Goal: Check status: Check status

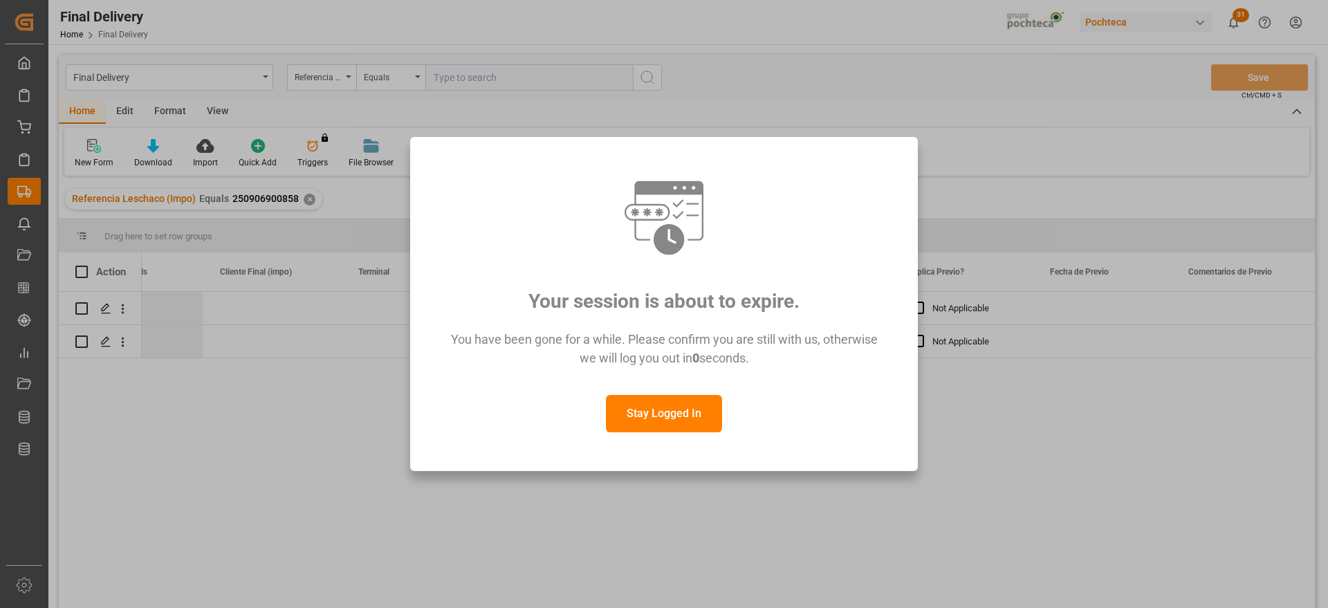
scroll to position [0, 1736]
click at [676, 414] on button "Stay Logged In" at bounding box center [664, 413] width 116 height 37
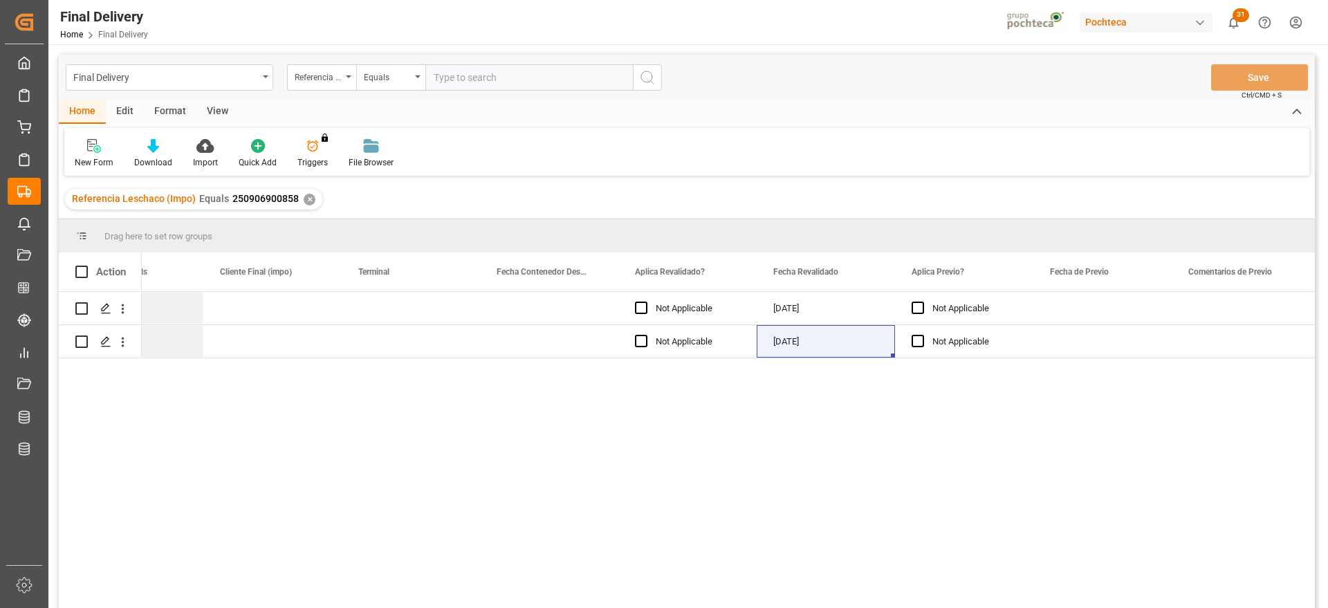
click at [304, 200] on div "✕" at bounding box center [310, 200] width 12 height 12
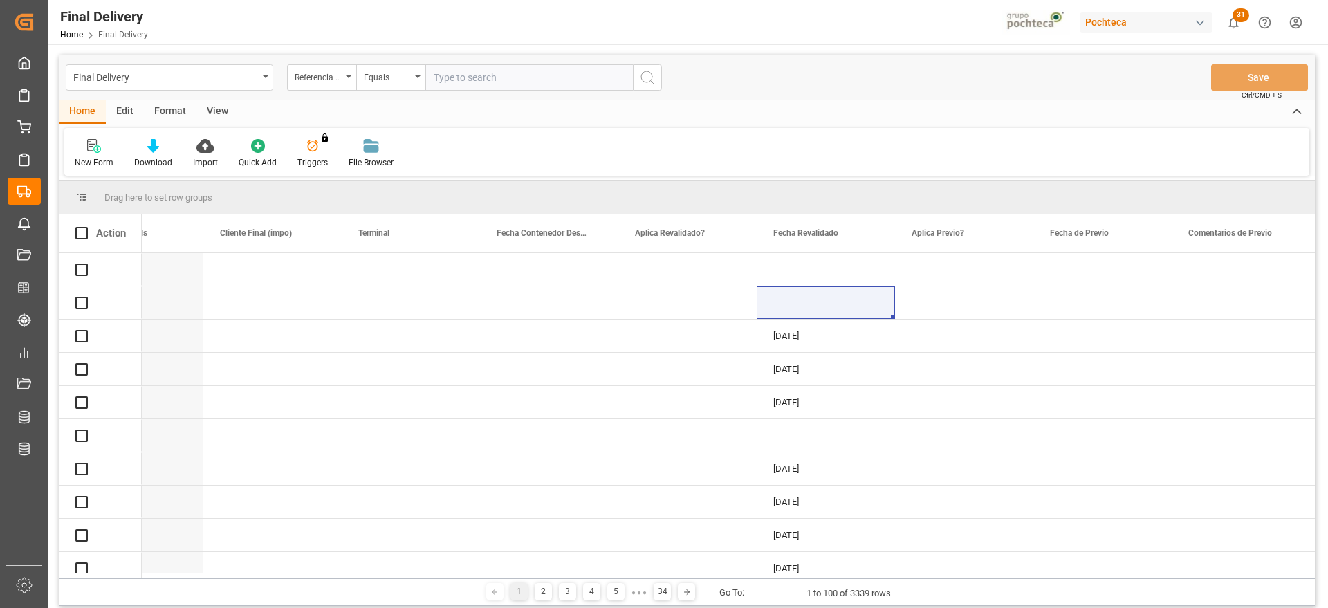
click at [503, 79] on input "text" at bounding box center [528, 77] width 207 height 26
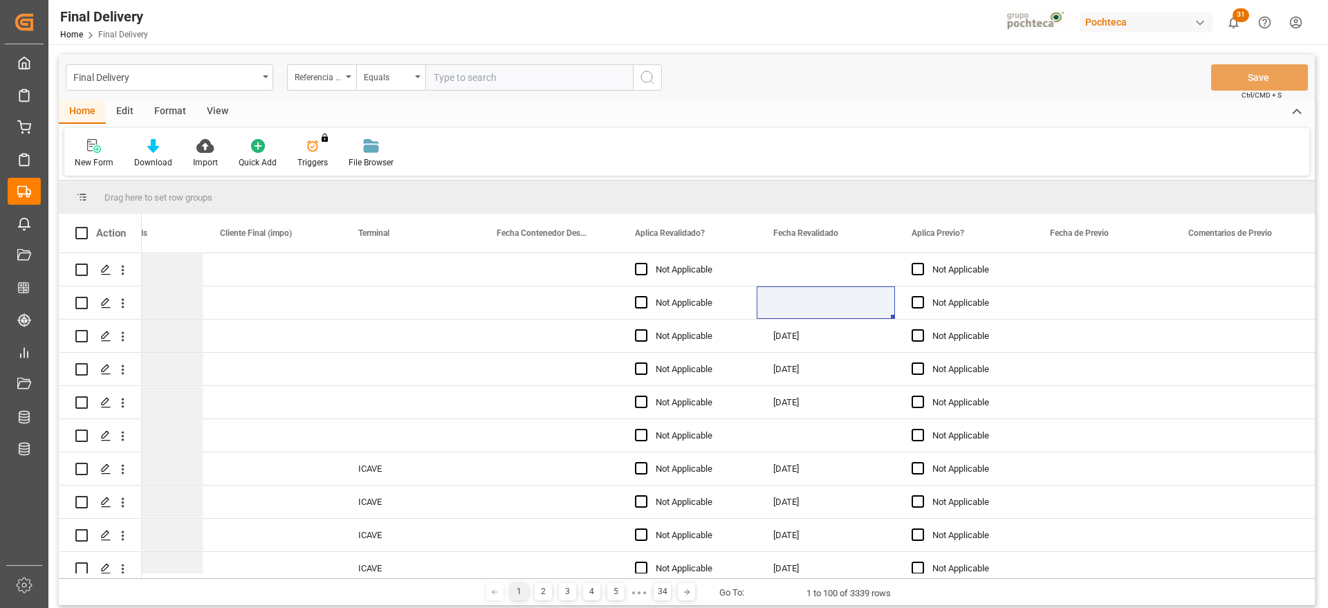
paste input "251006900146"
type input "251006900146"
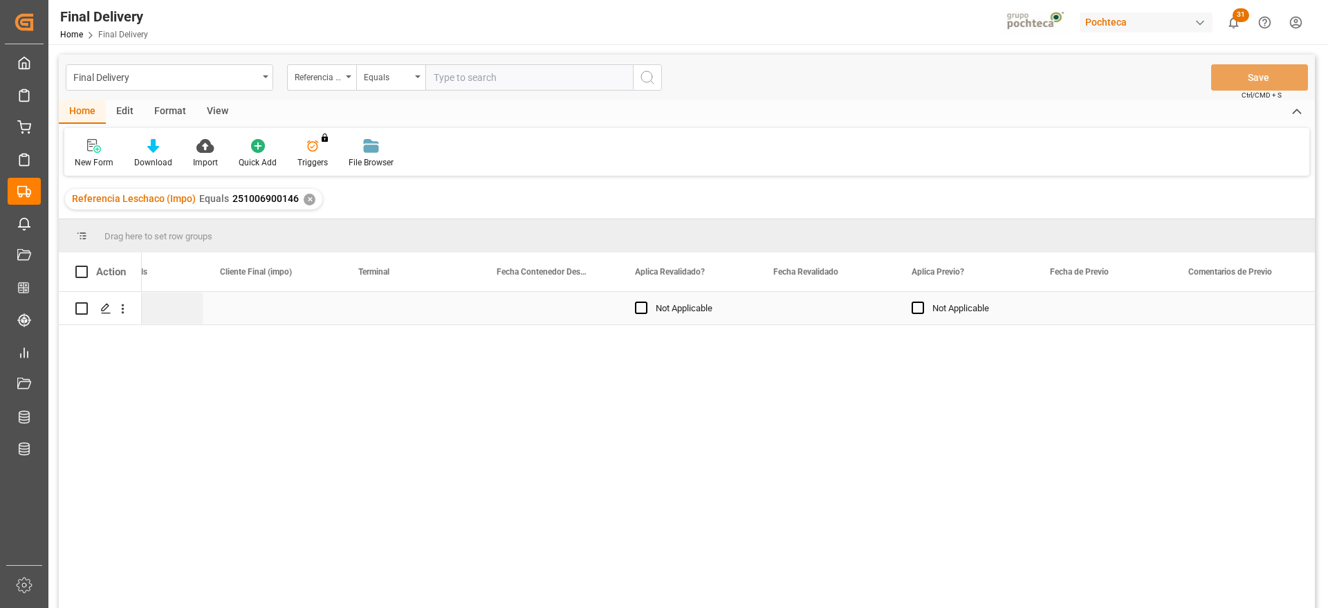
click at [810, 304] on div "Press SPACE to select this row." at bounding box center [826, 308] width 138 height 33
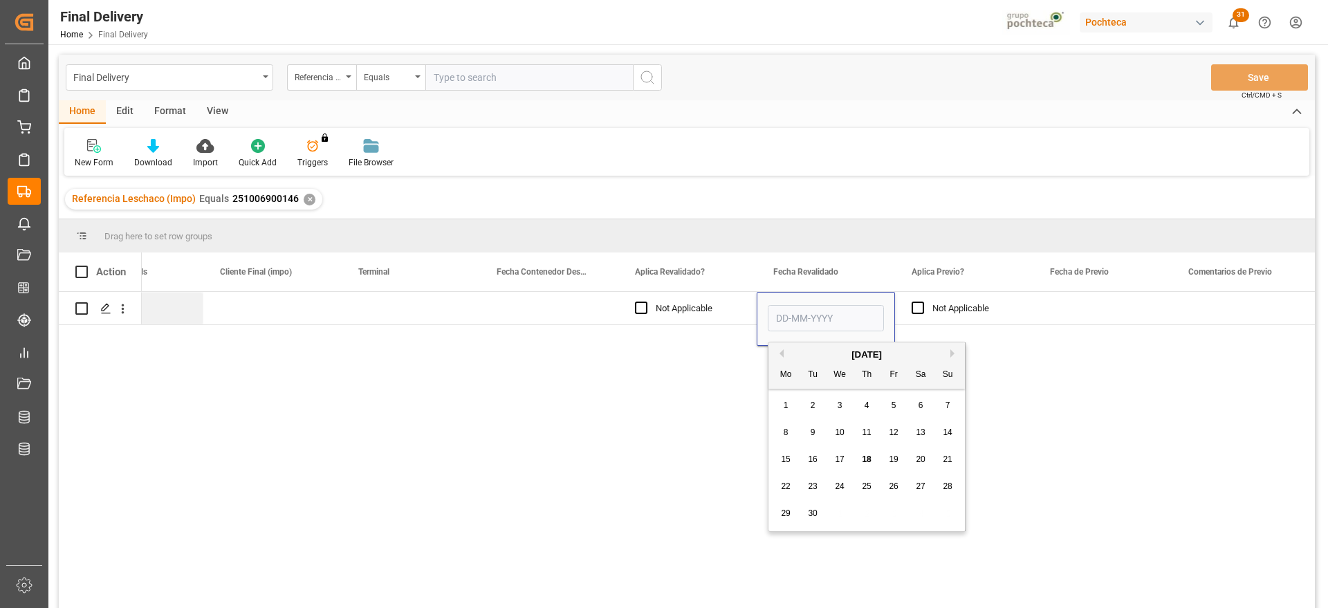
click at [867, 457] on span "18" at bounding box center [866, 459] width 9 height 10
type input "[DATE]"
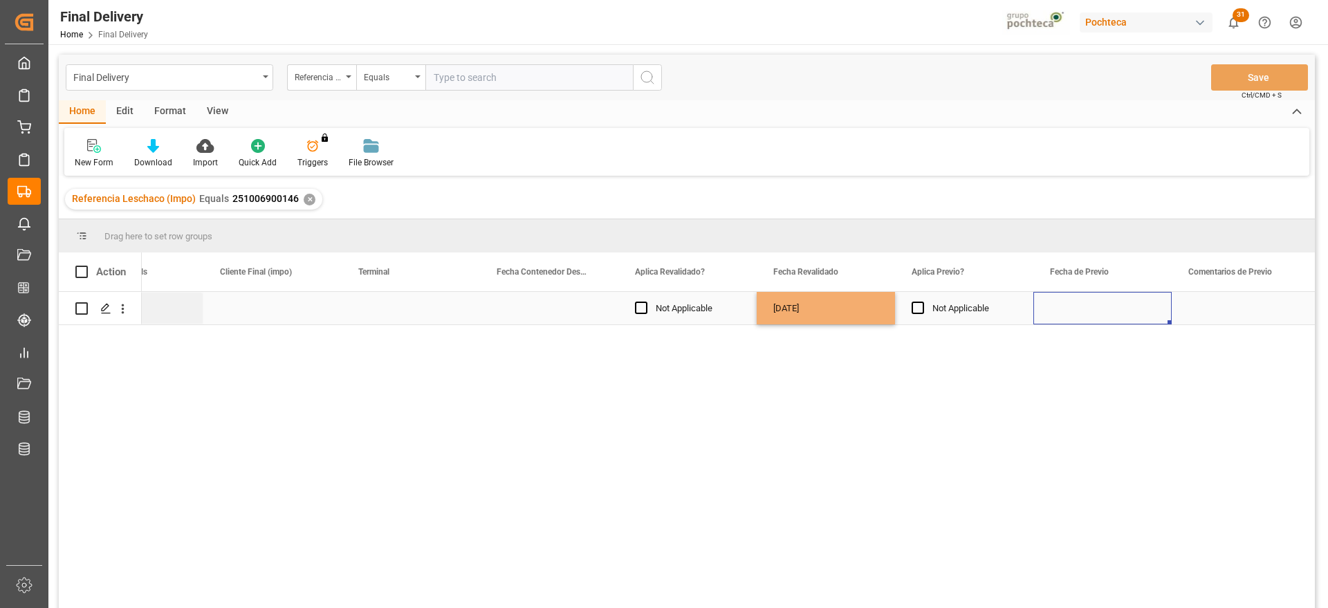
click at [1041, 311] on div "Press SPACE to select this row." at bounding box center [1102, 308] width 138 height 33
click at [1268, 71] on button "Save" at bounding box center [1259, 77] width 97 height 26
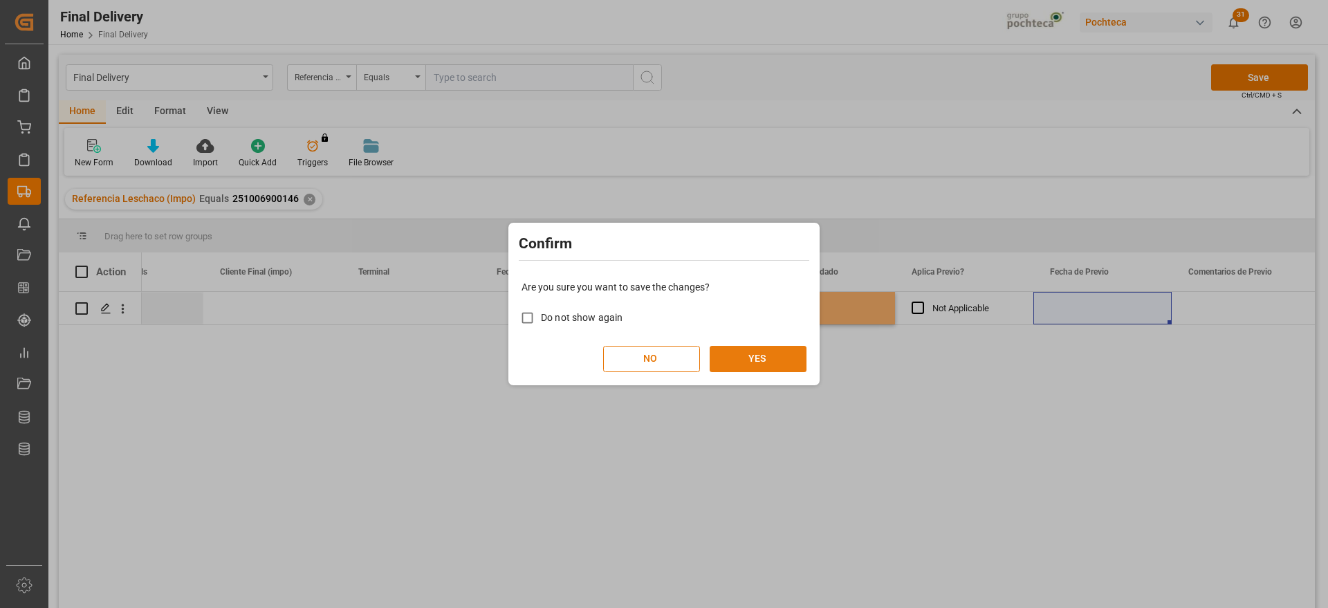
click at [753, 351] on button "YES" at bounding box center [758, 359] width 97 height 26
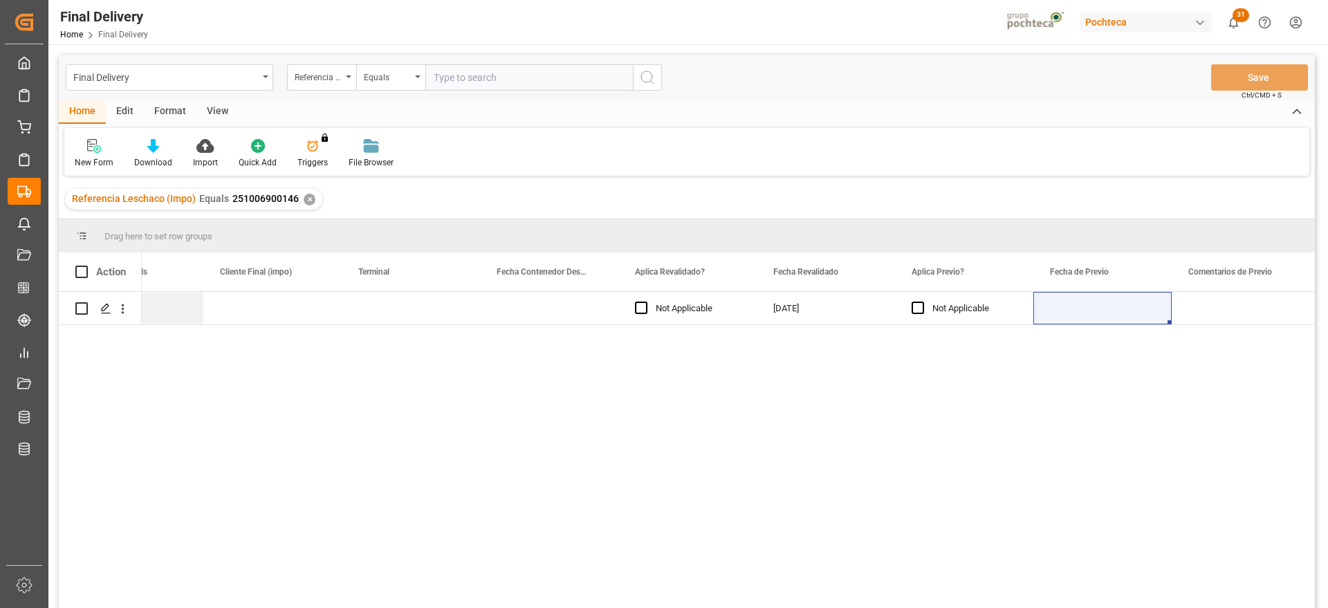
click at [307, 195] on div "✕" at bounding box center [310, 200] width 12 height 12
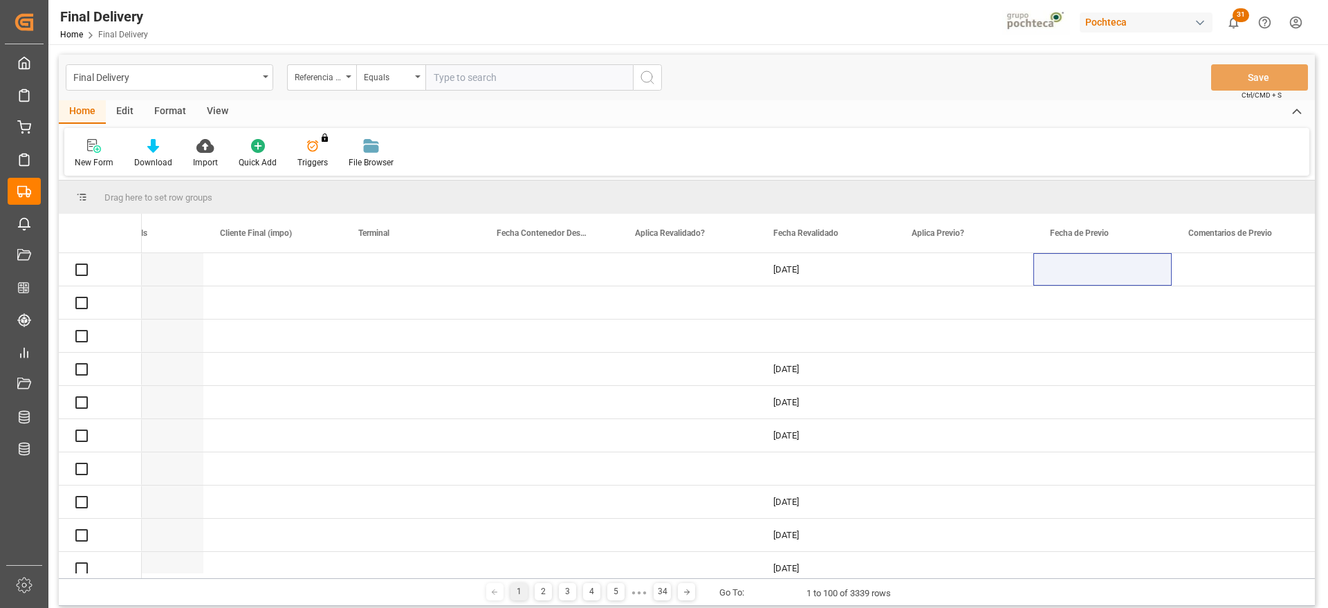
click at [474, 78] on input "text" at bounding box center [528, 77] width 207 height 26
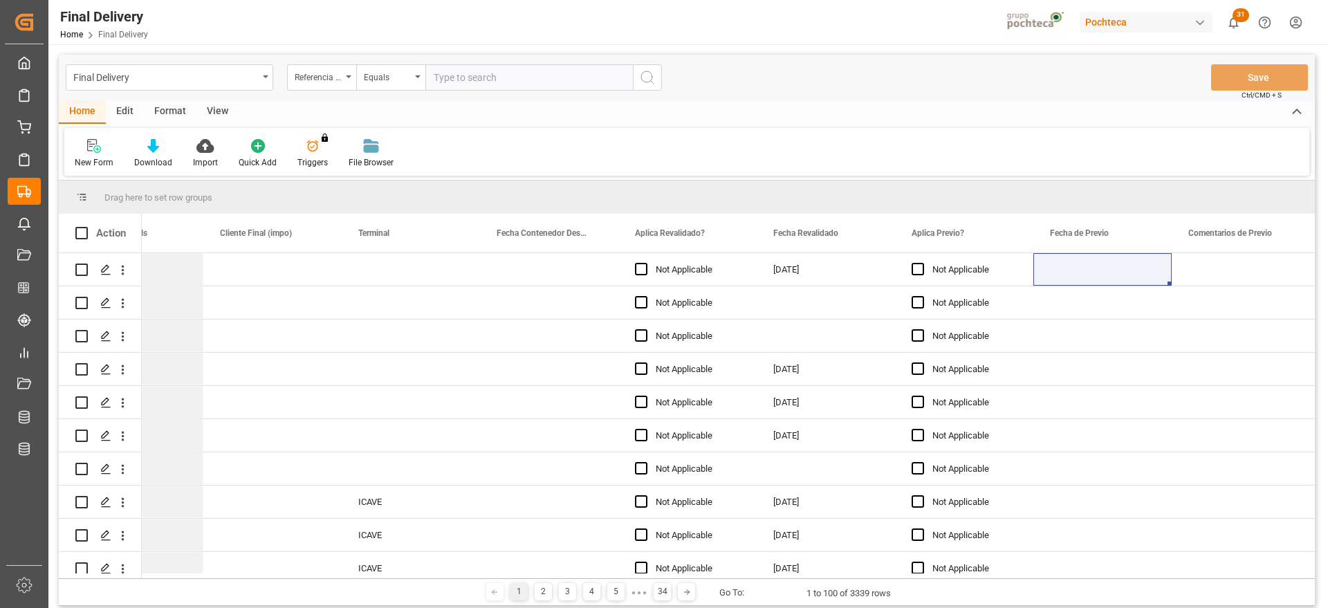
paste input "250906900106"
type input "250906900106"
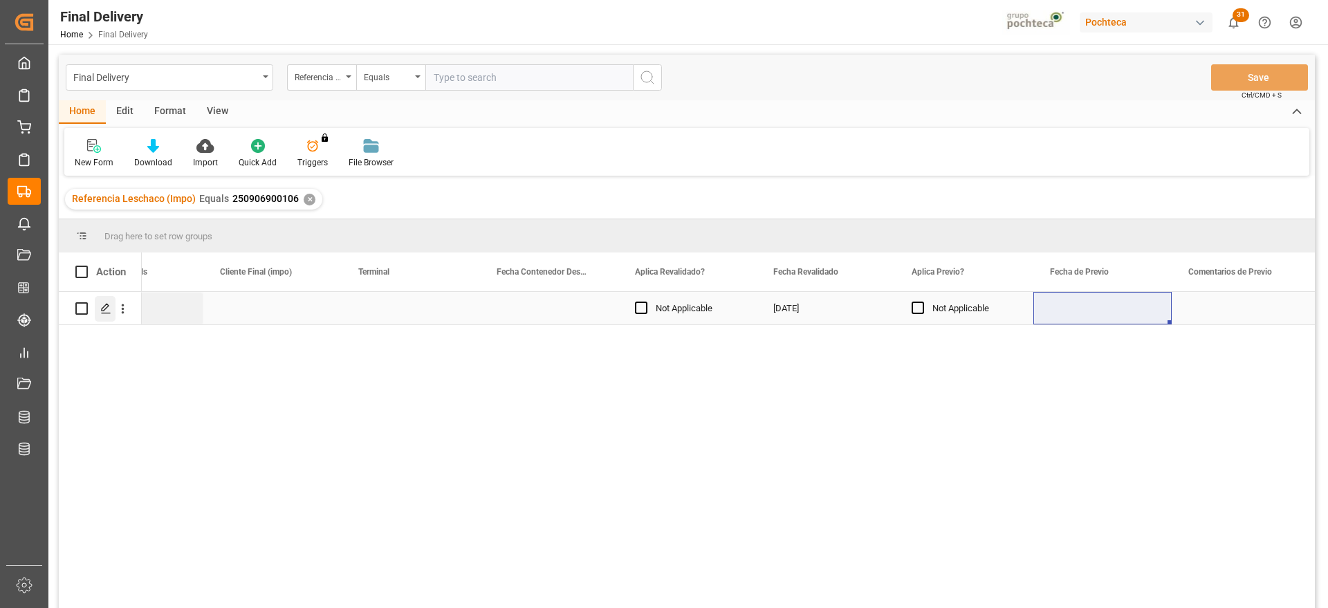
click at [102, 314] on div "Press SPACE to select this row." at bounding box center [105, 309] width 21 height 26
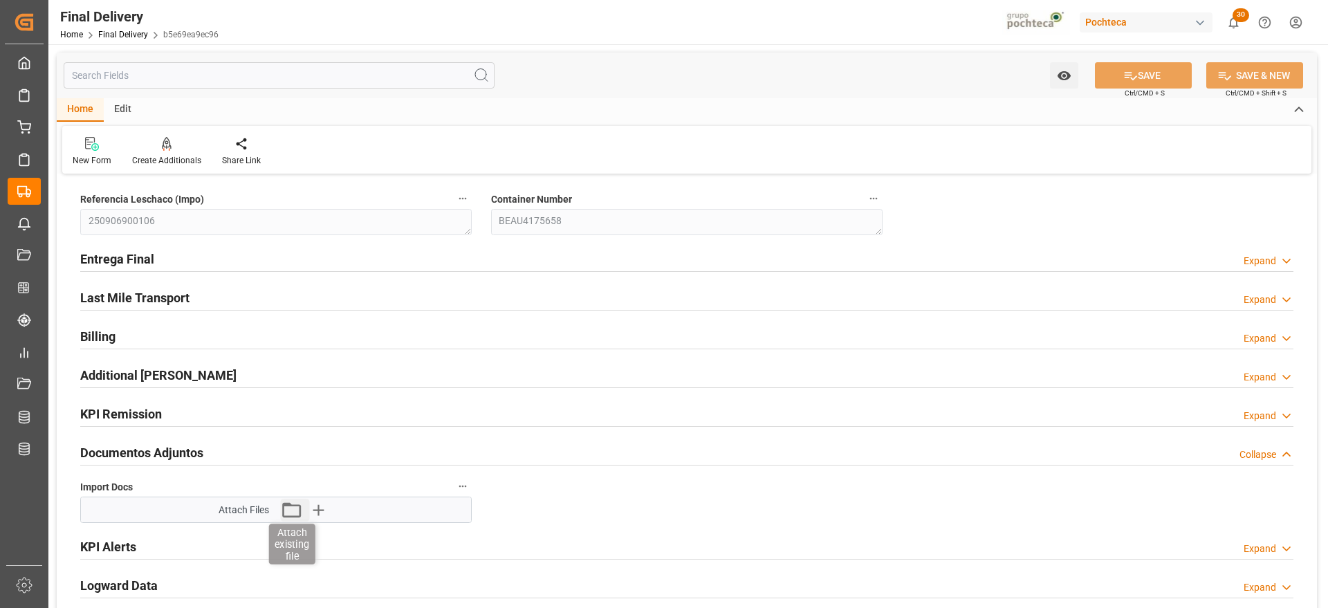
click at [288, 517] on icon "button" at bounding box center [291, 509] width 19 height 15
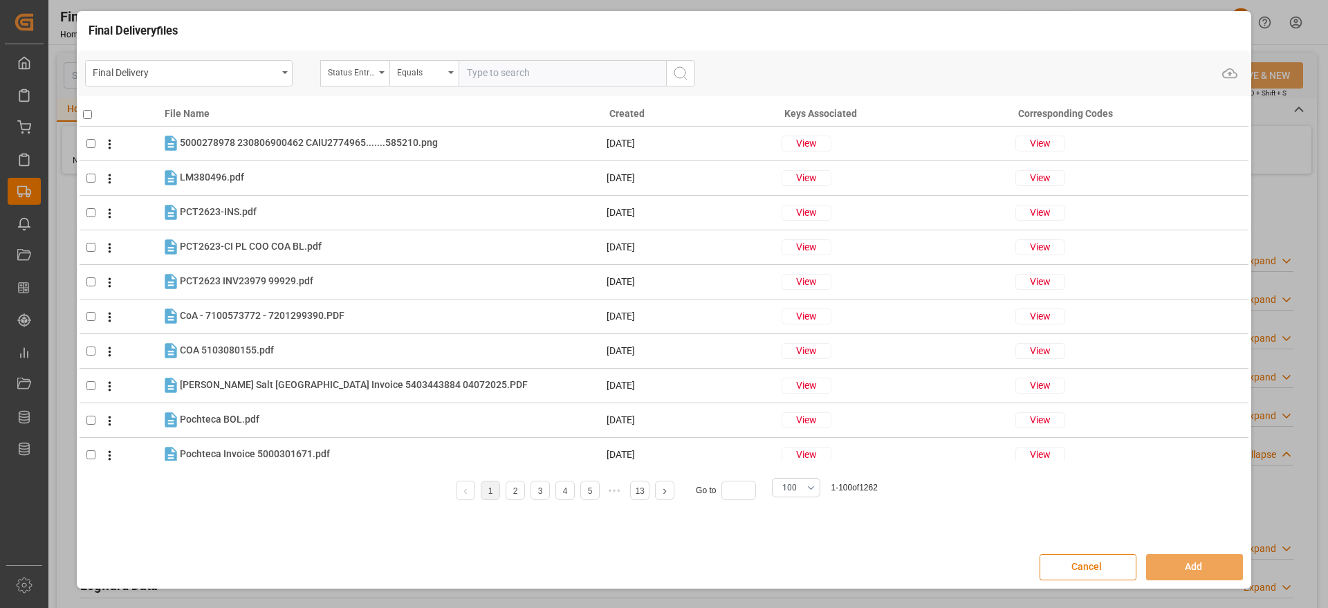
click at [1084, 563] on button "Cancel" at bounding box center [1087, 567] width 97 height 26
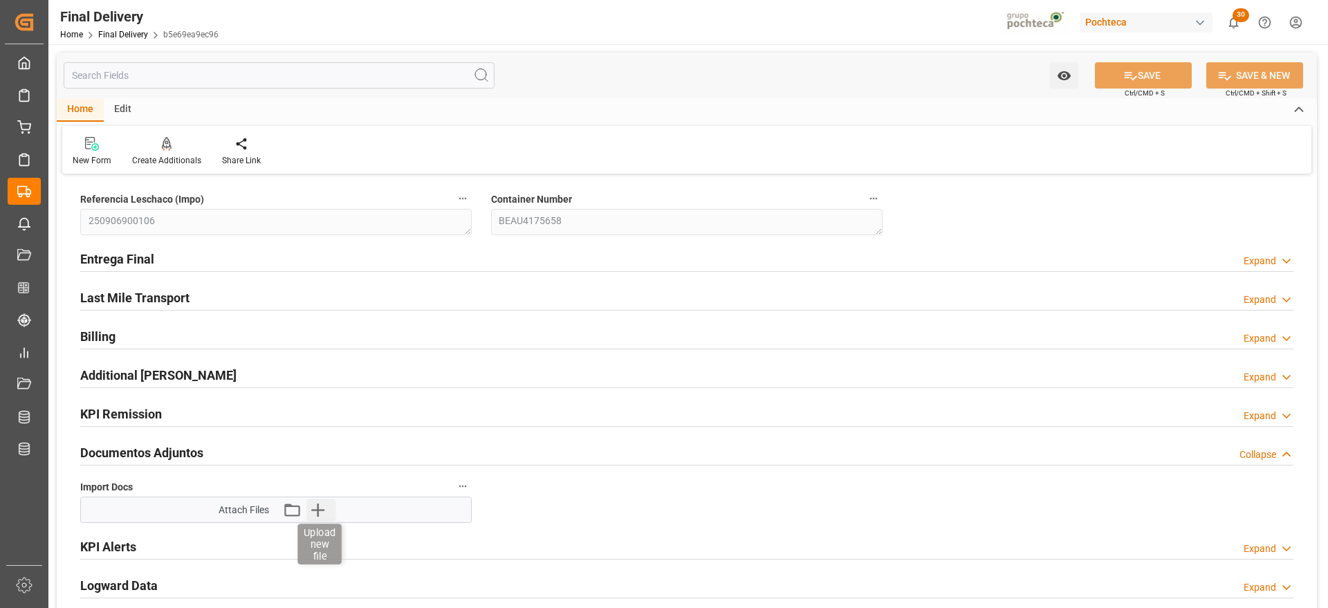
click at [311, 503] on icon "button" at bounding box center [317, 510] width 22 height 22
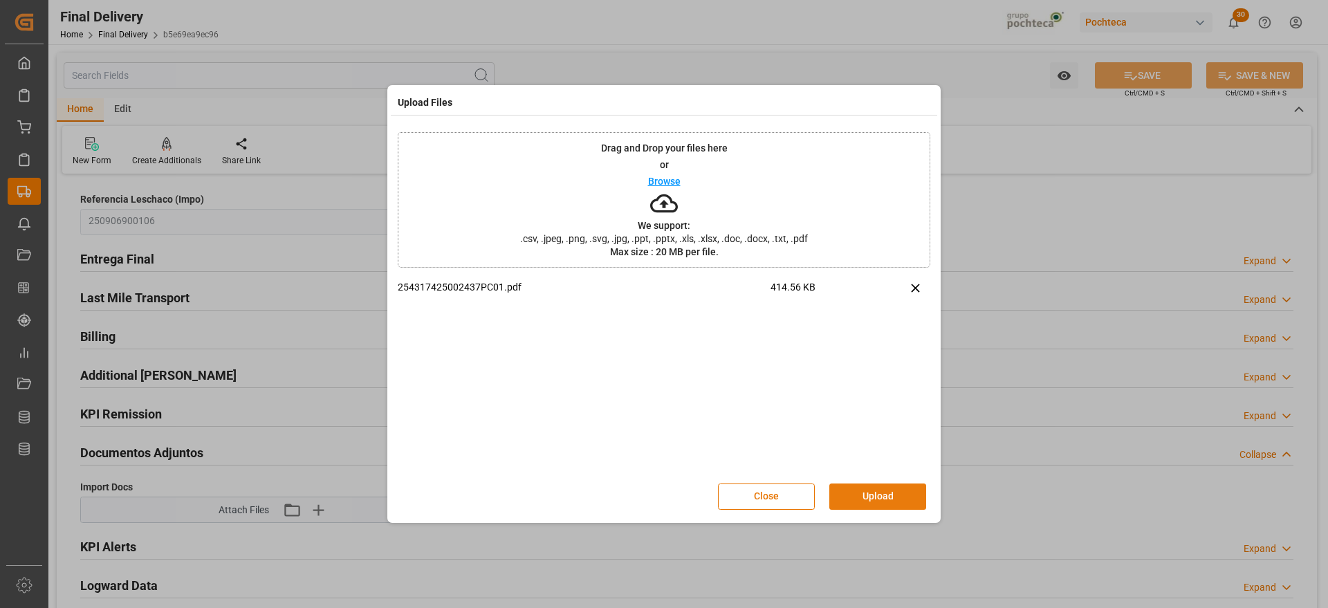
click at [860, 493] on button "Upload" at bounding box center [877, 496] width 97 height 26
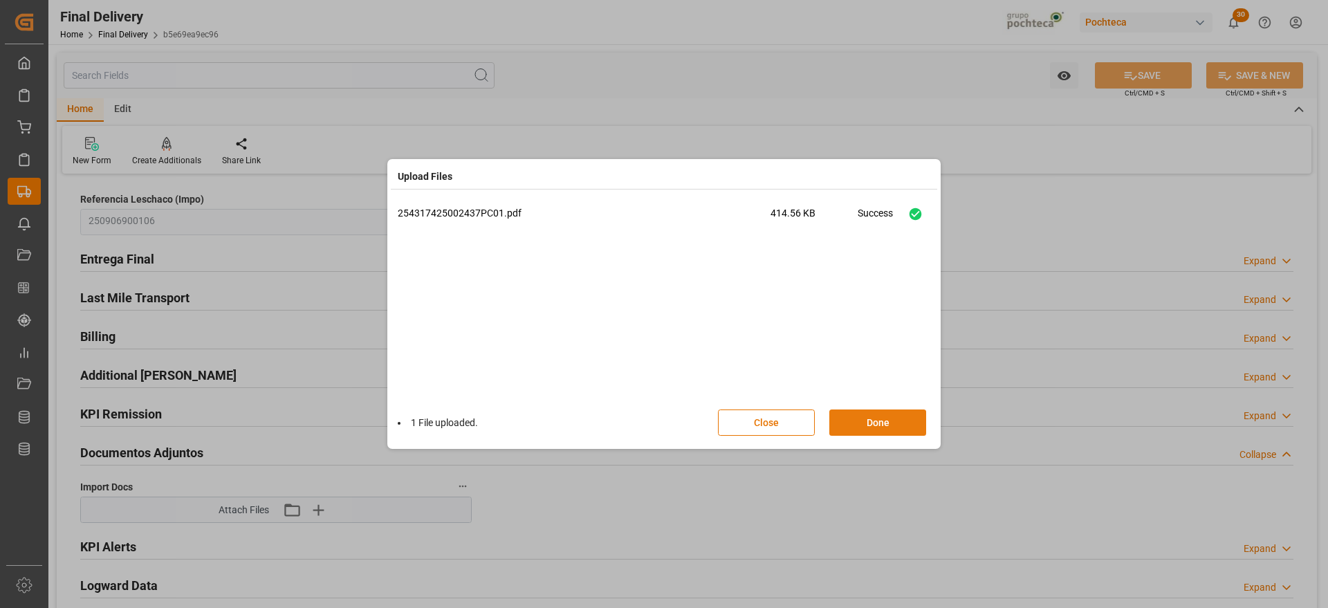
click at [893, 416] on button "Done" at bounding box center [877, 422] width 97 height 26
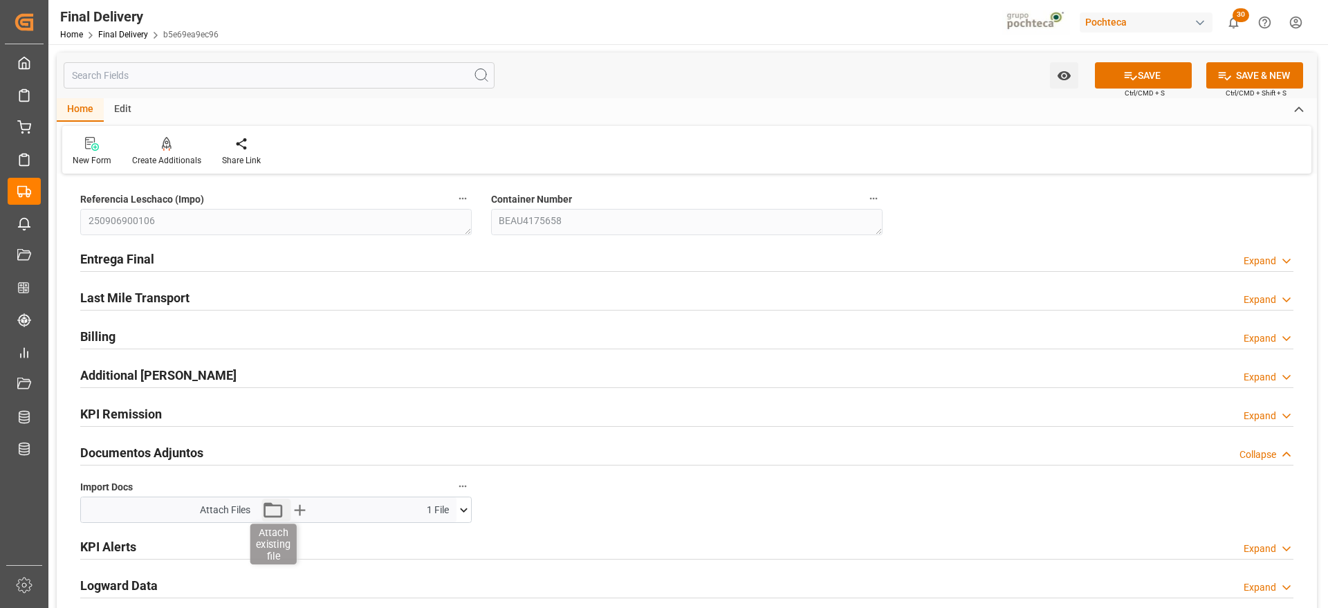
click at [274, 517] on icon "button" at bounding box center [273, 510] width 22 height 22
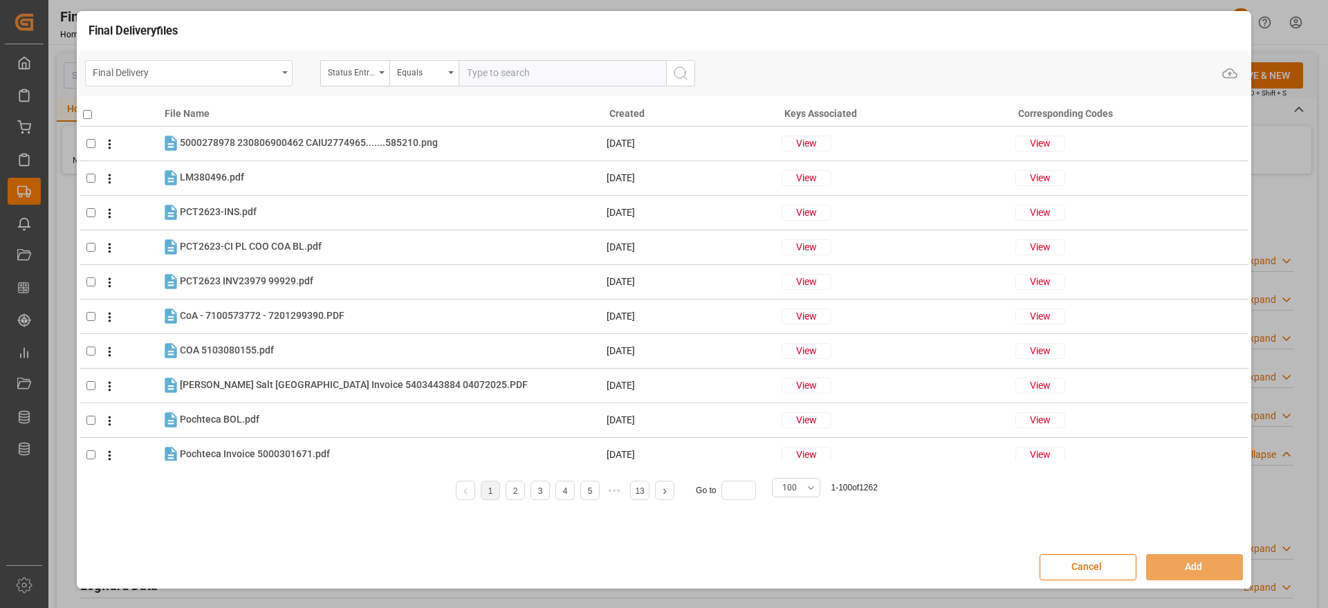
click at [269, 71] on div "Final Delivery" at bounding box center [185, 71] width 185 height 17
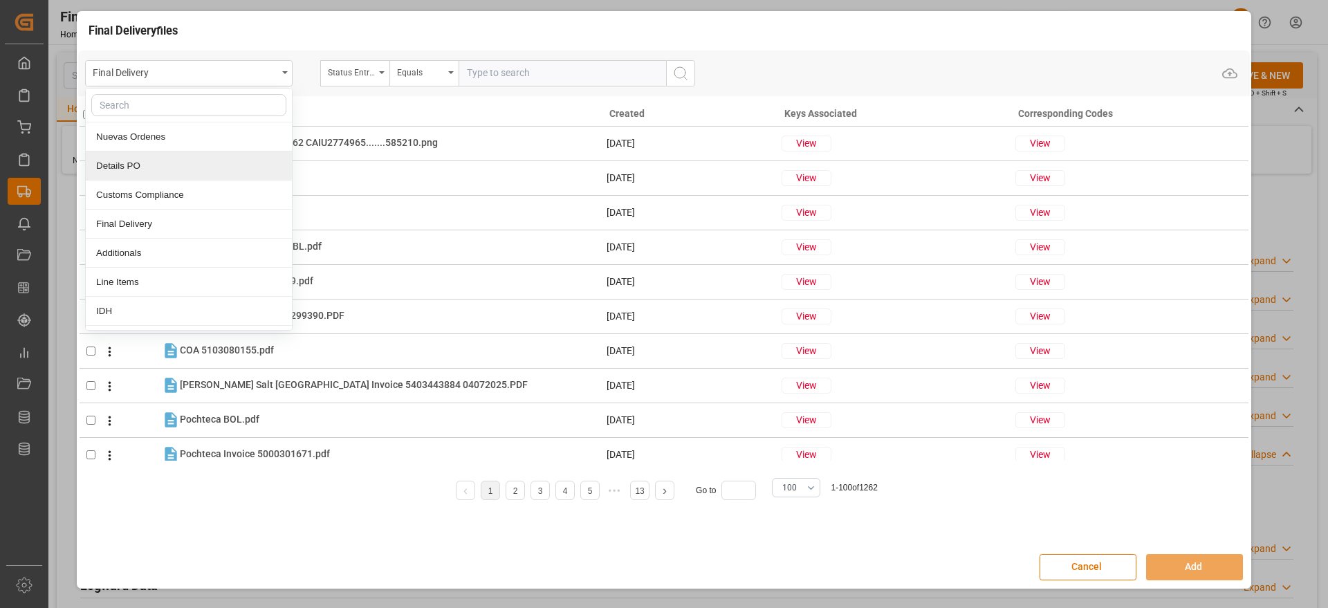
click at [191, 171] on div "Details PO" at bounding box center [189, 165] width 206 height 29
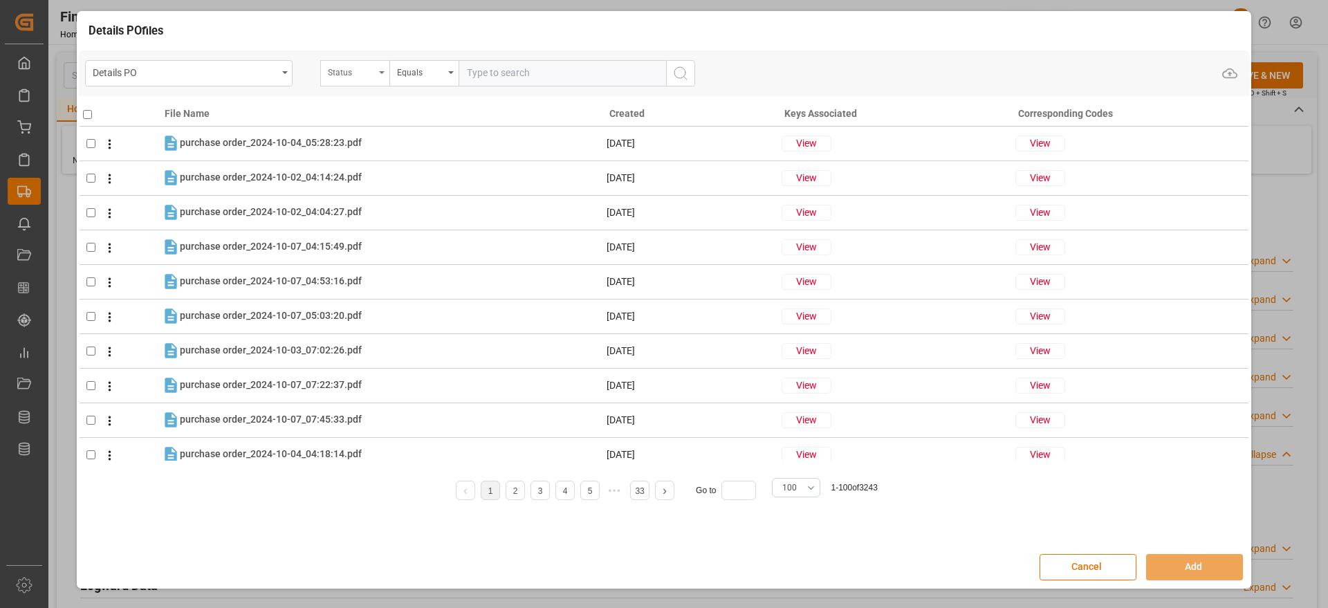
click at [366, 77] on div "Status" at bounding box center [351, 71] width 47 height 16
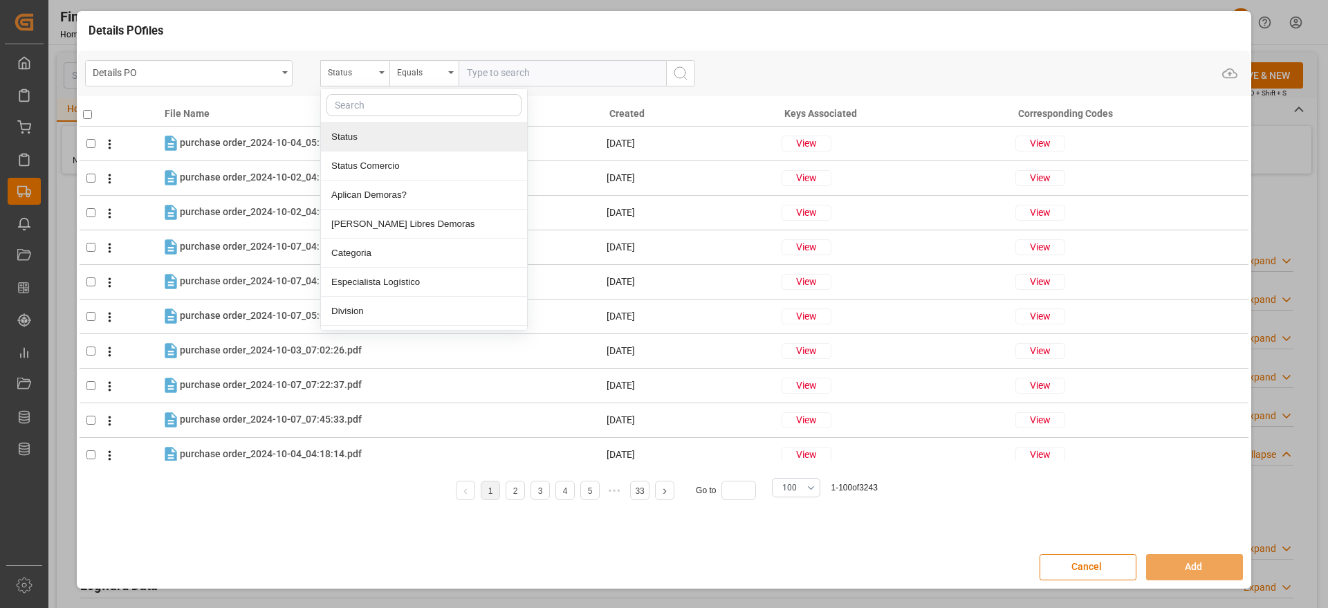
click at [361, 99] on input "text" at bounding box center [423, 105] width 195 height 22
type input "ord"
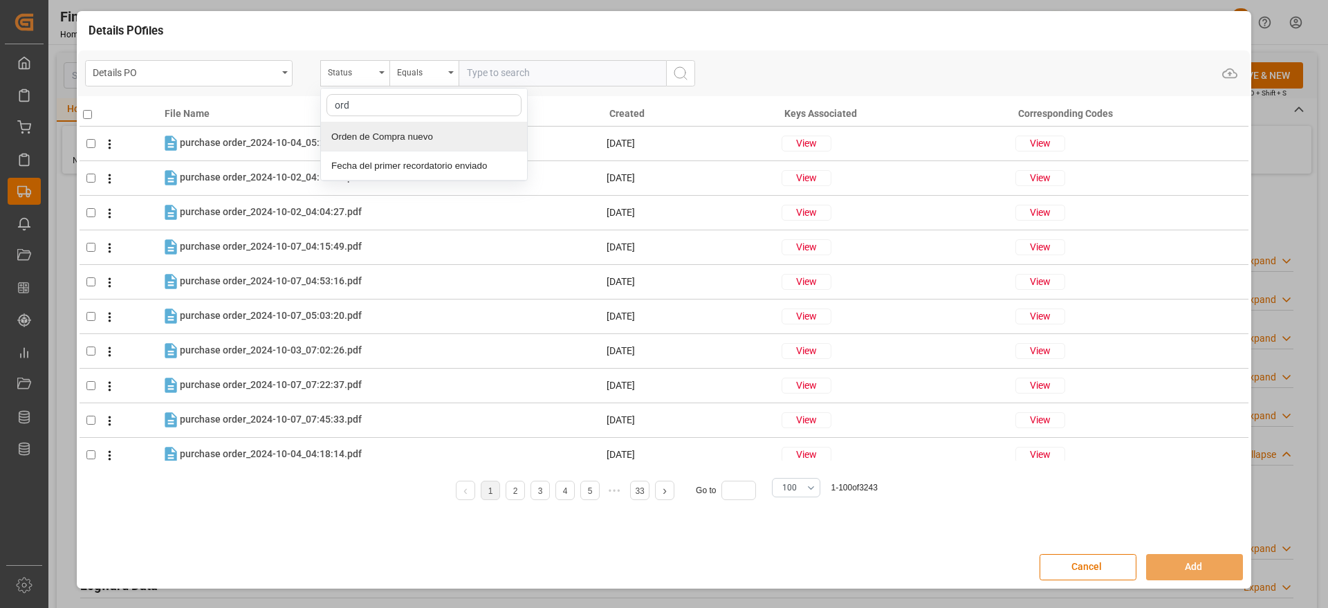
click at [430, 137] on div "Orden de Compra nuevo" at bounding box center [424, 136] width 206 height 29
click at [516, 64] on input "text" at bounding box center [561, 73] width 207 height 26
click at [509, 75] on input "text" at bounding box center [561, 73] width 207 height 26
paste input "5000306159"
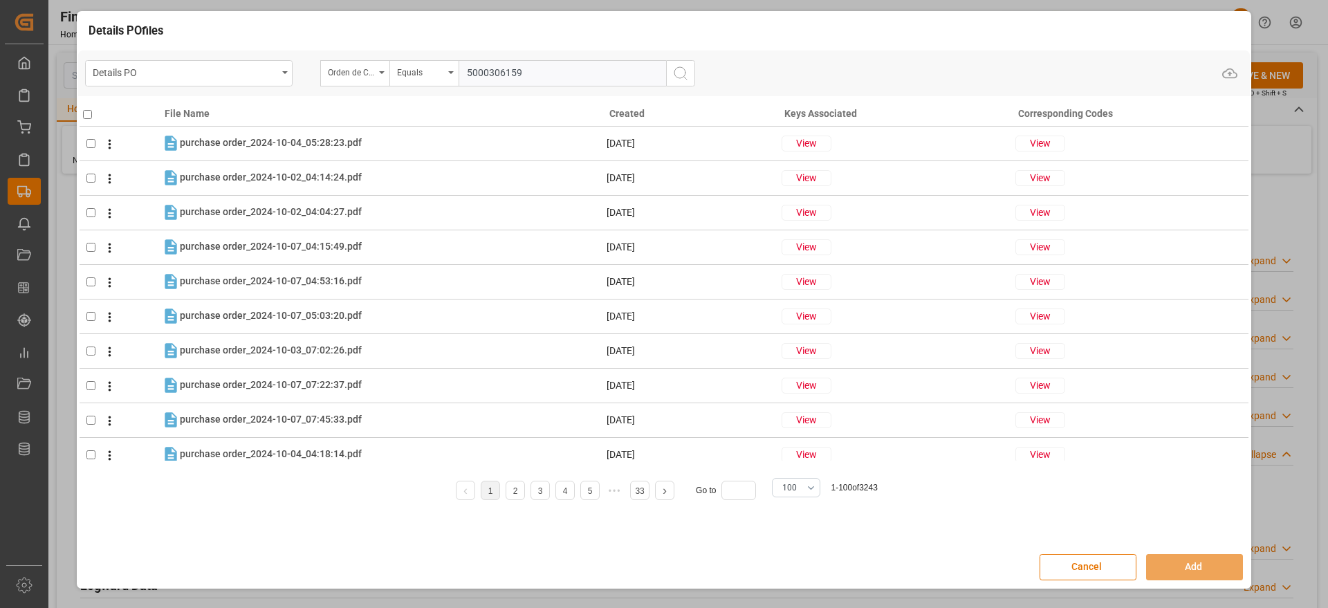
type input "5000306159"
click at [674, 72] on icon "search button" at bounding box center [680, 73] width 17 height 17
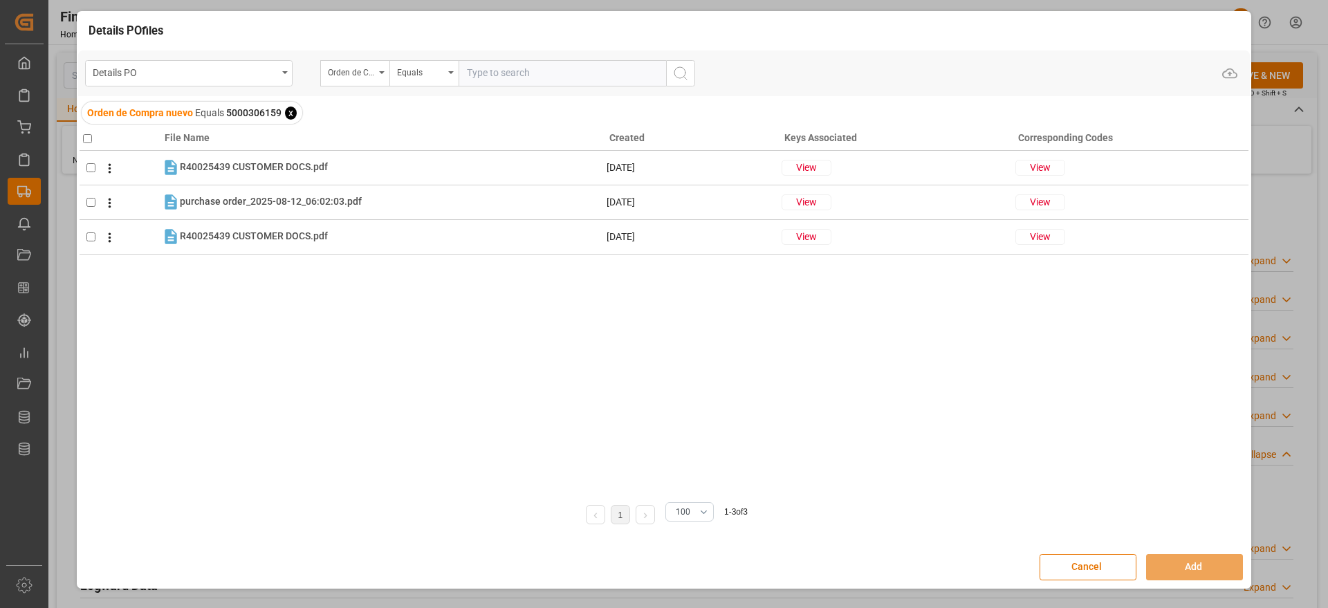
click at [86, 136] on input "checkbox" at bounding box center [87, 138] width 9 height 9
checkbox input "true"
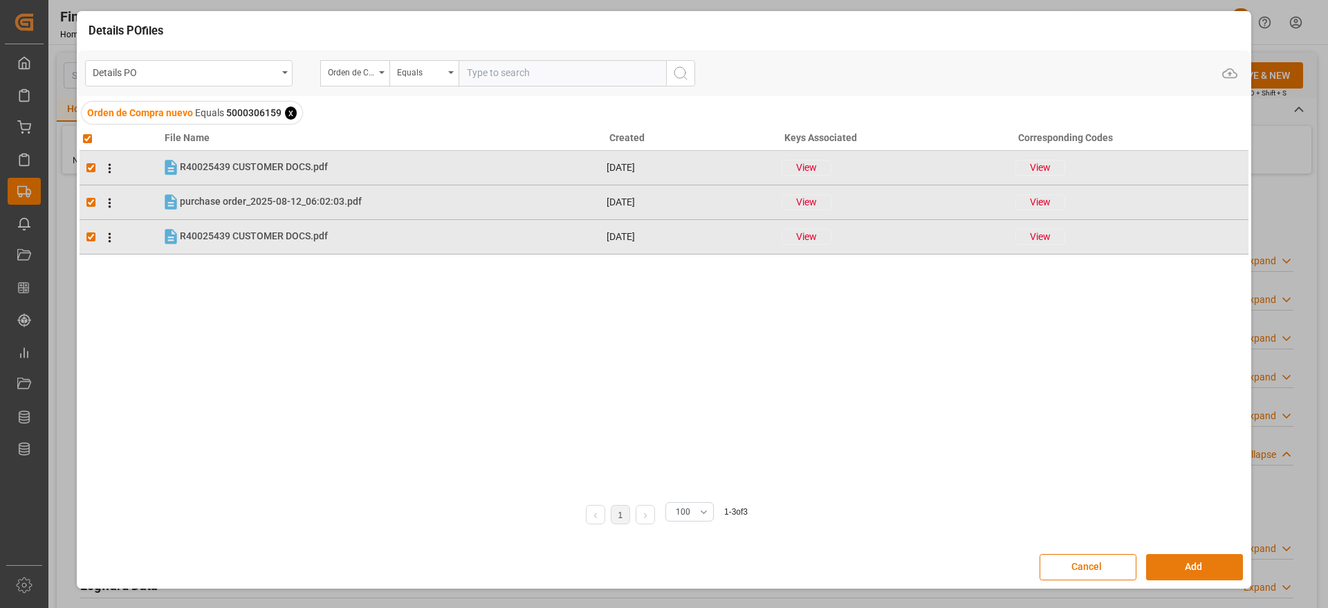
click at [1207, 554] on button "Add" at bounding box center [1194, 567] width 97 height 26
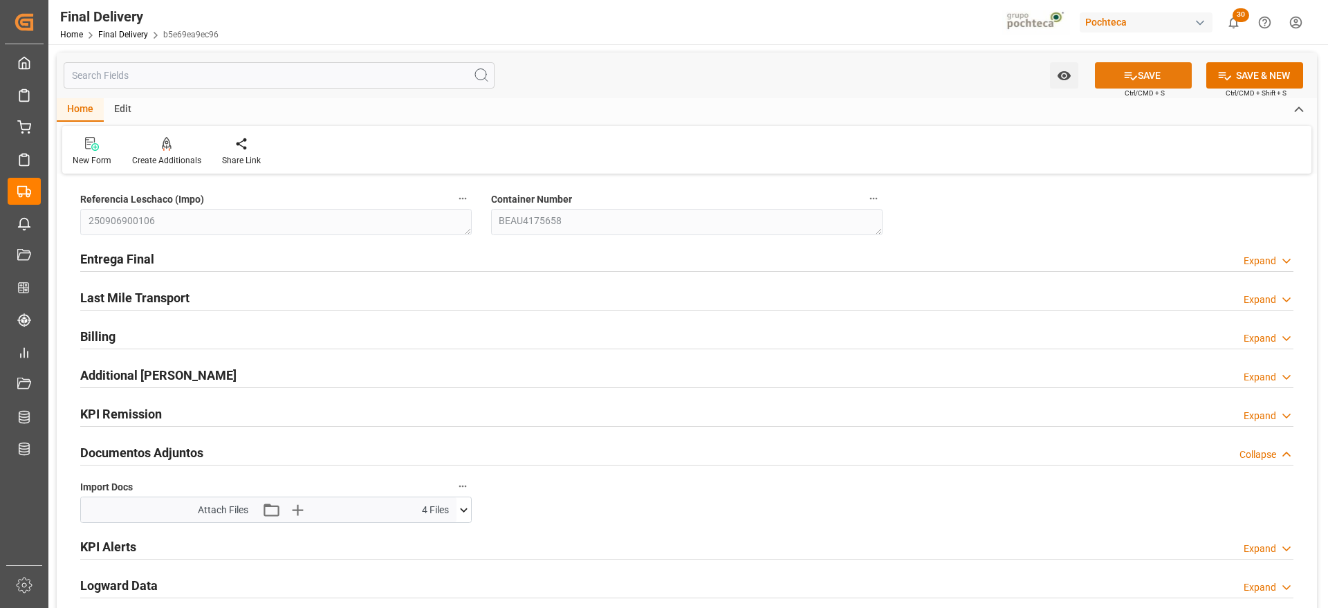
click at [1170, 70] on button "SAVE" at bounding box center [1143, 75] width 97 height 26
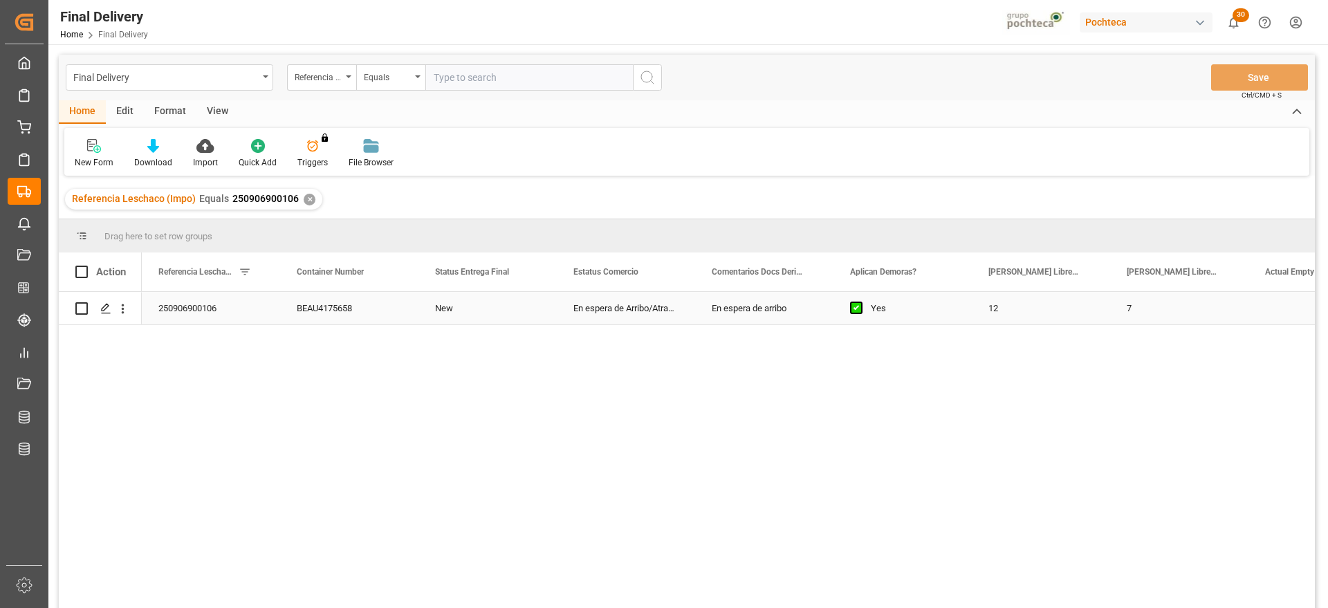
click at [494, 313] on div "New" at bounding box center [487, 308] width 138 height 33
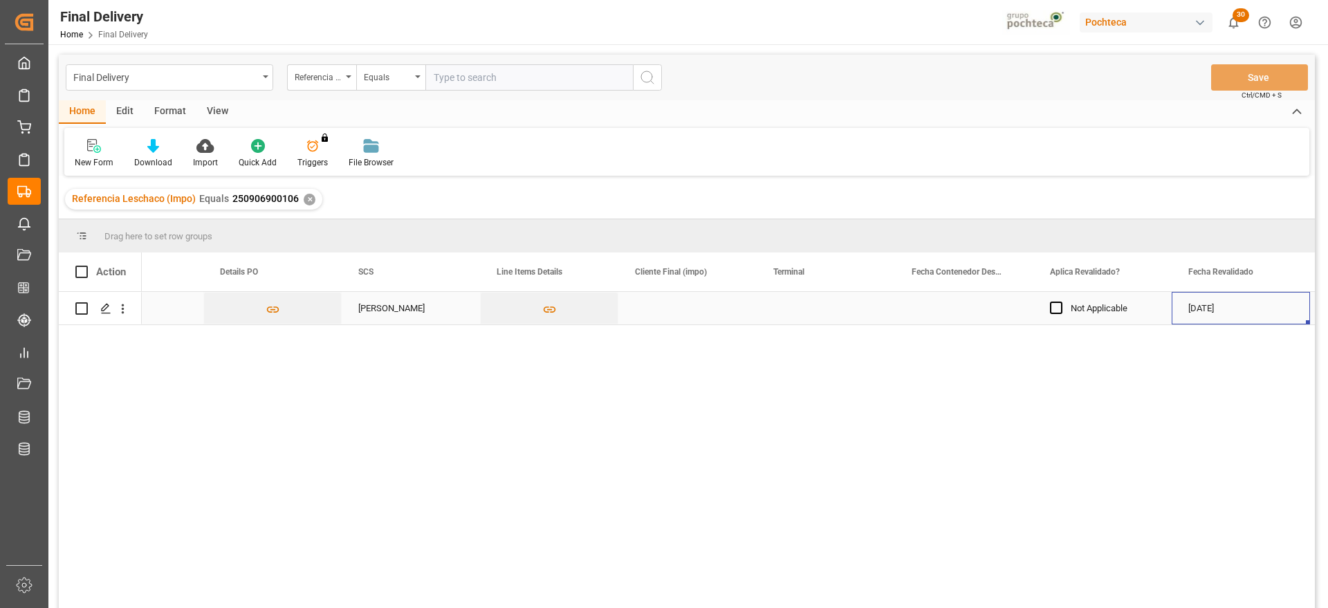
click at [850, 308] on div "Press SPACE to select this row." at bounding box center [826, 308] width 138 height 33
click at [830, 319] on input "Press SPACE to select this row." at bounding box center [826, 316] width 116 height 26
click at [796, 372] on div "ICAVE" at bounding box center [825, 355] width 115 height 48
type input "ICAVE"
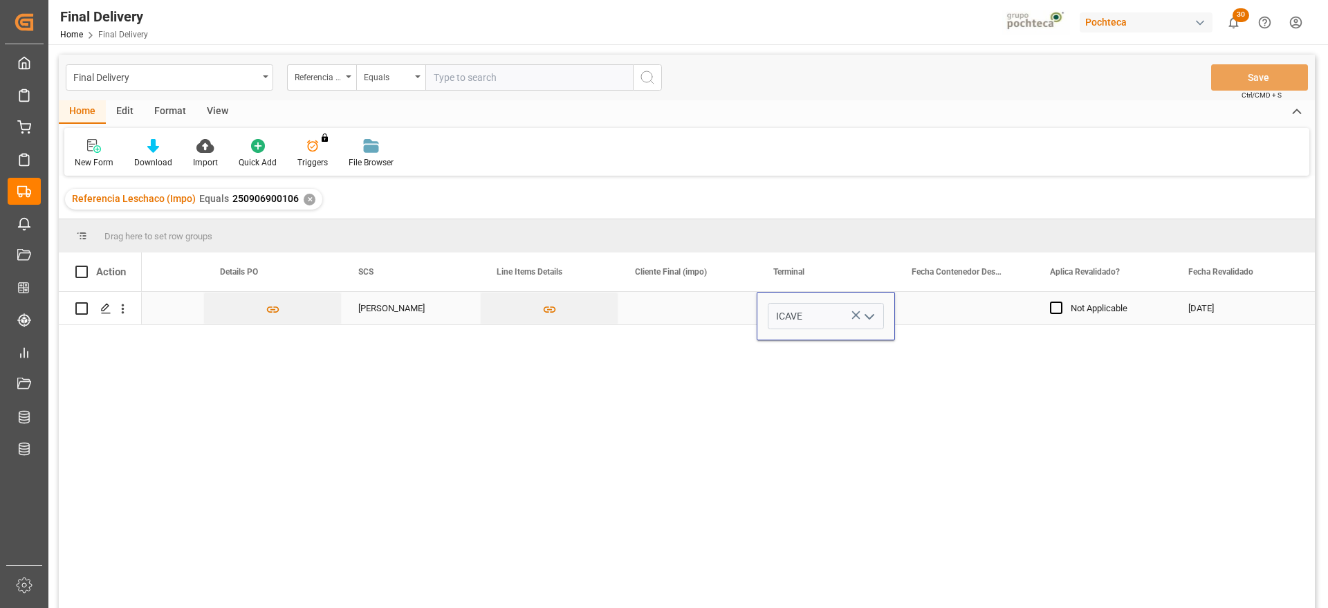
click at [990, 309] on div "Press SPACE to select this row." at bounding box center [964, 308] width 138 height 33
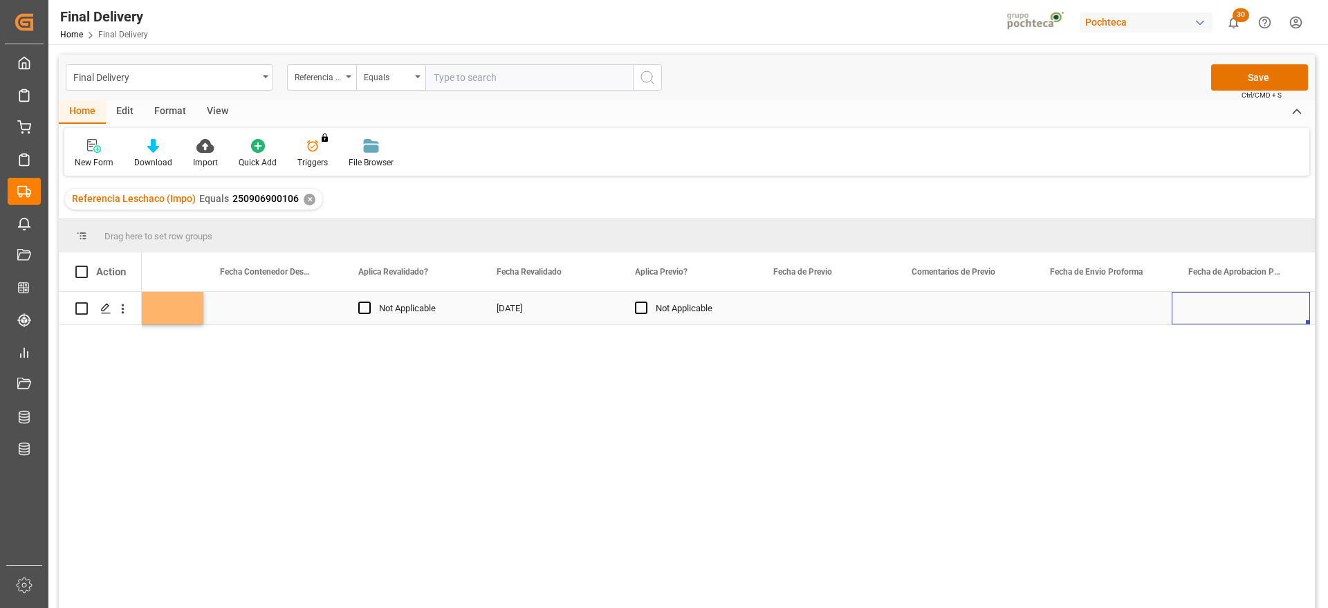
scroll to position [0, 2013]
click at [669, 306] on div "Press SPACE to select this row." at bounding box center [687, 308] width 138 height 33
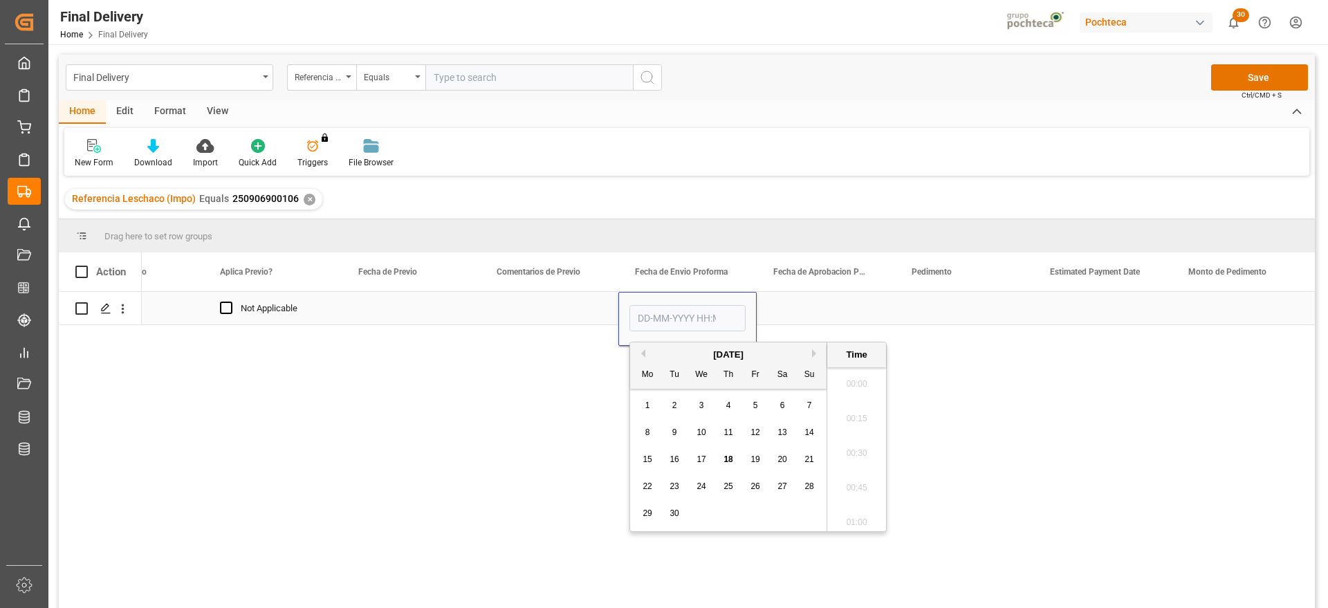
scroll to position [2010, 0]
click at [794, 432] on div "8 9 10 11 12 13 14" at bounding box center [728, 432] width 189 height 27
click at [640, 353] on button "Previous Month" at bounding box center [641, 353] width 8 height 8
click at [751, 511] on span "29" at bounding box center [754, 513] width 9 height 10
type input "[DATE] 00:00"
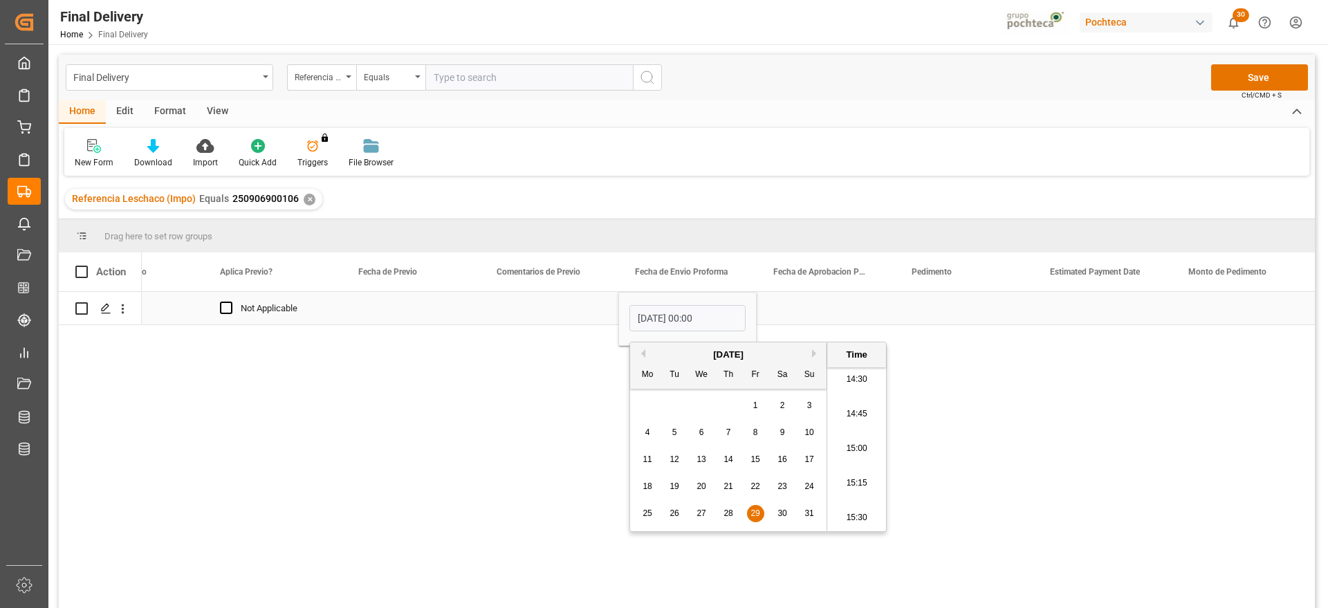
click at [789, 314] on div "Press SPACE to select this row." at bounding box center [826, 308] width 138 height 33
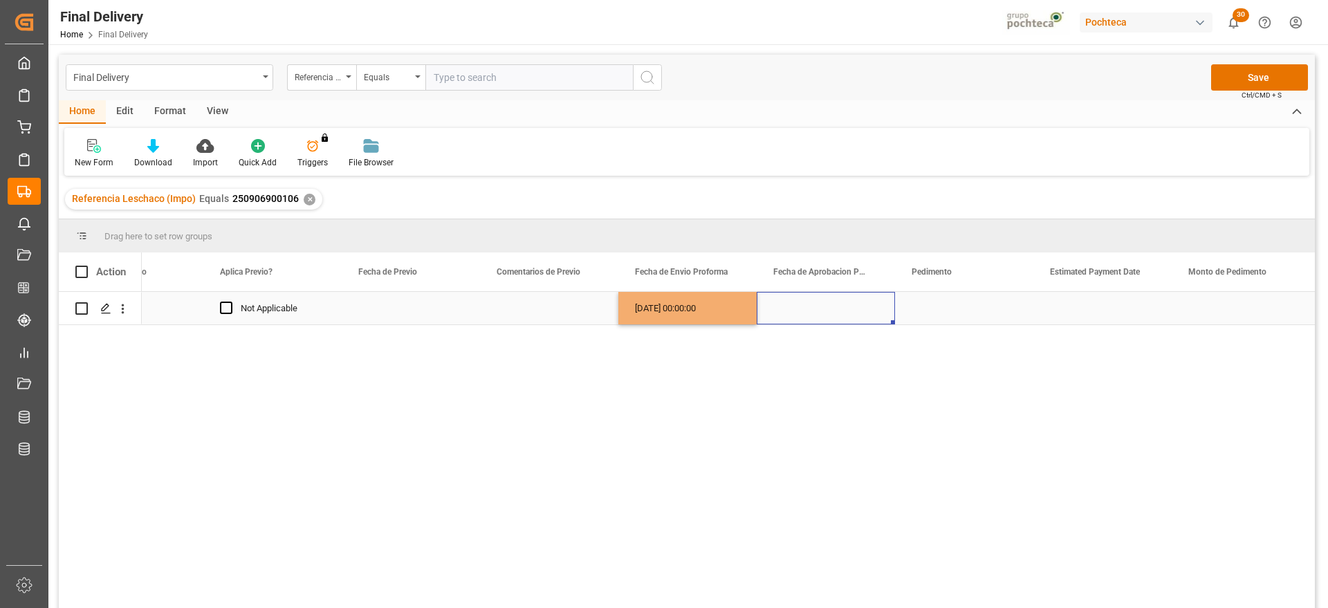
click at [690, 320] on div "[DATE] 00:00:00" at bounding box center [687, 308] width 138 height 33
click at [831, 306] on div "Press SPACE to select this row." at bounding box center [826, 308] width 138 height 33
click at [939, 304] on div "Press SPACE to select this row." at bounding box center [964, 308] width 138 height 33
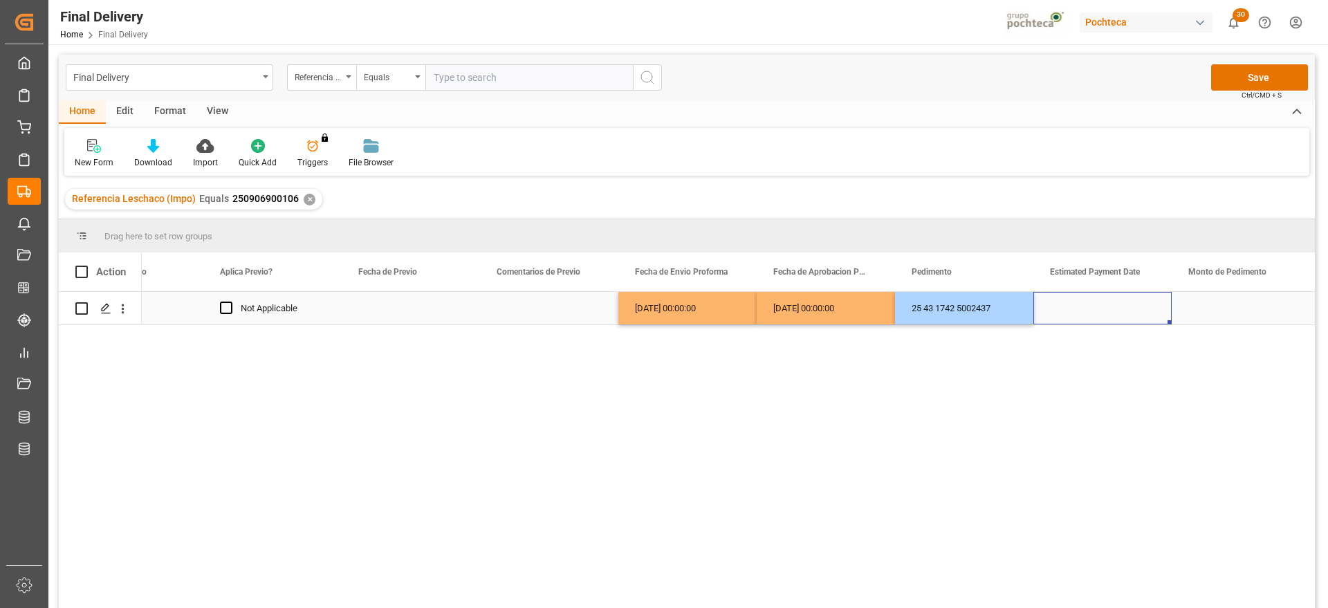
click at [1100, 306] on div "Press SPACE to select this row." at bounding box center [1102, 308] width 138 height 33
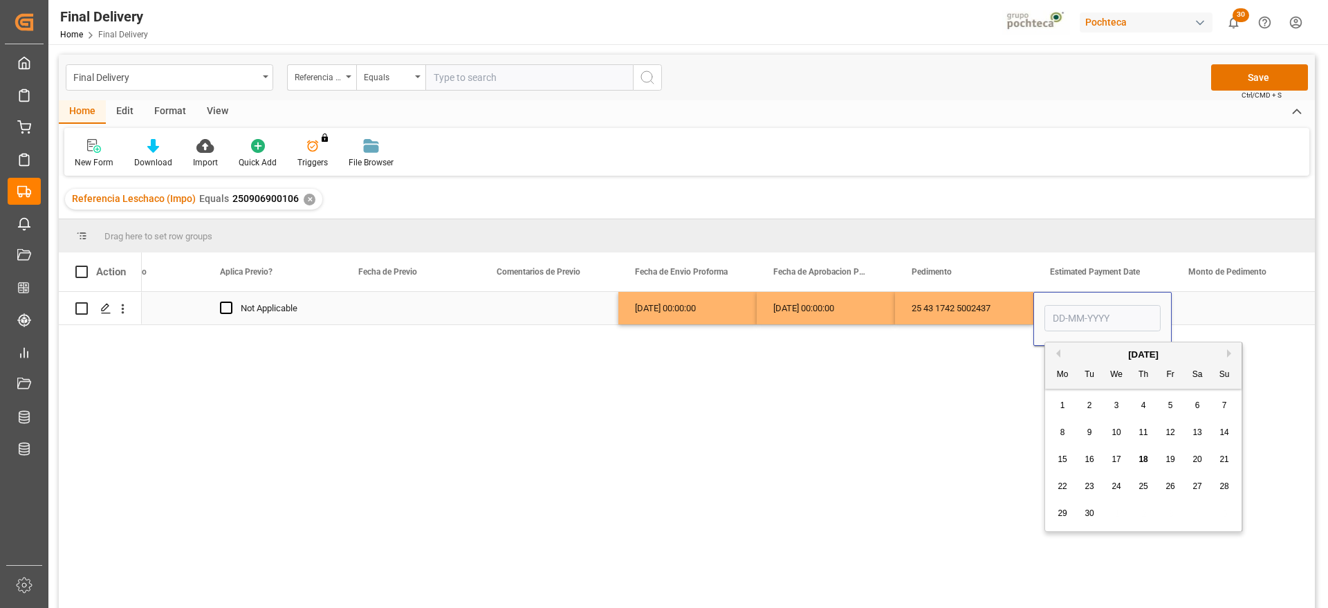
click at [1072, 317] on input "Press SPACE to select this row." at bounding box center [1102, 318] width 116 height 26
drag, startPoint x: 1067, startPoint y: 429, endPoint x: 1078, endPoint y: 425, distance: 11.8
click at [1067, 429] on div "8" at bounding box center [1062, 433] width 17 height 17
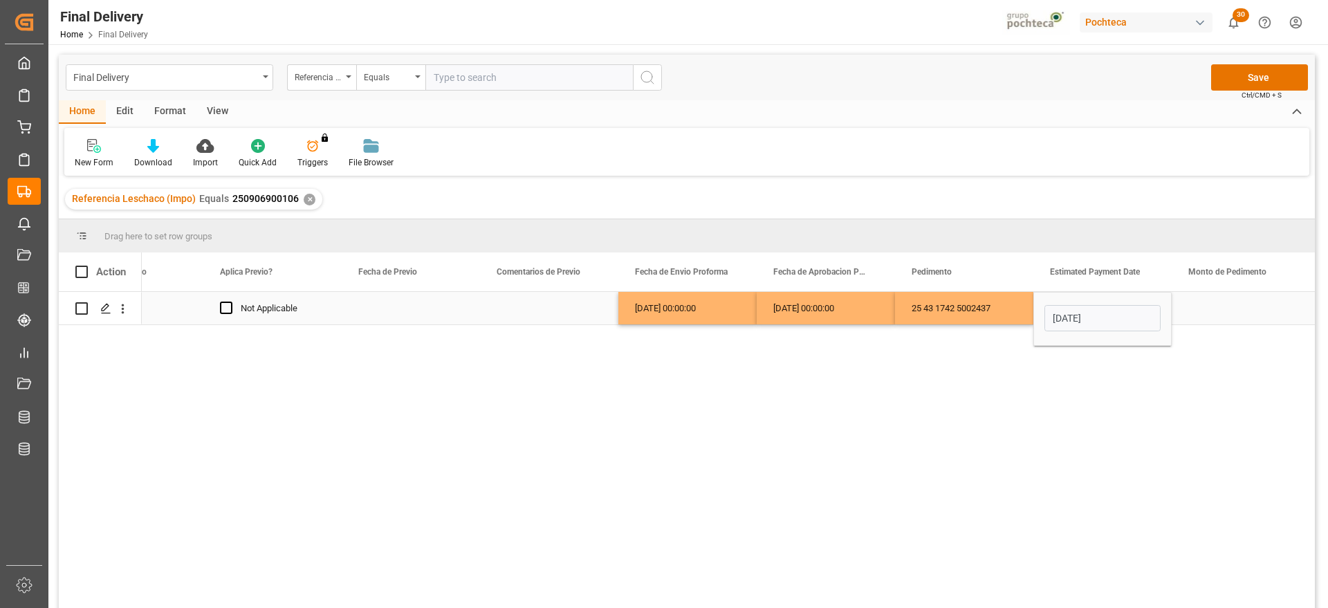
click at [1097, 318] on input "[DATE]" at bounding box center [1102, 318] width 116 height 26
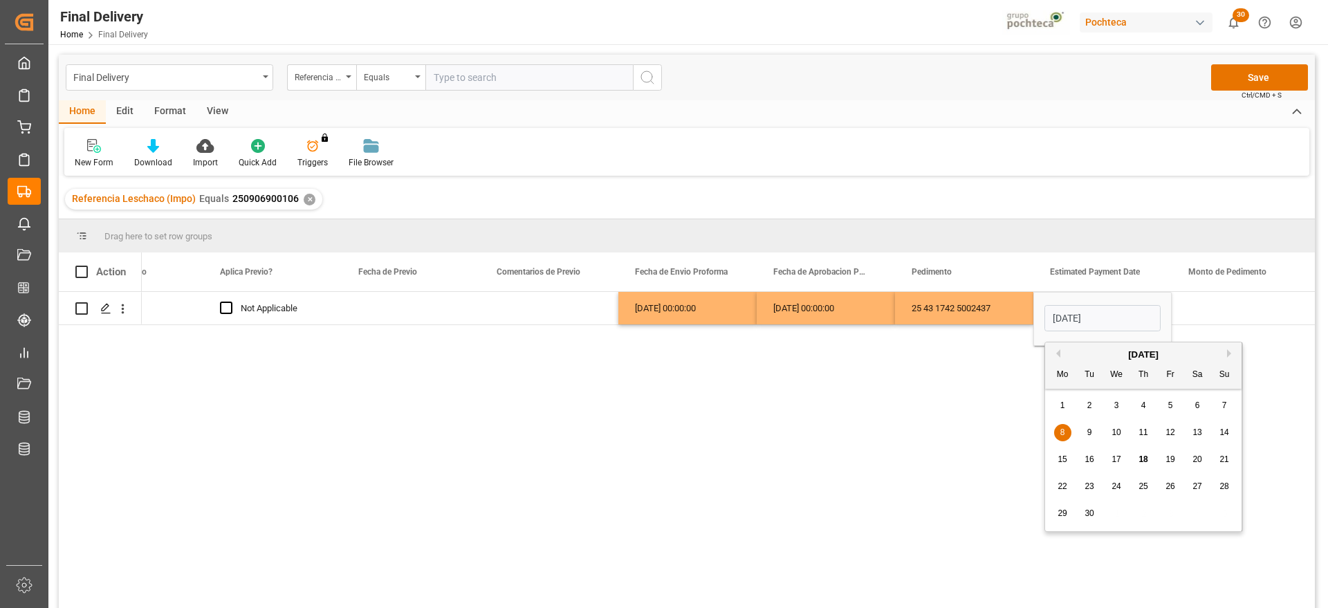
click at [1146, 455] on span "18" at bounding box center [1142, 459] width 9 height 10
type input "[DATE]"
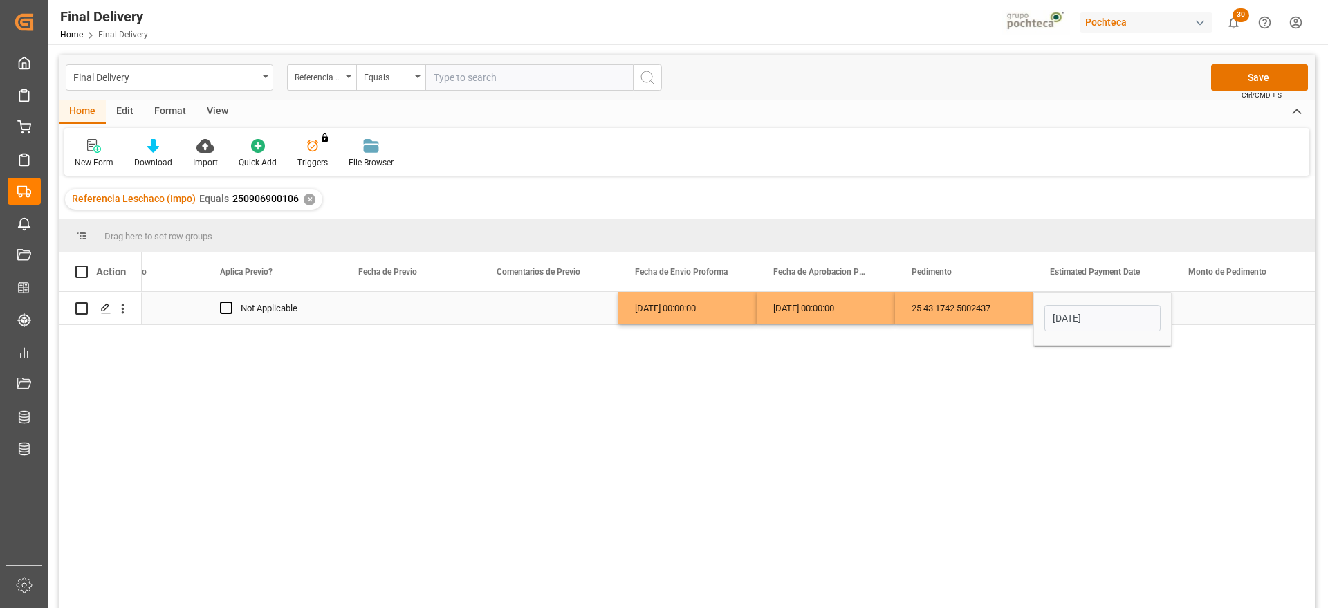
click at [1198, 308] on div "Press SPACE to select this row." at bounding box center [1240, 308] width 138 height 33
click at [1223, 313] on div "Press SPACE to select this row." at bounding box center [1240, 308] width 138 height 33
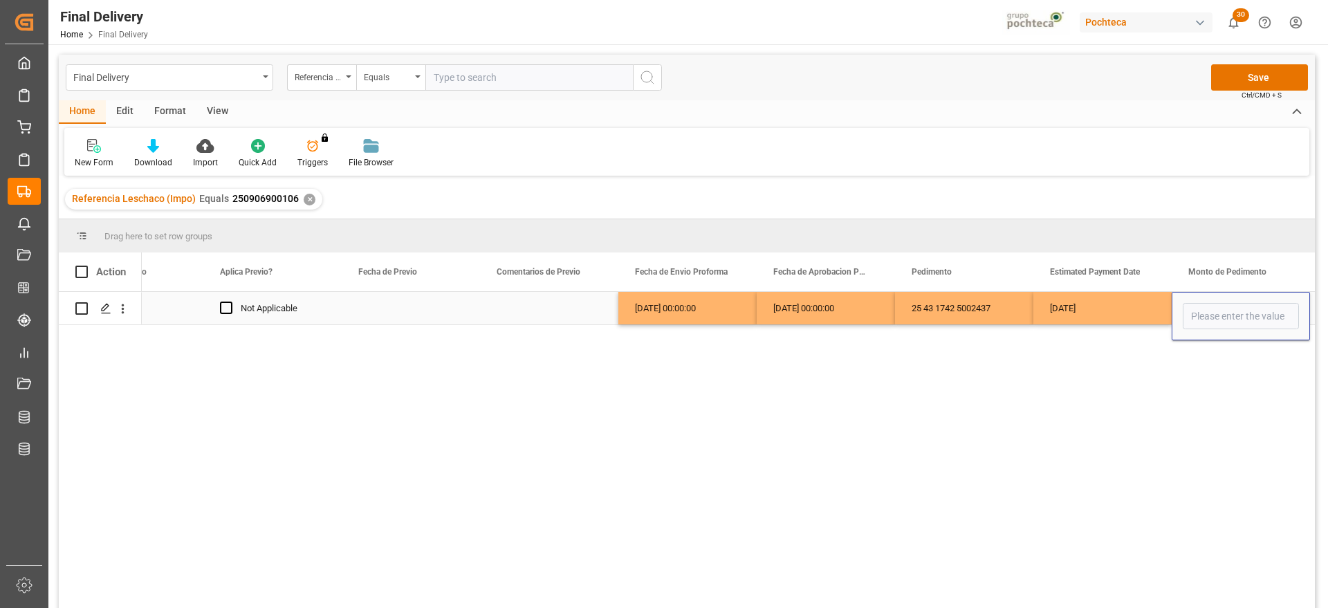
click at [1223, 313] on input "Press SPACE to select this row." at bounding box center [1241, 316] width 116 height 26
type input "165043"
click at [1135, 309] on div "[DATE]" at bounding box center [1102, 308] width 138 height 33
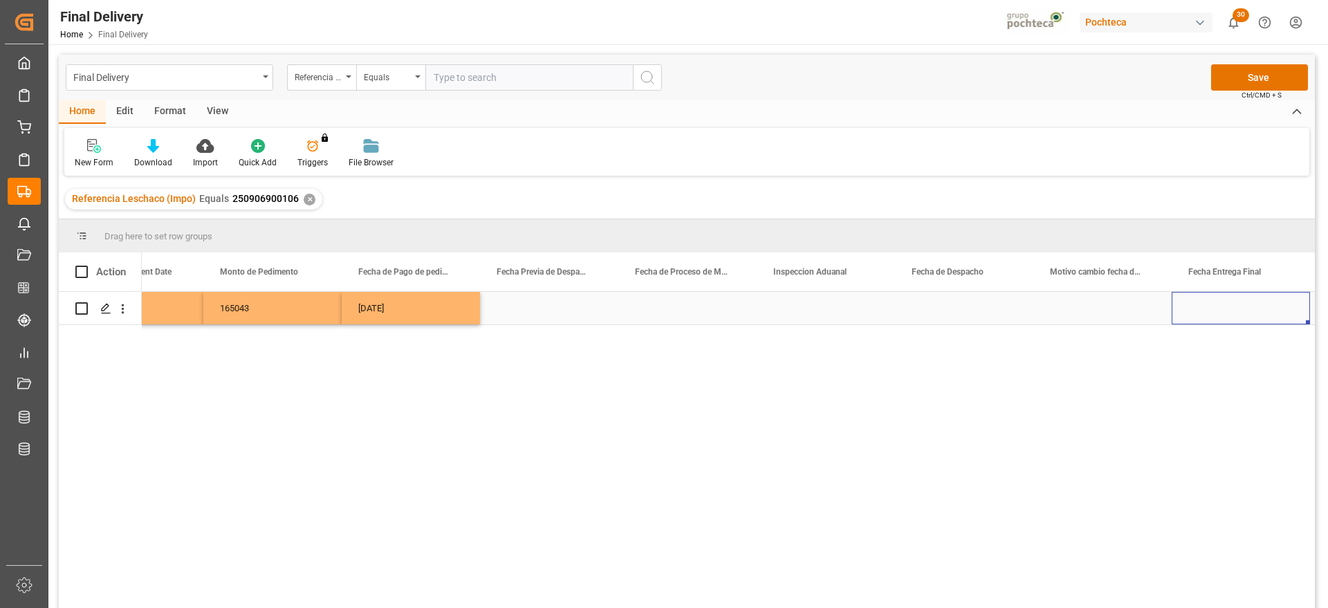
scroll to position [0, 3534]
click at [1109, 314] on div "Press SPACE to select this row." at bounding box center [1102, 308] width 138 height 33
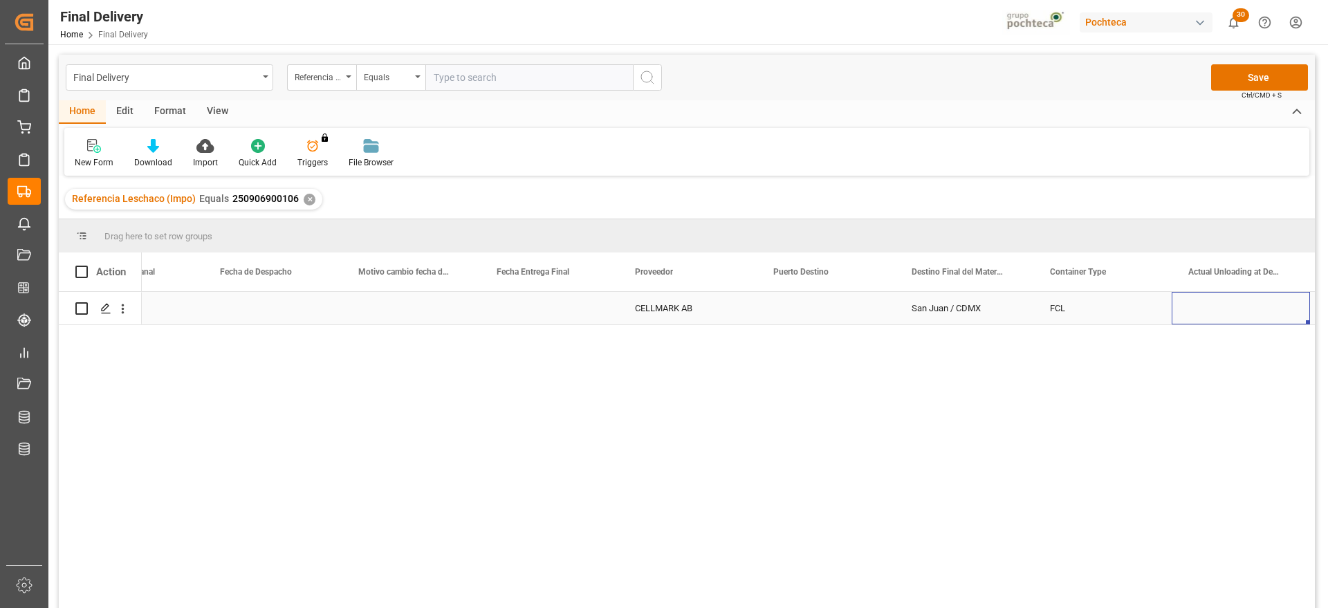
scroll to position [0, 4226]
click at [970, 310] on div "Press SPACE to select this row." at bounding box center [964, 308] width 138 height 33
click at [1001, 312] on button "Select" at bounding box center [964, 316] width 116 height 26
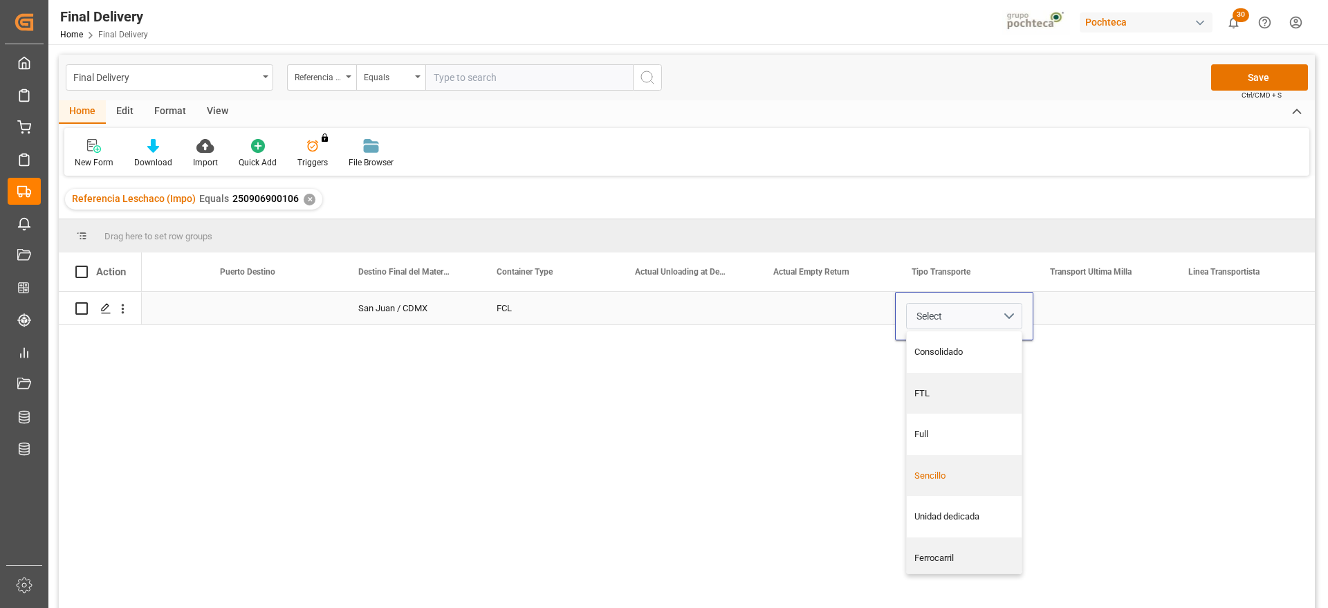
click at [958, 472] on div "Sencillo" at bounding box center [964, 476] width 100 height 14
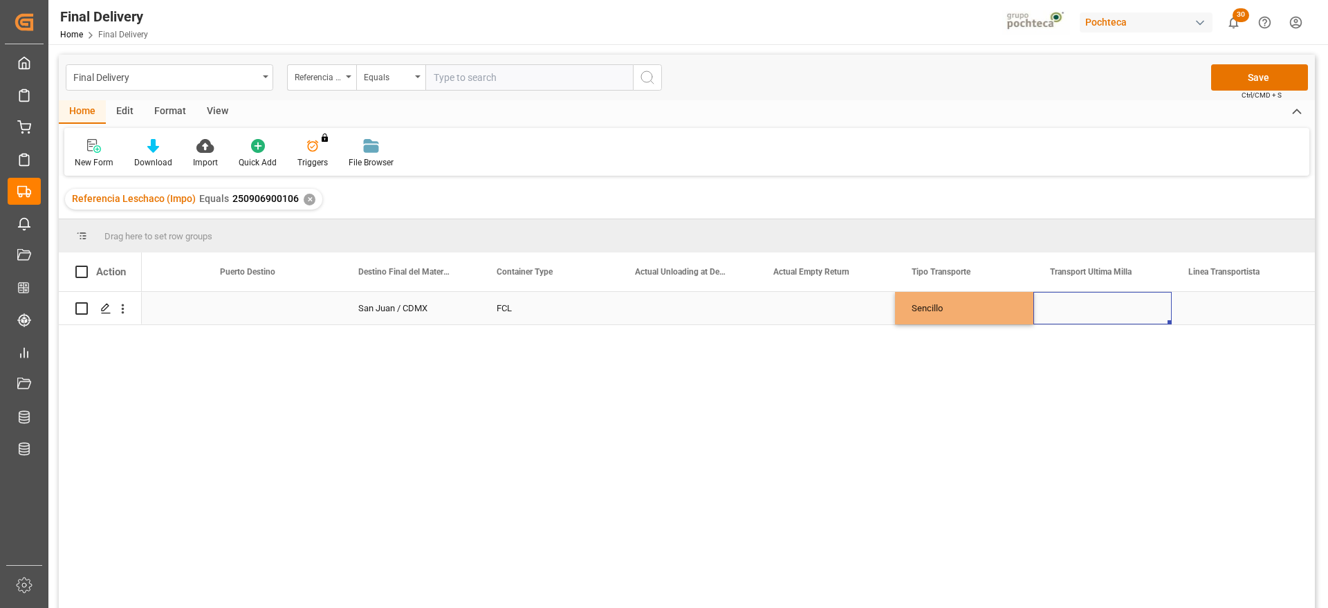
click at [1105, 303] on div "Press SPACE to select this row." at bounding box center [1102, 308] width 138 height 33
click at [1150, 309] on button "Select" at bounding box center [1102, 316] width 116 height 26
click at [1088, 346] on div "Leschaco" at bounding box center [1103, 352] width 100 height 14
click at [1149, 312] on button "Leschaco" at bounding box center [1102, 316] width 116 height 26
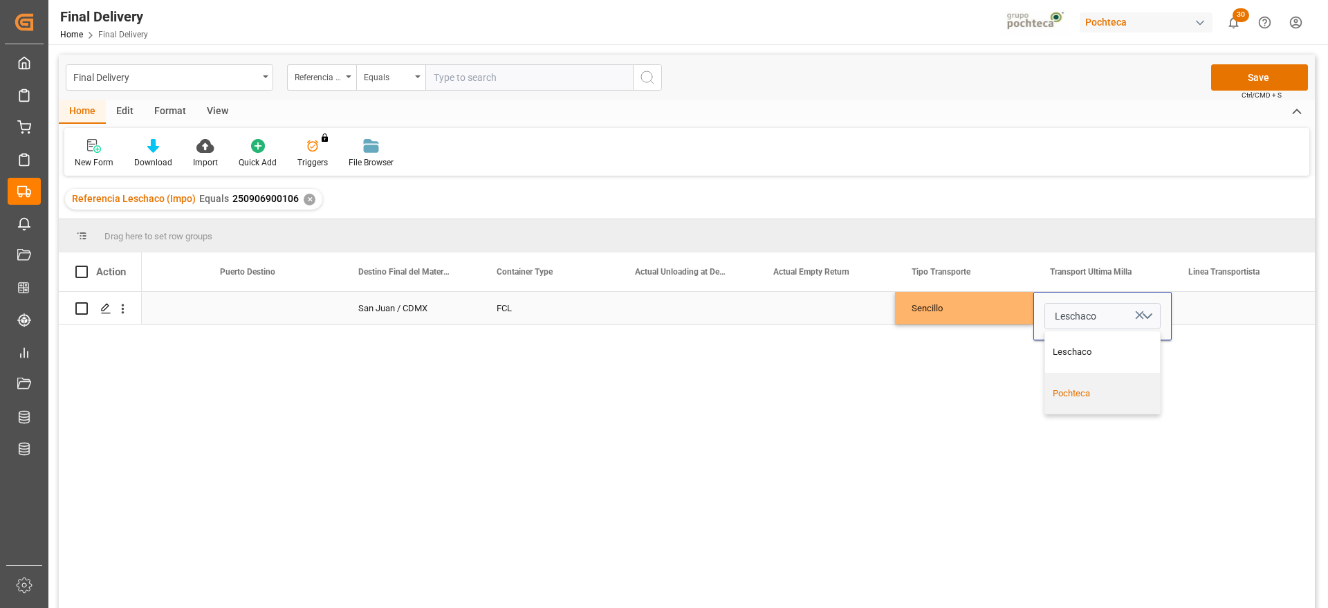
click at [1129, 393] on div "Pochteca" at bounding box center [1103, 394] width 100 height 14
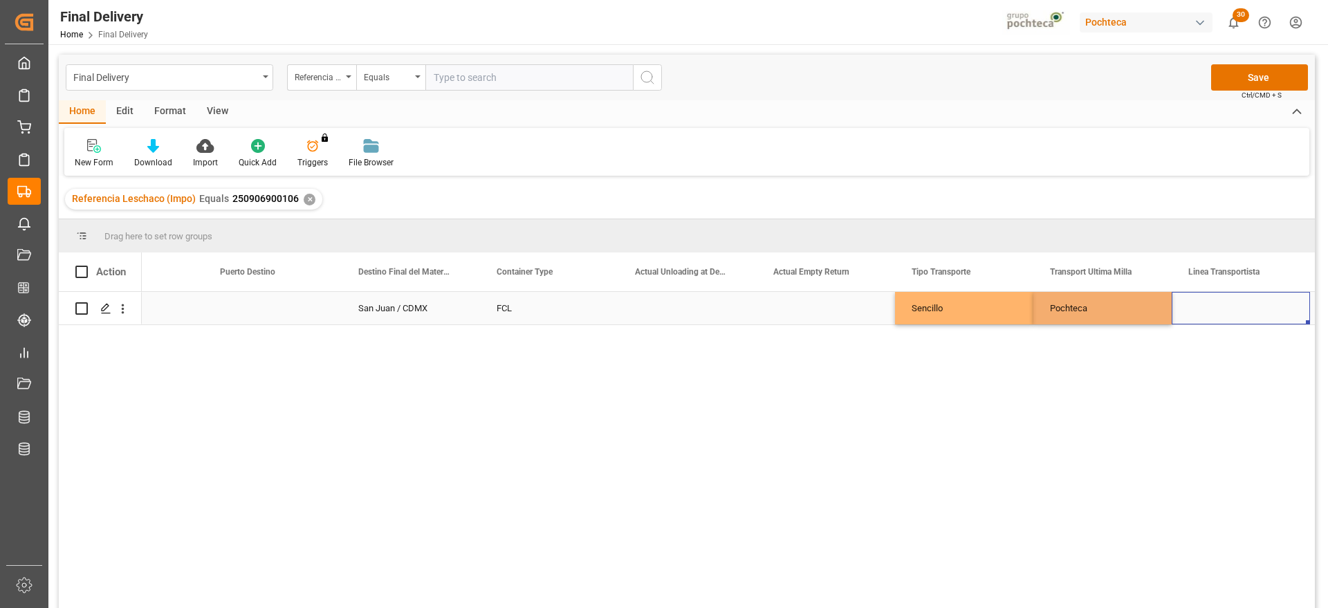
click at [1239, 311] on div "Press SPACE to select this row." at bounding box center [1240, 308] width 138 height 33
click at [1242, 347] on div "LNX CARGO" at bounding box center [1240, 355] width 115 height 48
type input "LNX CARGO"
click at [1134, 315] on div "Pochteca" at bounding box center [1102, 308] width 138 height 33
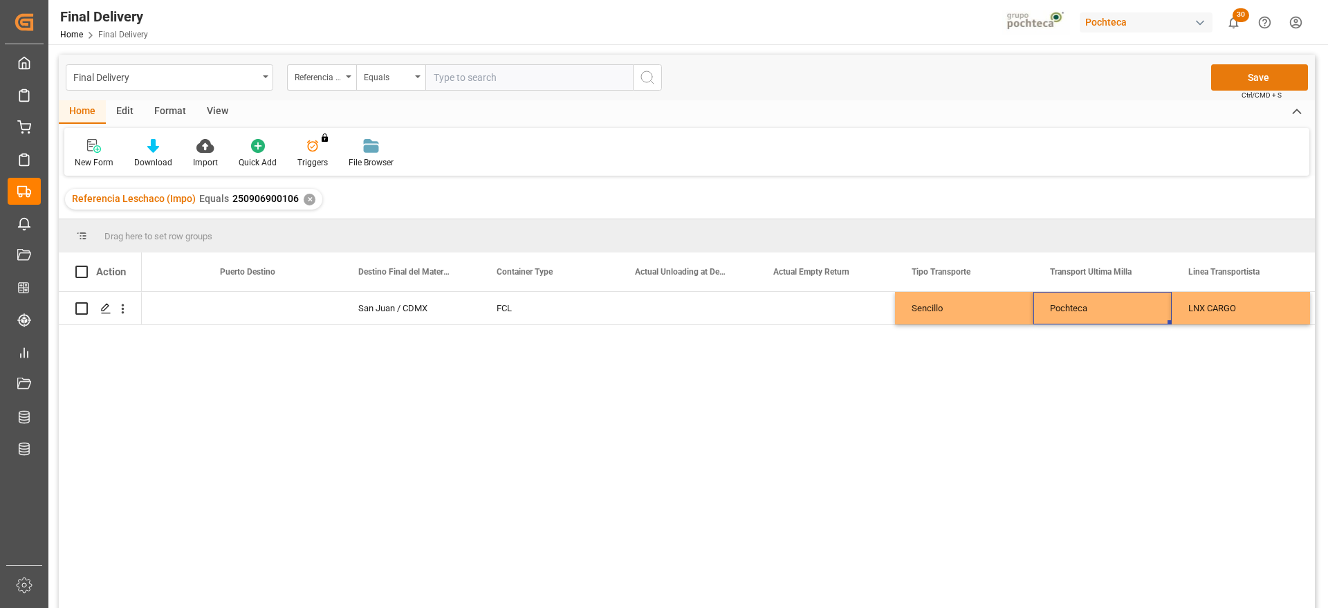
click at [1268, 73] on button "Save" at bounding box center [1259, 77] width 97 height 26
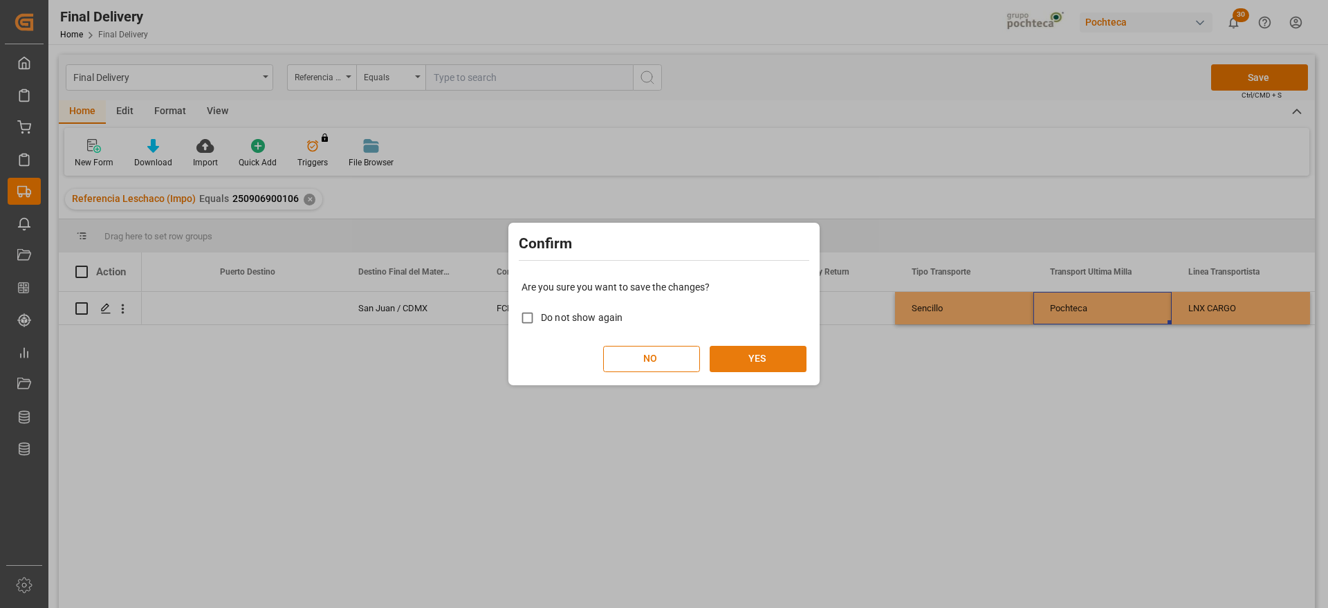
click at [766, 358] on button "YES" at bounding box center [758, 359] width 97 height 26
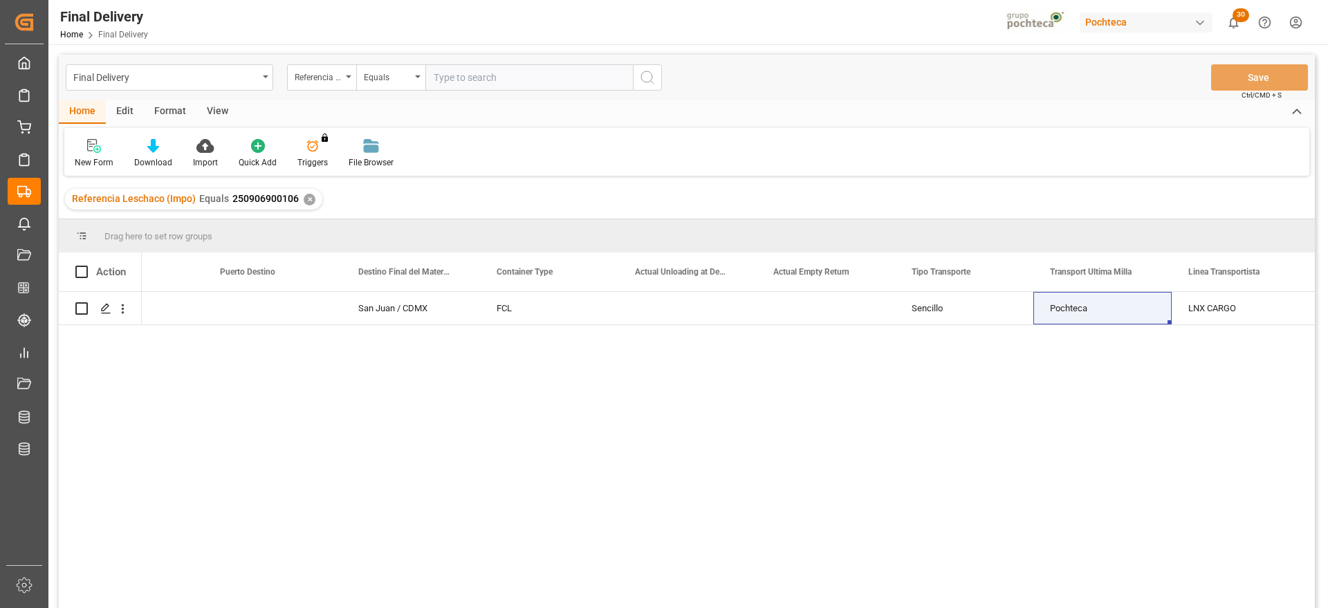
click at [305, 197] on div "✕" at bounding box center [310, 200] width 12 height 12
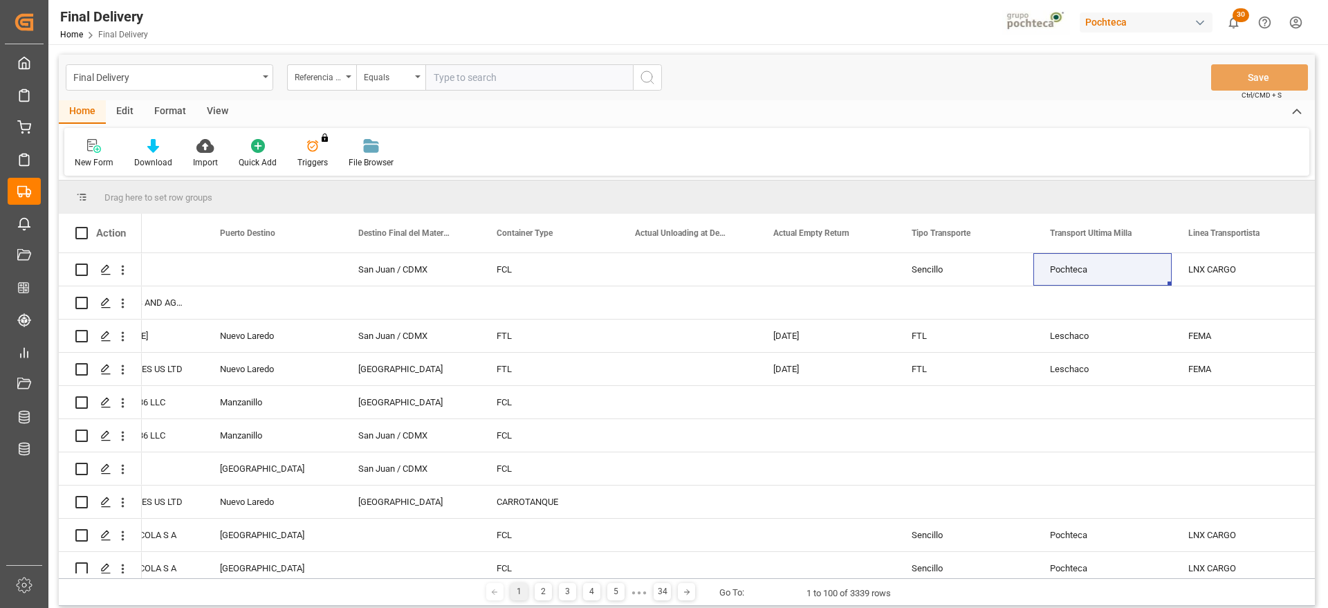
drag, startPoint x: 204, startPoint y: 108, endPoint x: 189, endPoint y: 110, distance: 15.4
click at [205, 109] on div "View" at bounding box center [217, 112] width 42 height 24
click at [160, 113] on div "Format" at bounding box center [170, 112] width 53 height 24
click at [207, 113] on div "View" at bounding box center [217, 112] width 42 height 24
click at [159, 150] on icon at bounding box center [157, 146] width 14 height 14
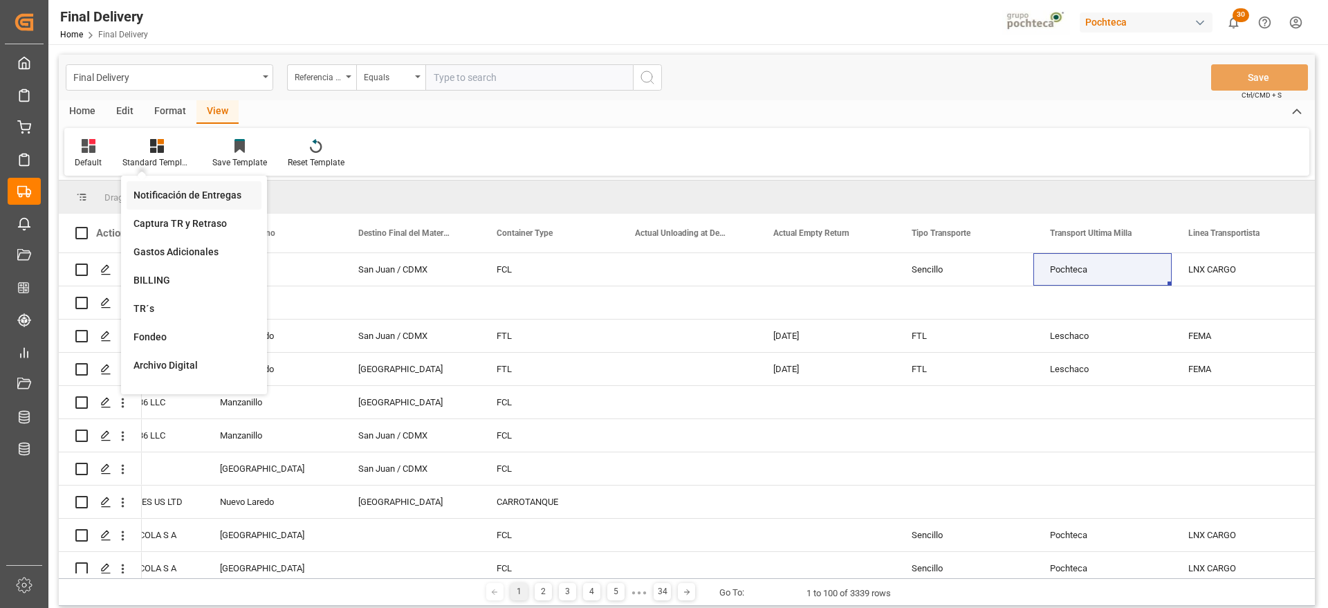
click at [195, 191] on div "Notificación de Entregas" at bounding box center [193, 195] width 121 height 15
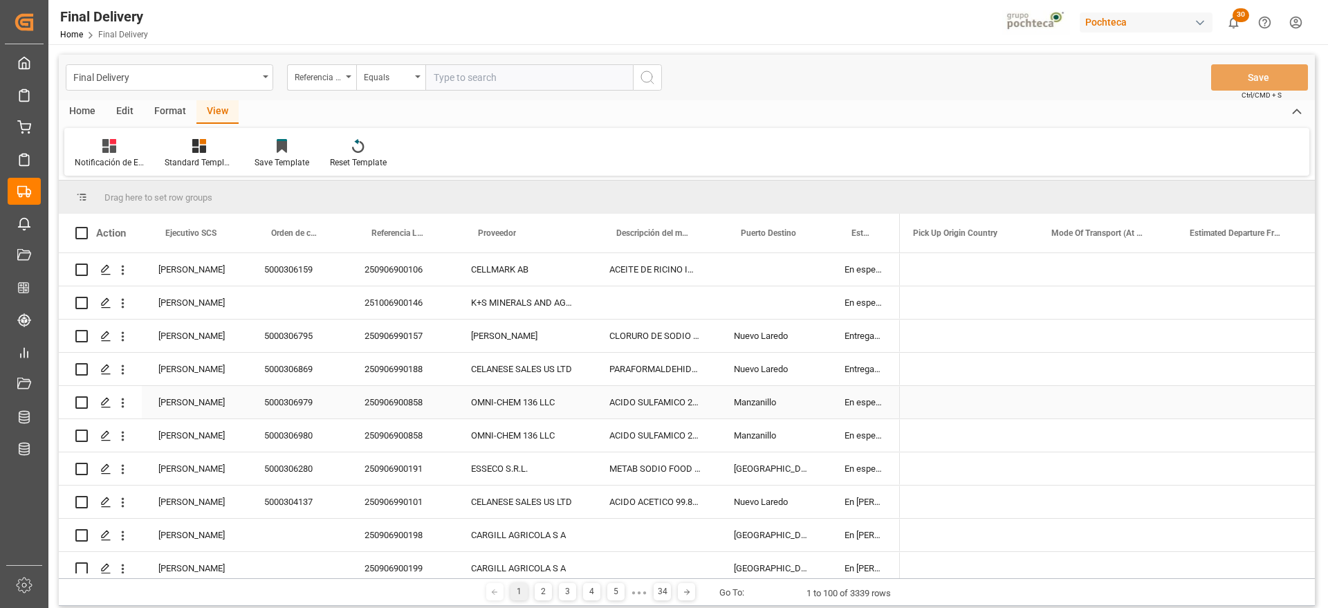
click at [685, 380] on div "PARAFORMALDEHIDO 91% 25KG SAC" at bounding box center [655, 369] width 124 height 33
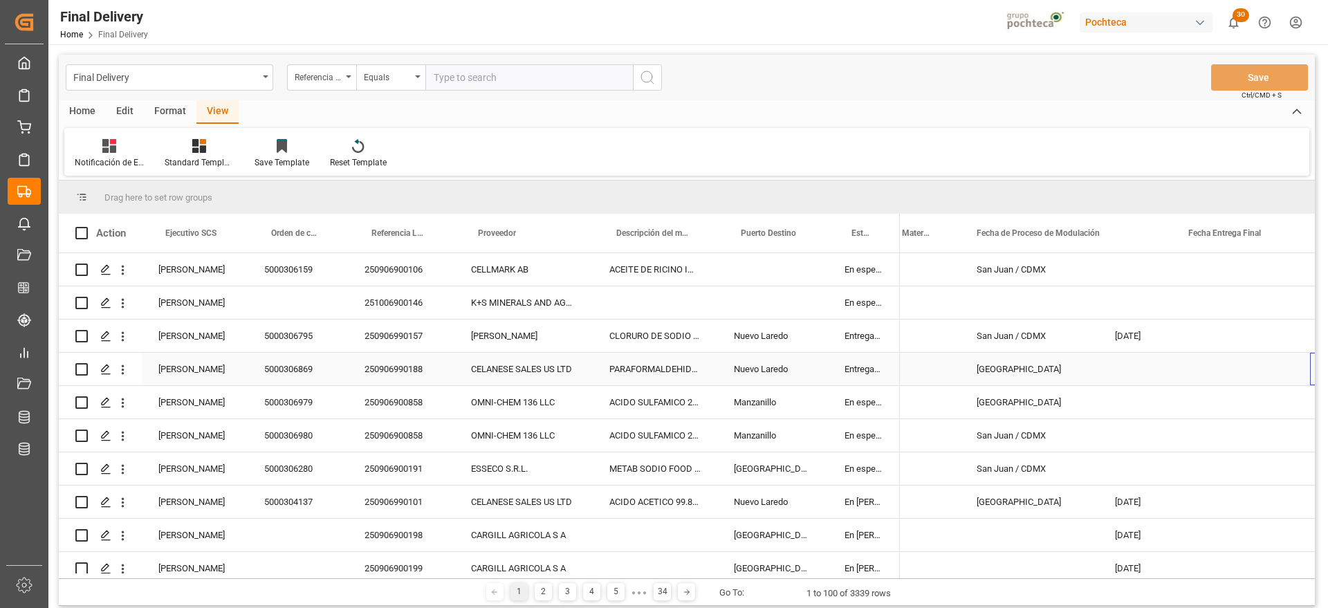
scroll to position [0, 216]
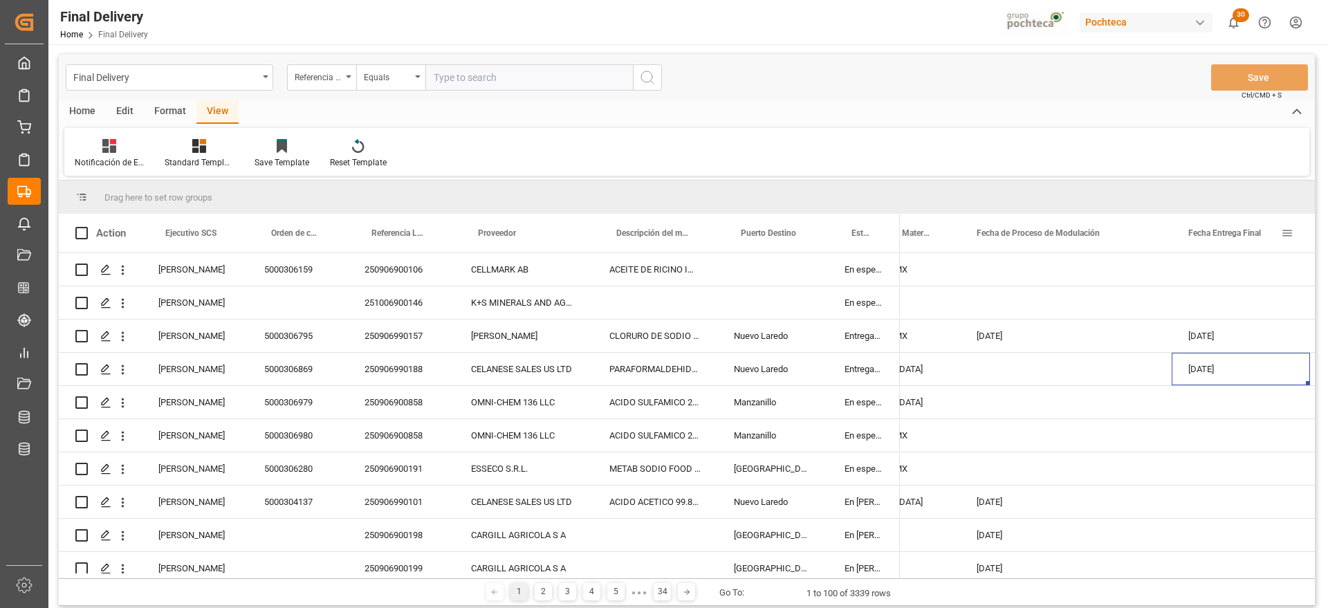
click at [1288, 230] on span at bounding box center [1287, 233] width 12 height 12
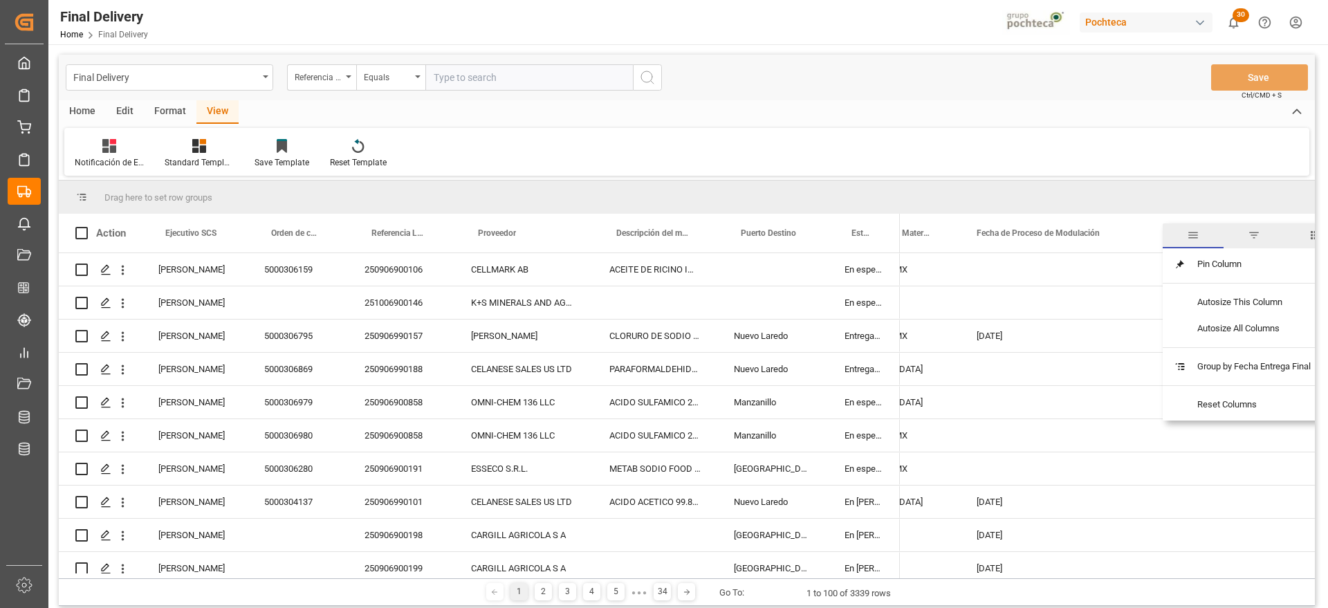
click at [1257, 233] on span "filter" at bounding box center [1254, 235] width 12 height 12
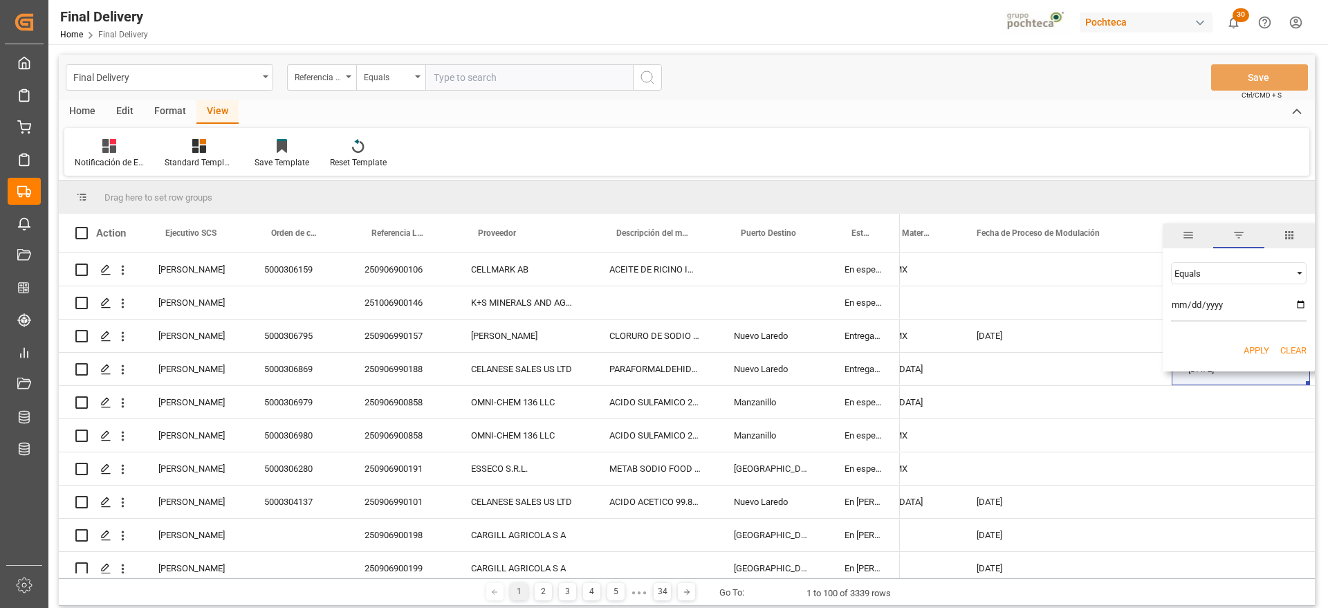
click at [1299, 302] on input "date" at bounding box center [1239, 308] width 136 height 28
type input "[DATE]"
click at [1259, 342] on div "Apply Clear" at bounding box center [1238, 351] width 152 height 36
click at [1261, 347] on button "Apply" at bounding box center [1256, 351] width 26 height 14
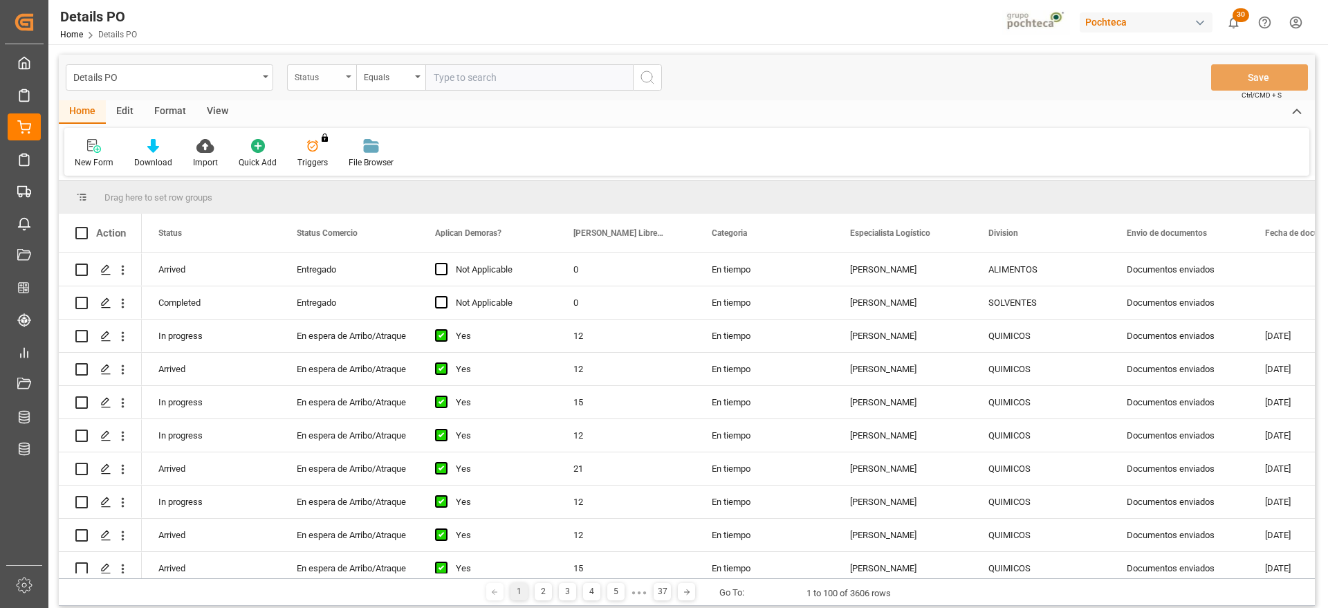
click at [318, 68] on div "Status" at bounding box center [318, 76] width 47 height 16
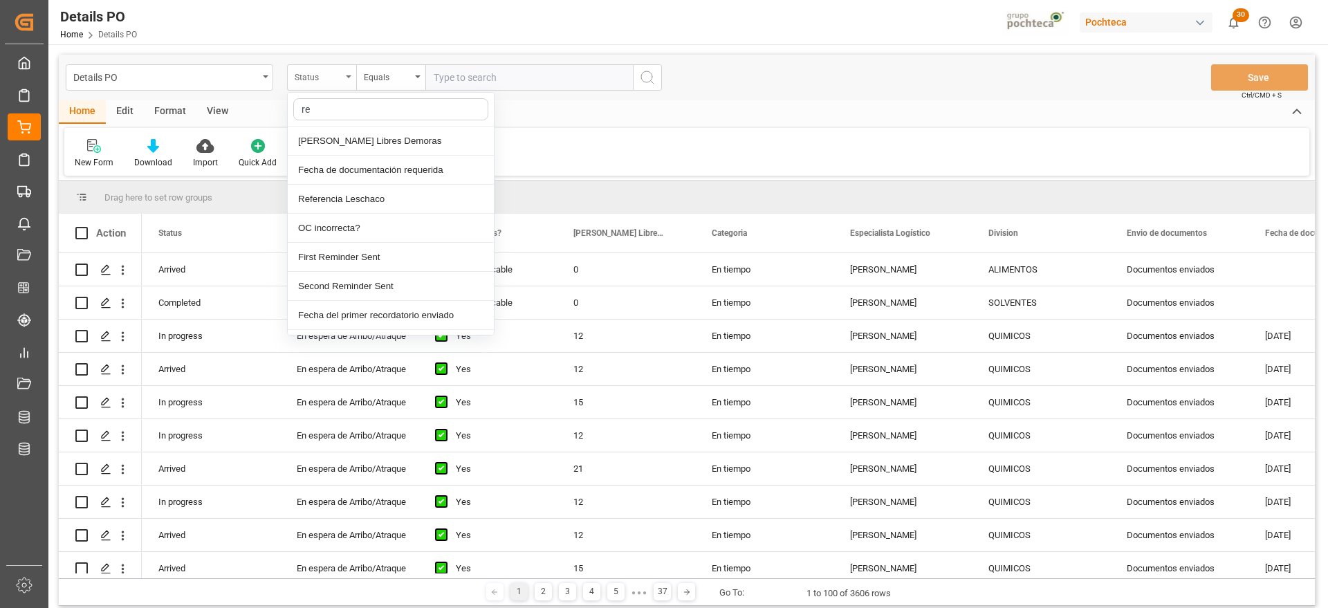
type input "ref"
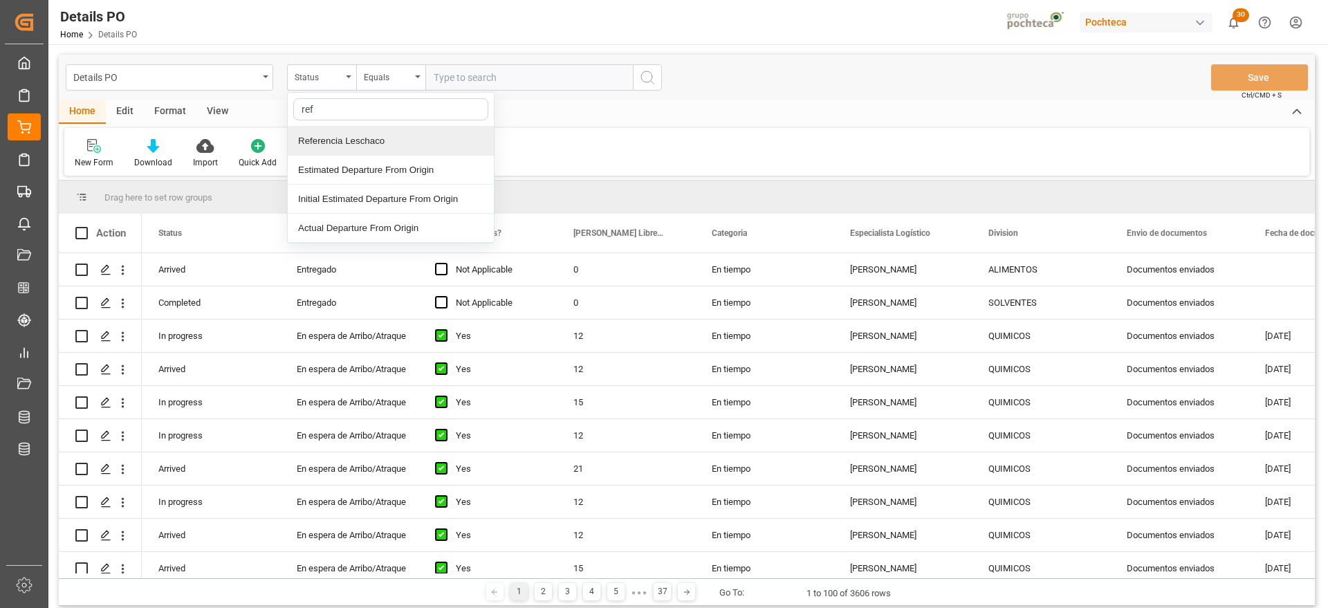
click at [331, 130] on div "Referencia Leschaco" at bounding box center [391, 141] width 206 height 29
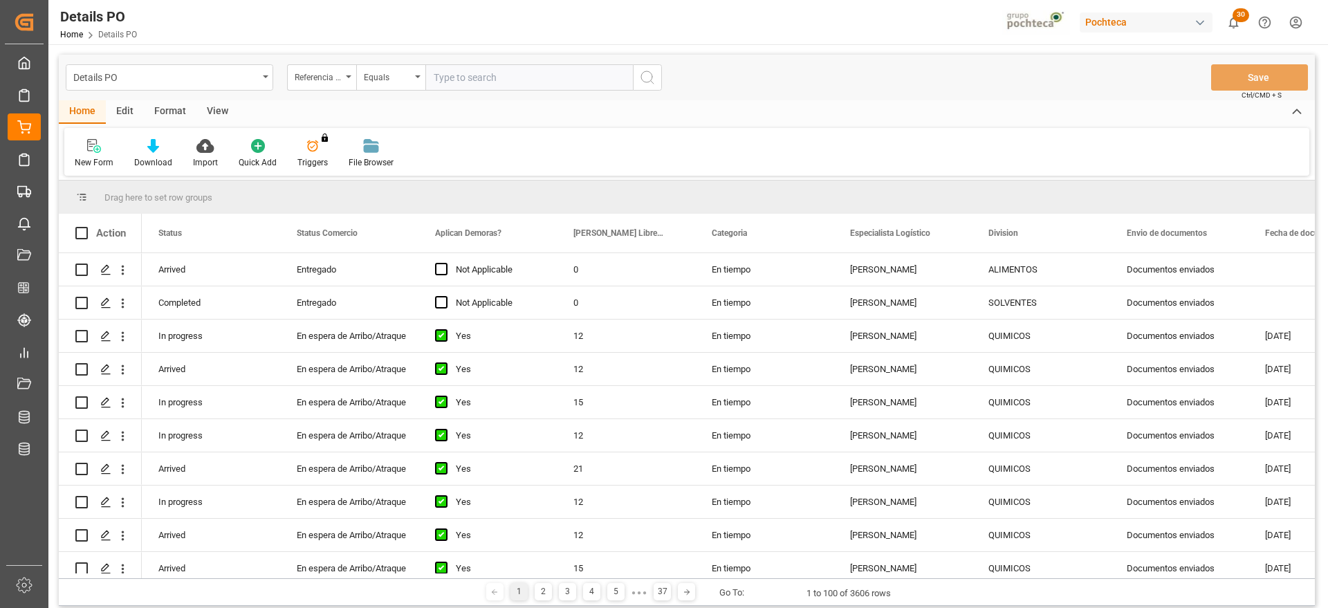
click at [494, 83] on input "text" at bounding box center [528, 77] width 207 height 26
paste input "250906900106"
type input "250906900106"
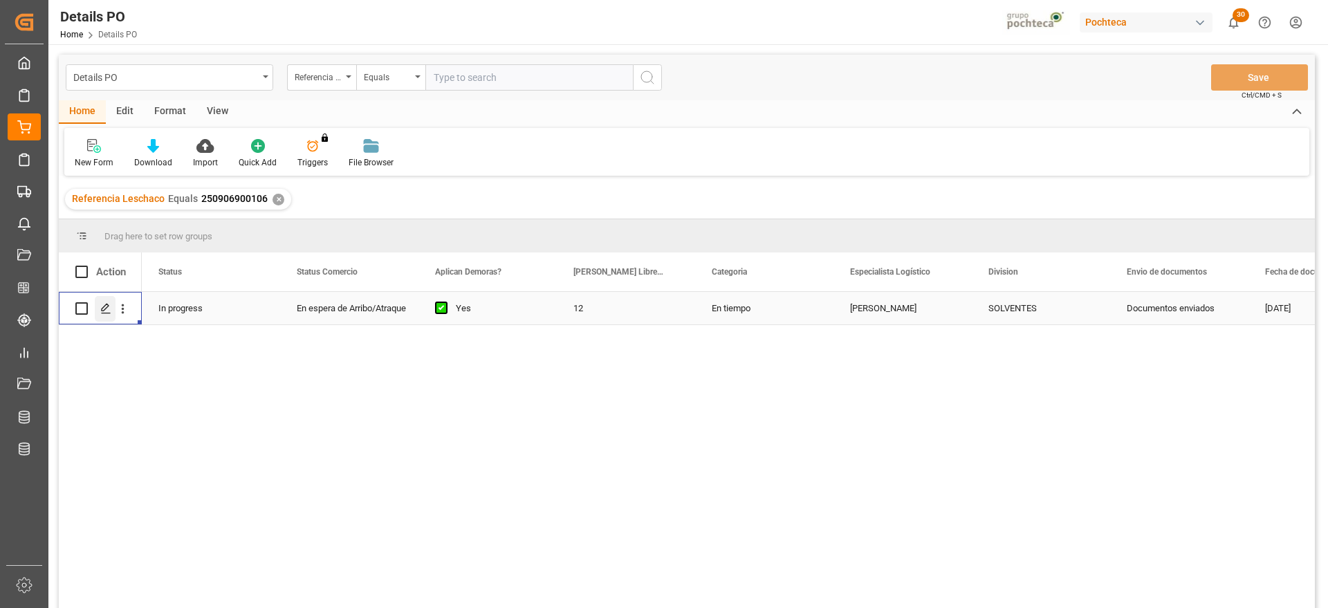
click at [99, 304] on div "Press SPACE to select this row." at bounding box center [105, 309] width 21 height 26
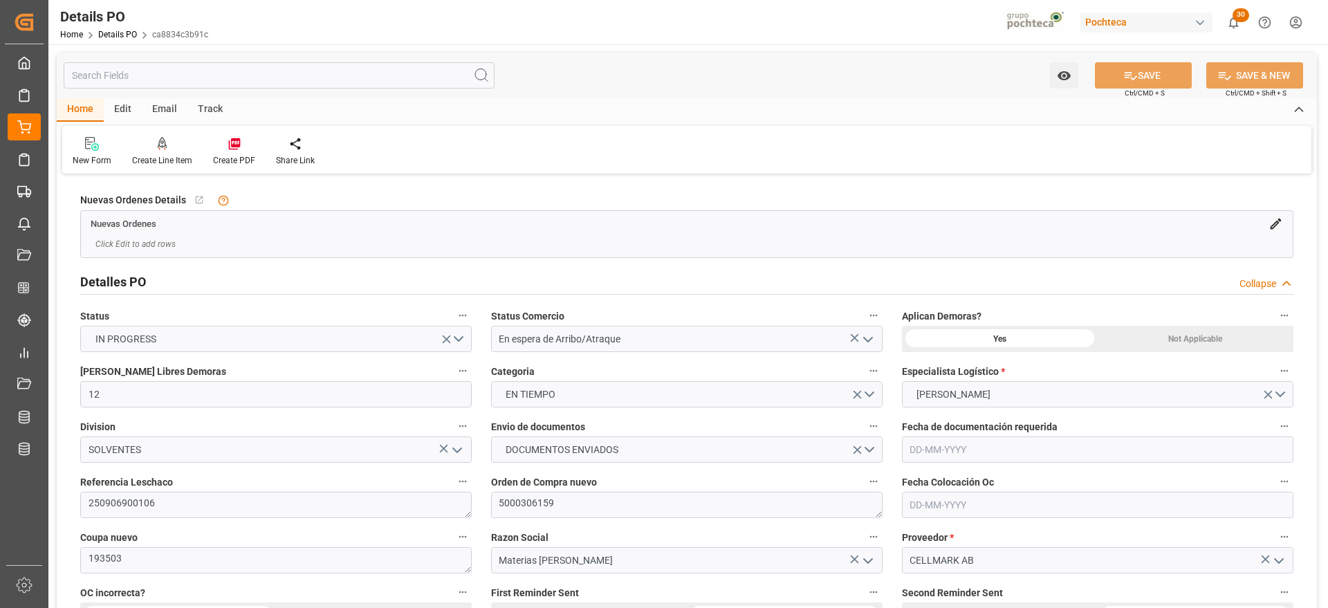
type input "12"
type input "06-08-2025"
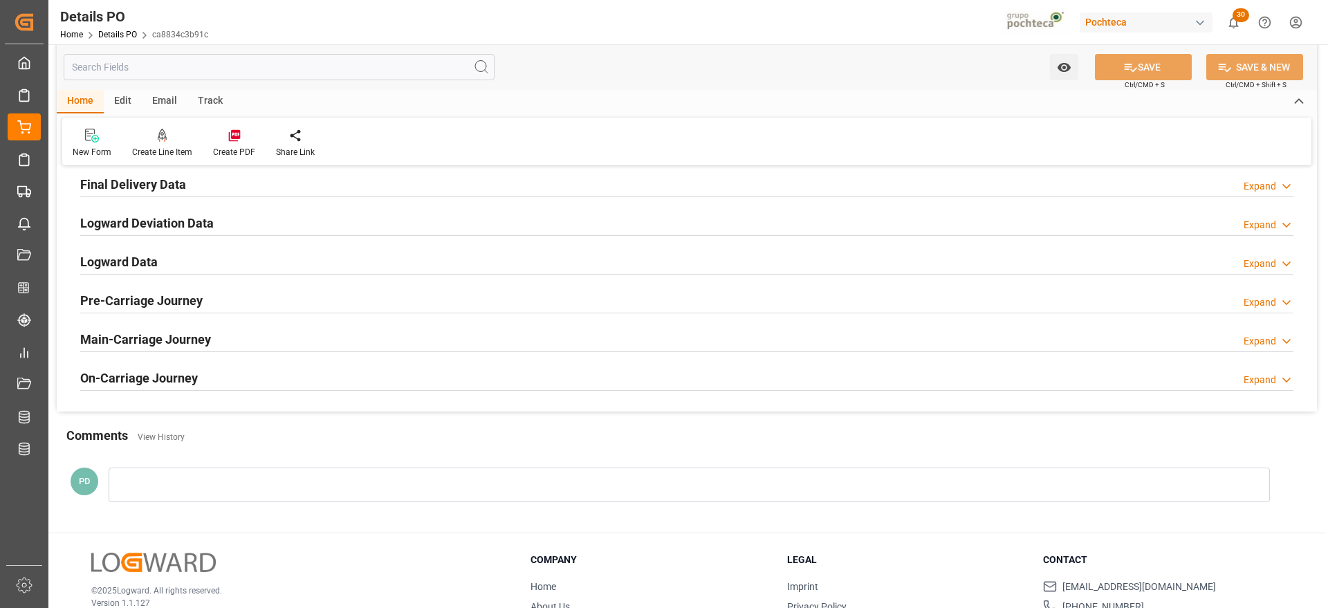
scroll to position [865, 0]
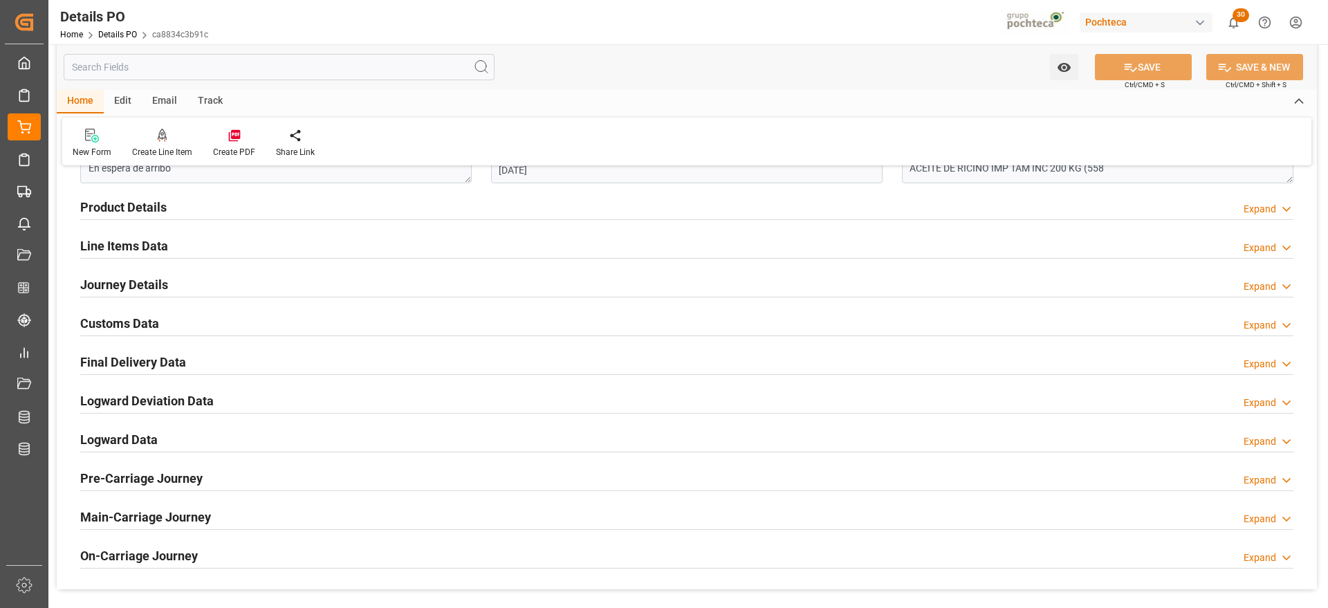
click at [131, 317] on h2 "Customs Data" at bounding box center [119, 323] width 79 height 19
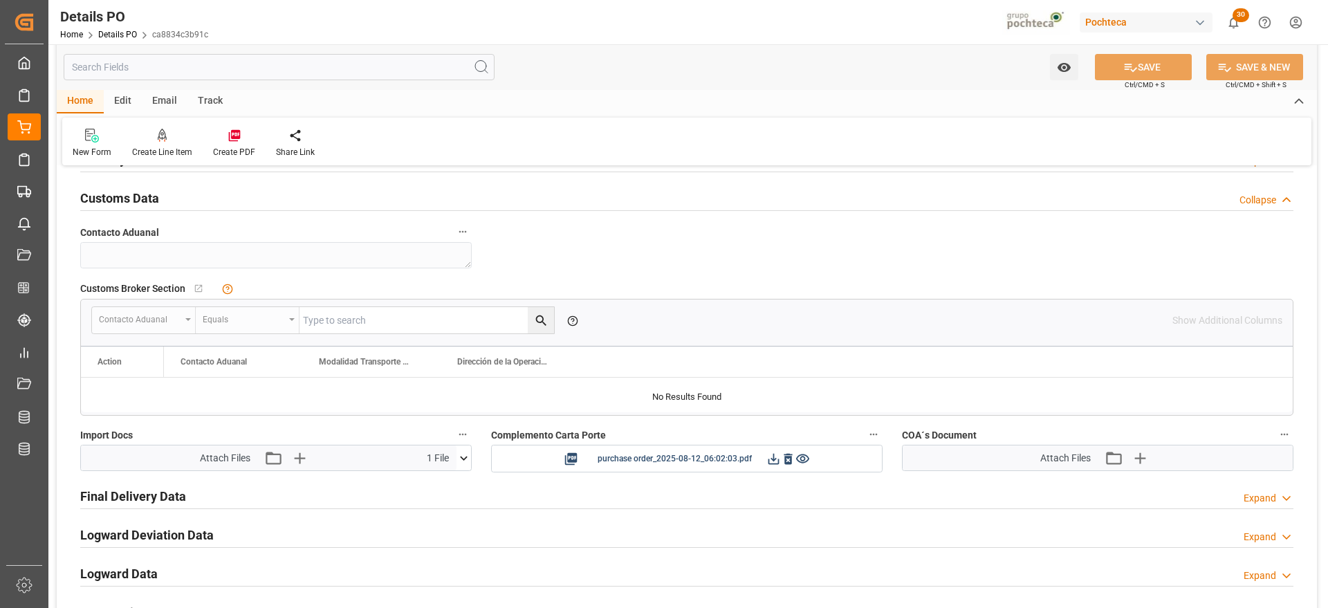
scroll to position [1038, 0]
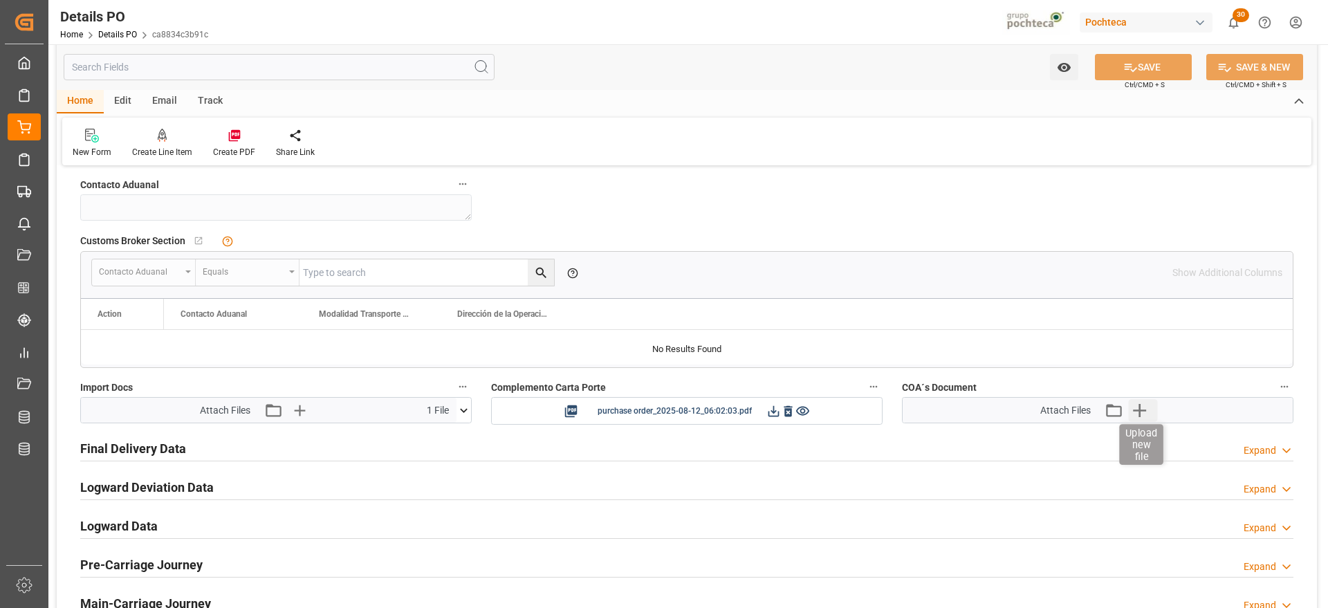
click at [1142, 403] on icon "button" at bounding box center [1139, 410] width 22 height 22
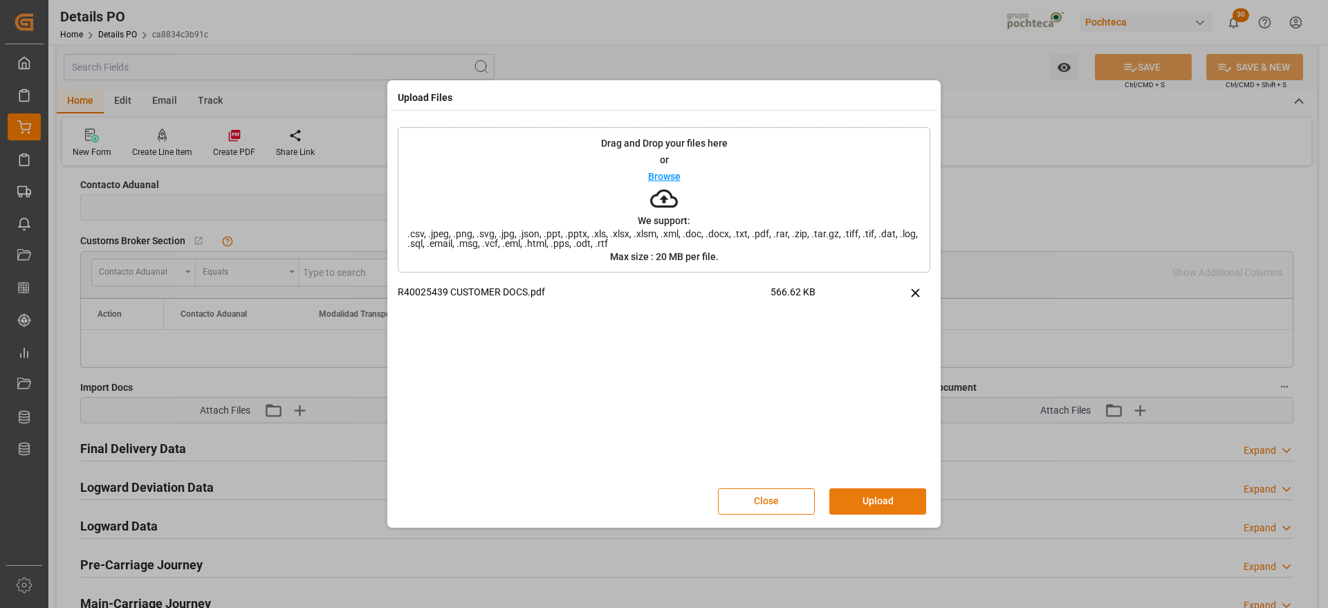
click at [868, 499] on button "Upload" at bounding box center [877, 501] width 97 height 26
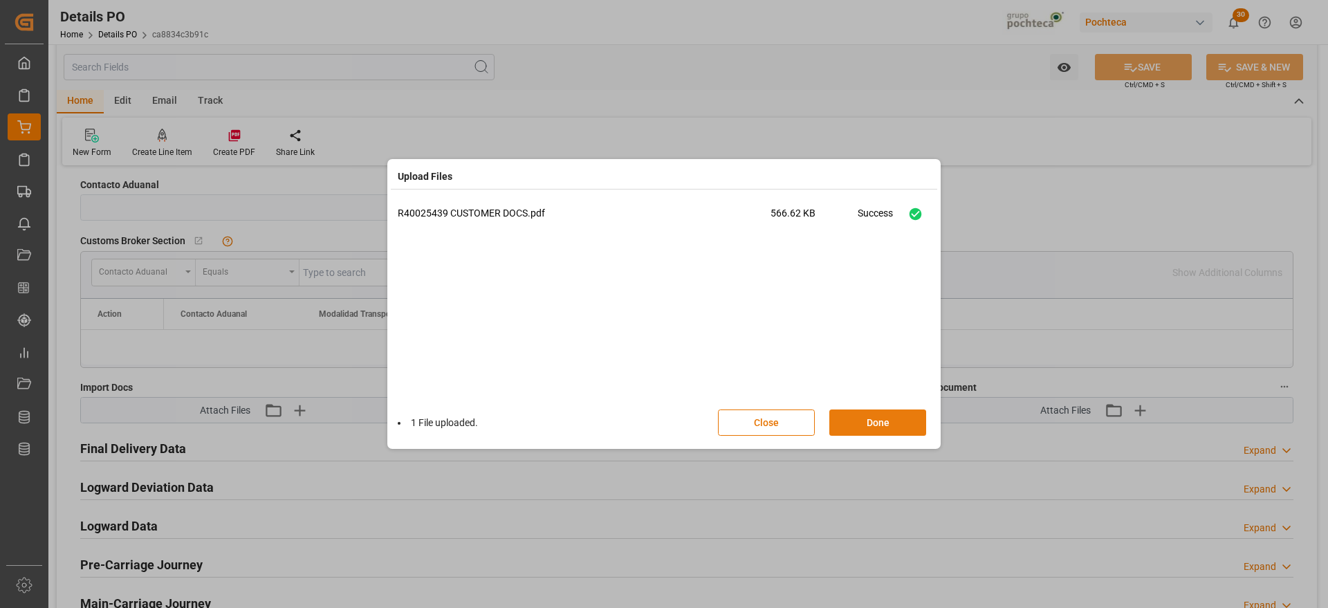
click at [883, 420] on button "Done" at bounding box center [877, 422] width 97 height 26
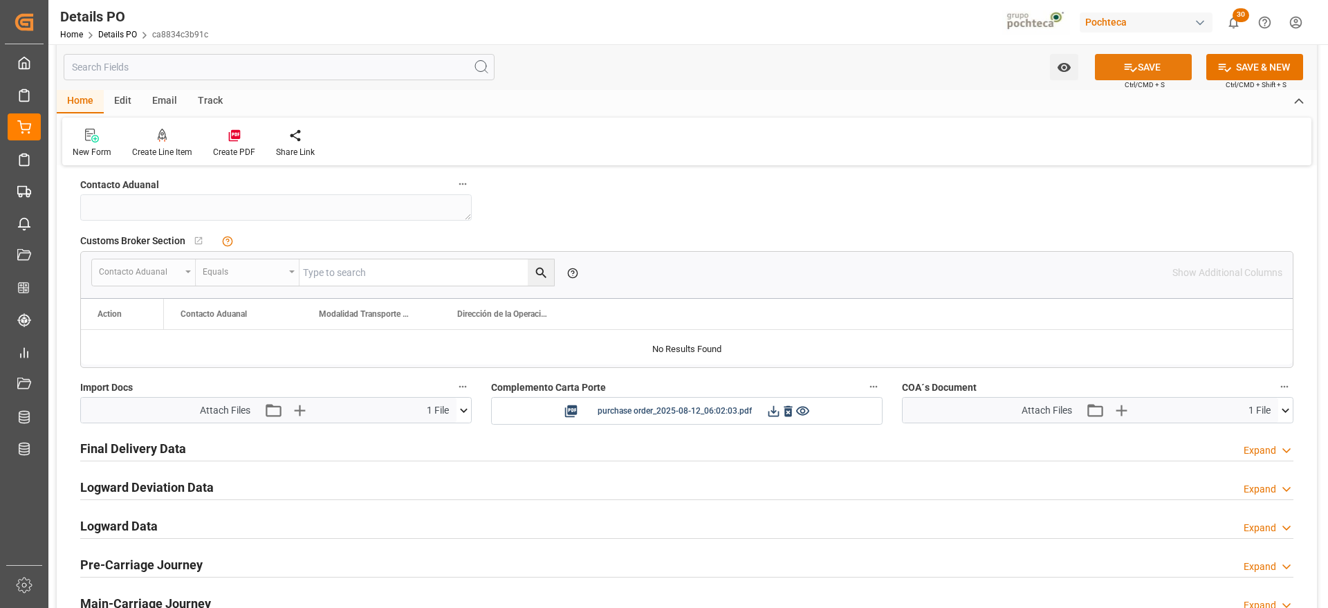
click at [1160, 62] on button "SAVE" at bounding box center [1143, 67] width 97 height 26
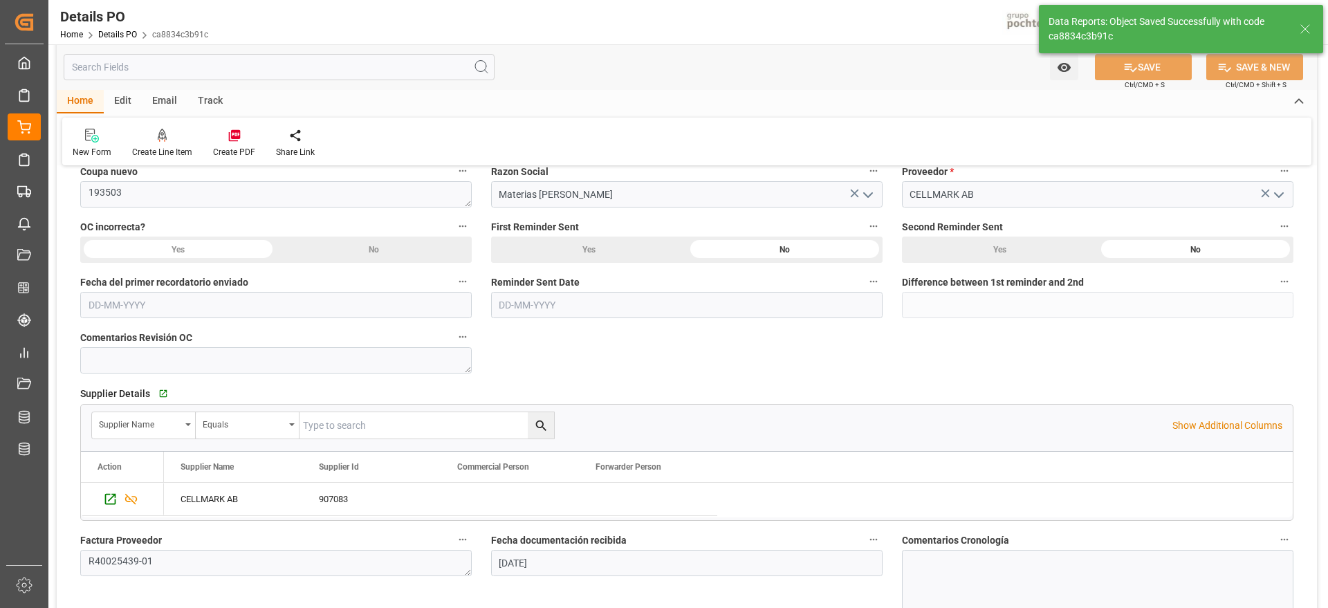
scroll to position [606, 0]
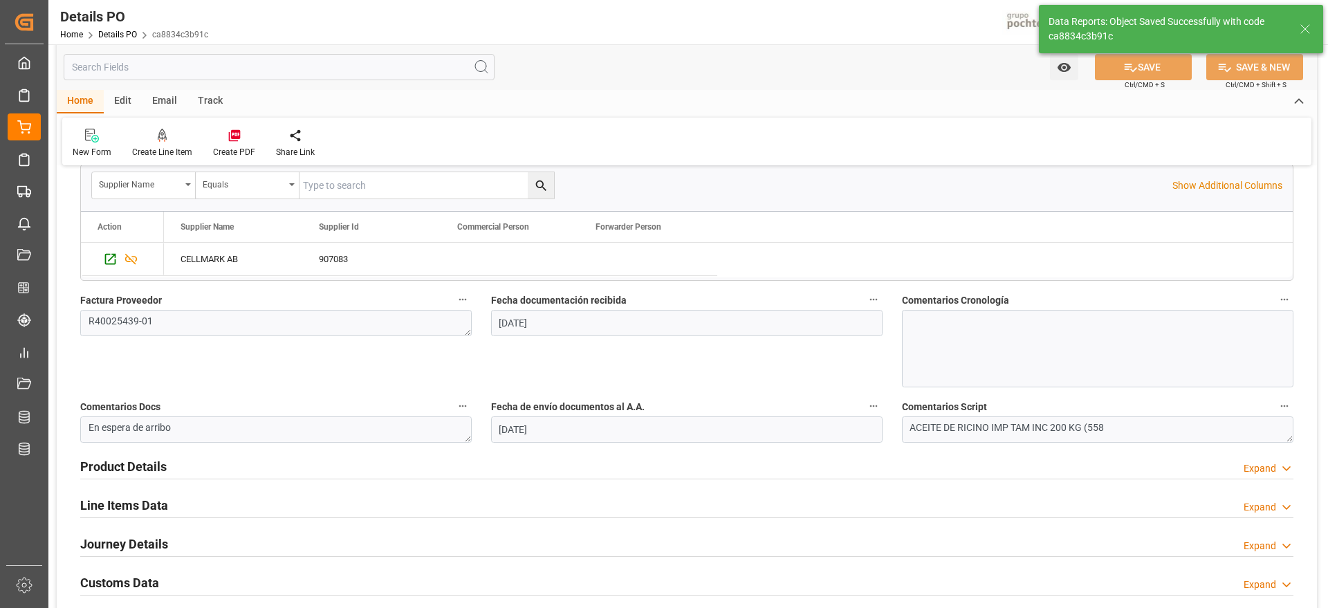
click at [117, 505] on h2 "Line Items Data" at bounding box center [124, 505] width 88 height 19
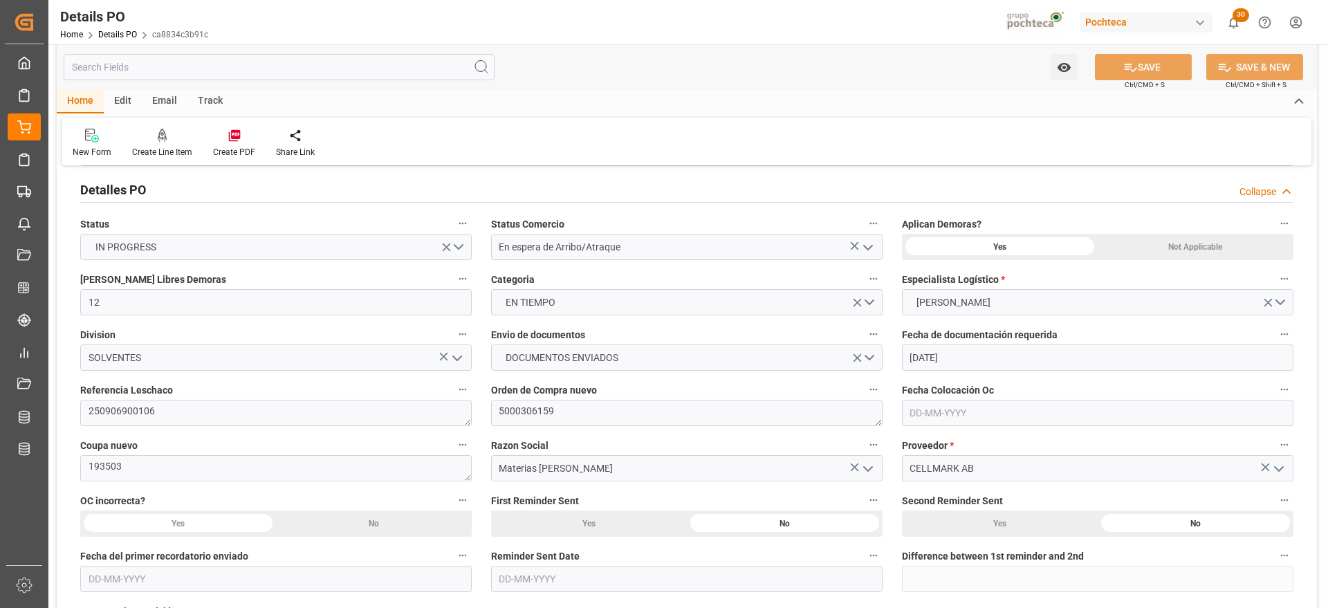
scroll to position [0, 0]
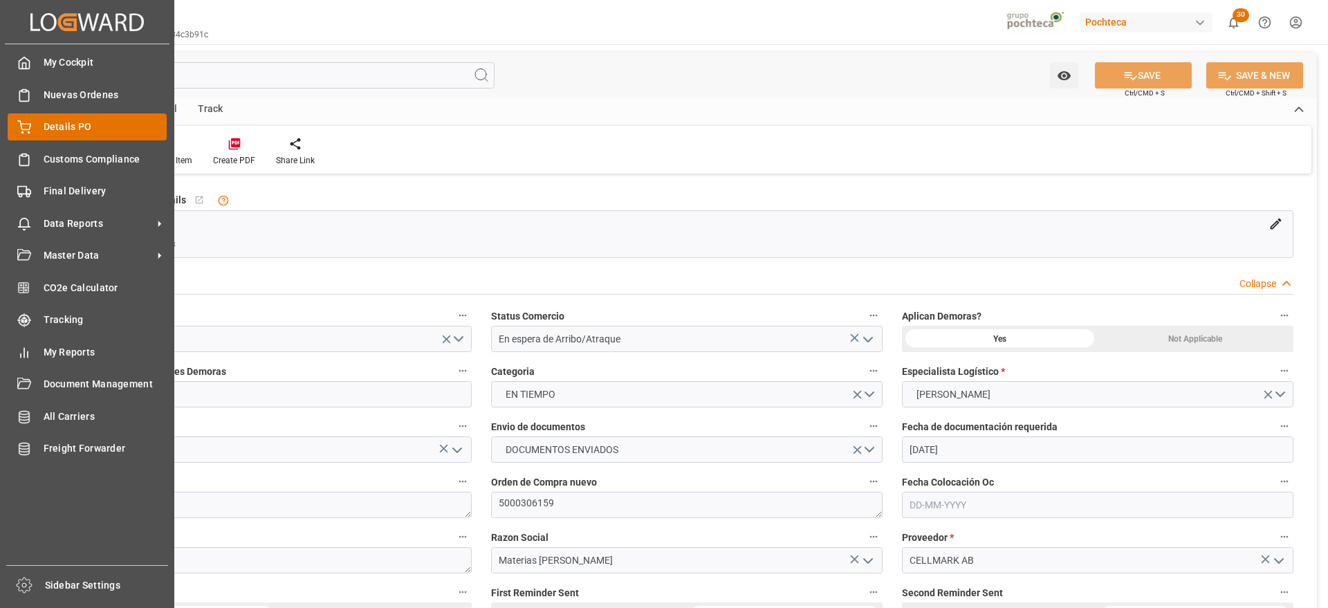
click at [33, 127] on div "Details PO Details PO" at bounding box center [87, 126] width 159 height 27
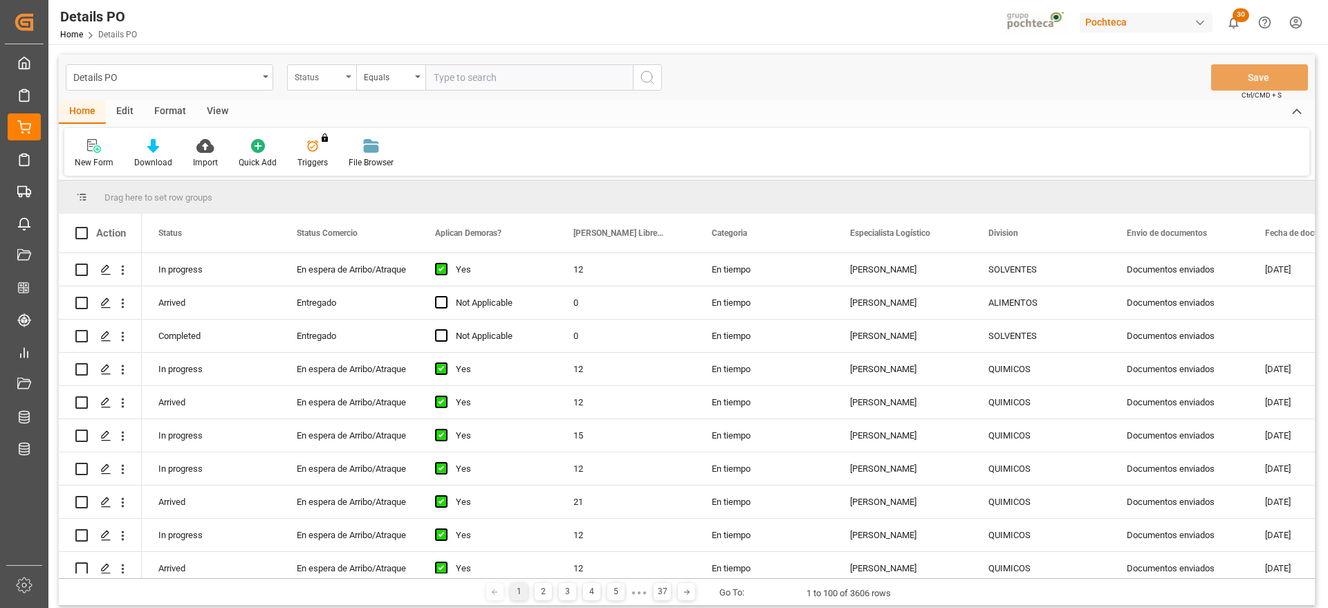
click at [327, 78] on div "Status" at bounding box center [318, 76] width 47 height 16
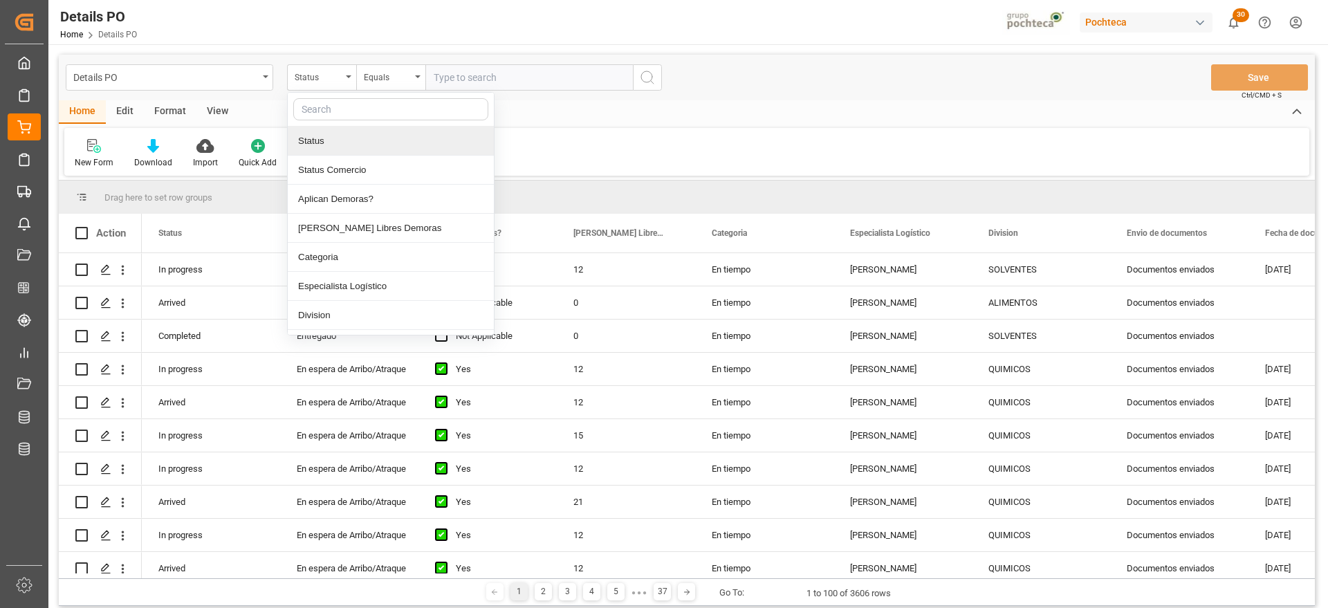
click at [348, 102] on input "text" at bounding box center [390, 109] width 195 height 22
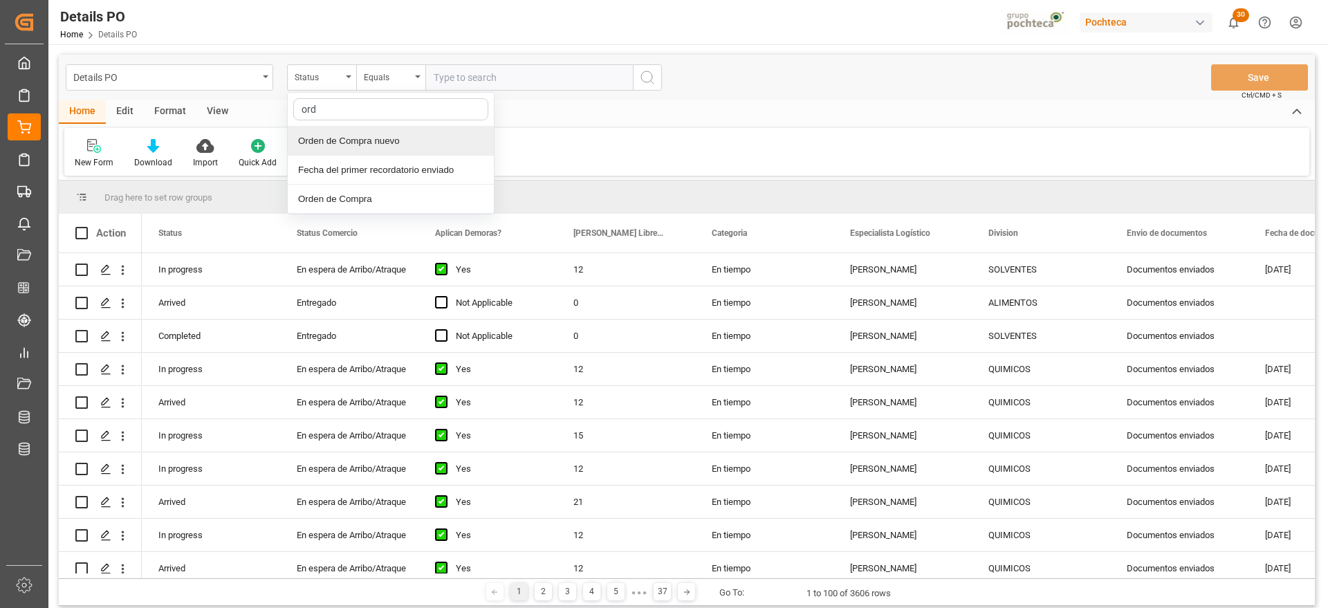
type input "orde"
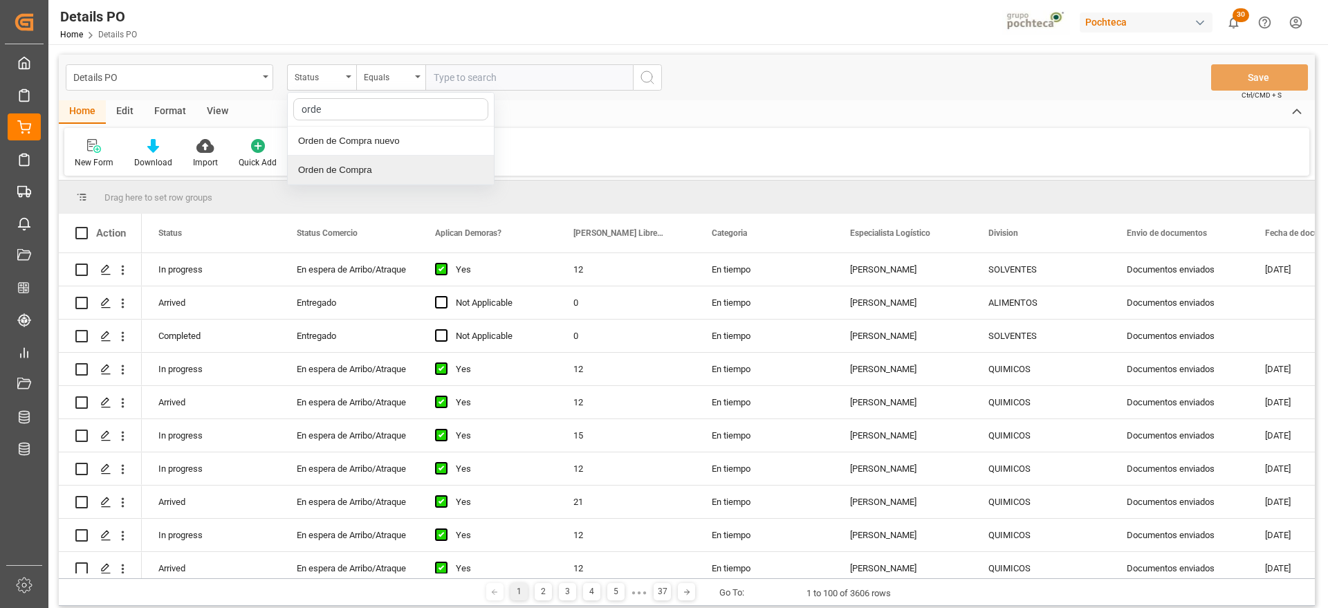
click at [341, 156] on div "Orden de Compra" at bounding box center [391, 170] width 206 height 29
click at [315, 73] on div "Orden de Compra" at bounding box center [318, 76] width 47 height 16
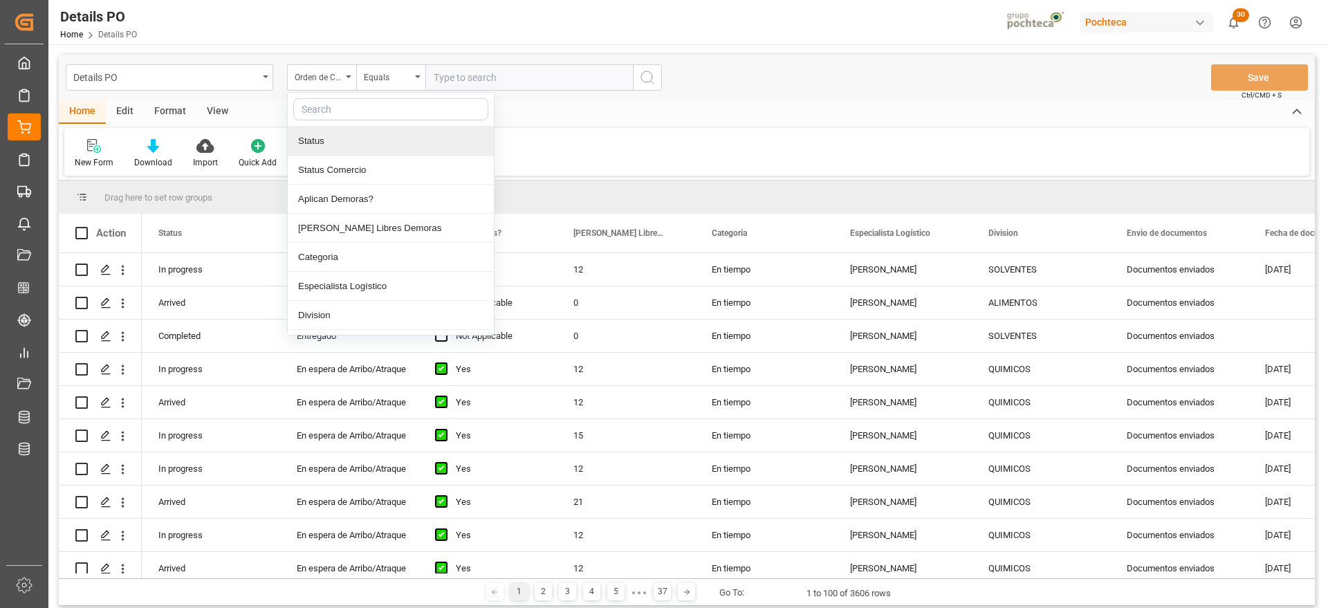
click at [337, 106] on input "text" at bounding box center [390, 109] width 195 height 22
type input "ref"
click at [360, 140] on div "Referencia Leschaco" at bounding box center [391, 141] width 206 height 29
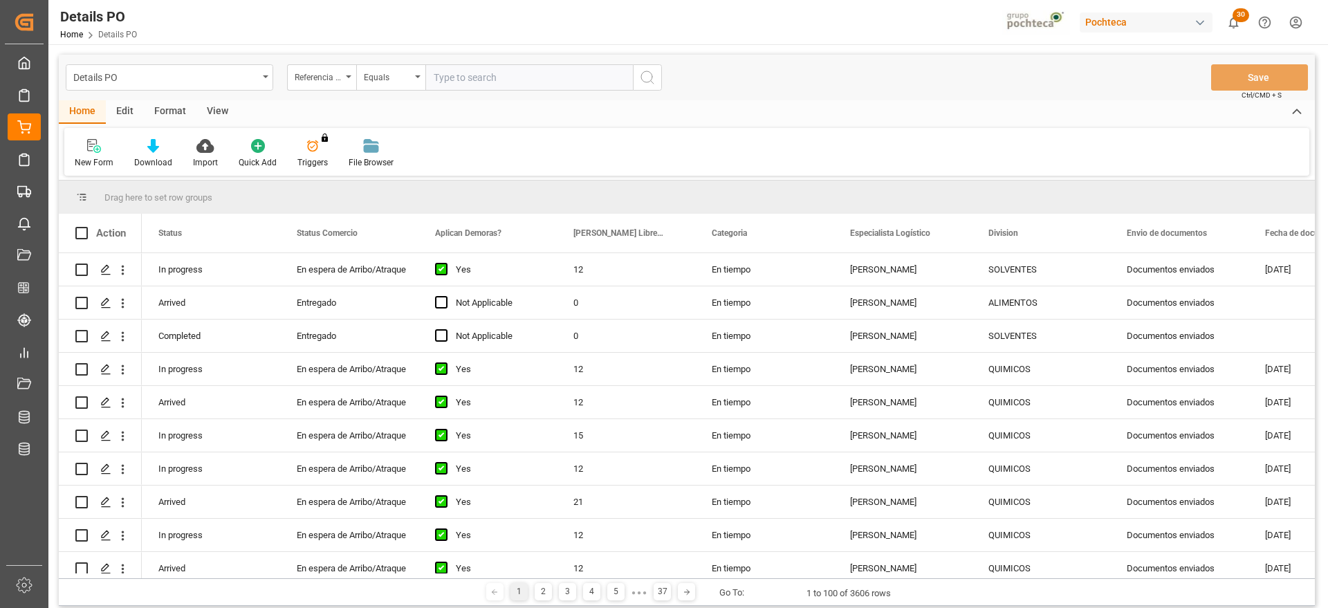
click at [457, 86] on input "text" at bounding box center [528, 77] width 207 height 26
paste input "251006900151"
type input "251006900151"
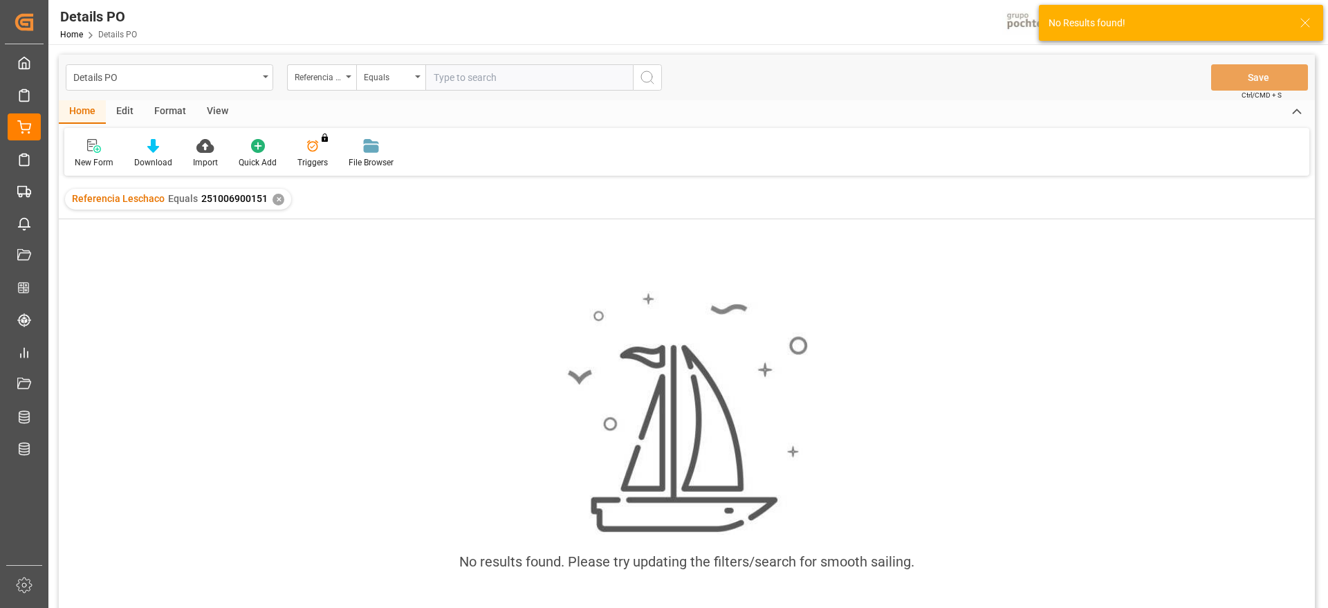
click at [272, 197] on div "✕" at bounding box center [278, 200] width 12 height 12
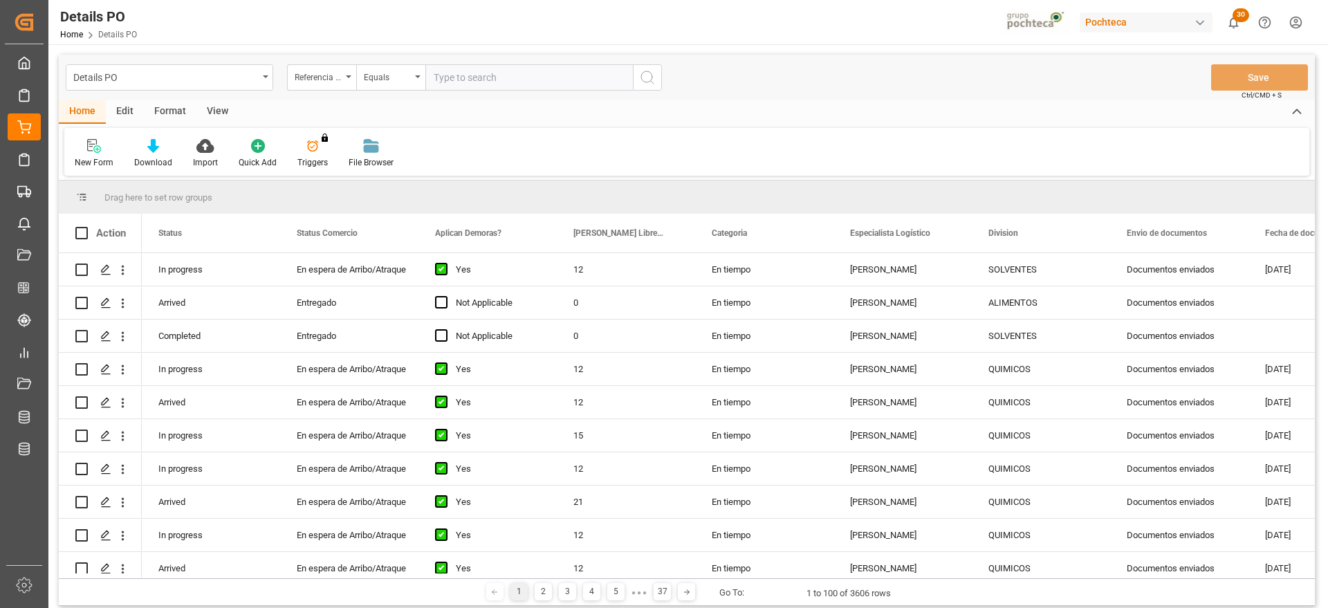
click at [445, 68] on input "text" at bounding box center [528, 77] width 207 height 26
paste input "5000306125"
type input "5000306125"
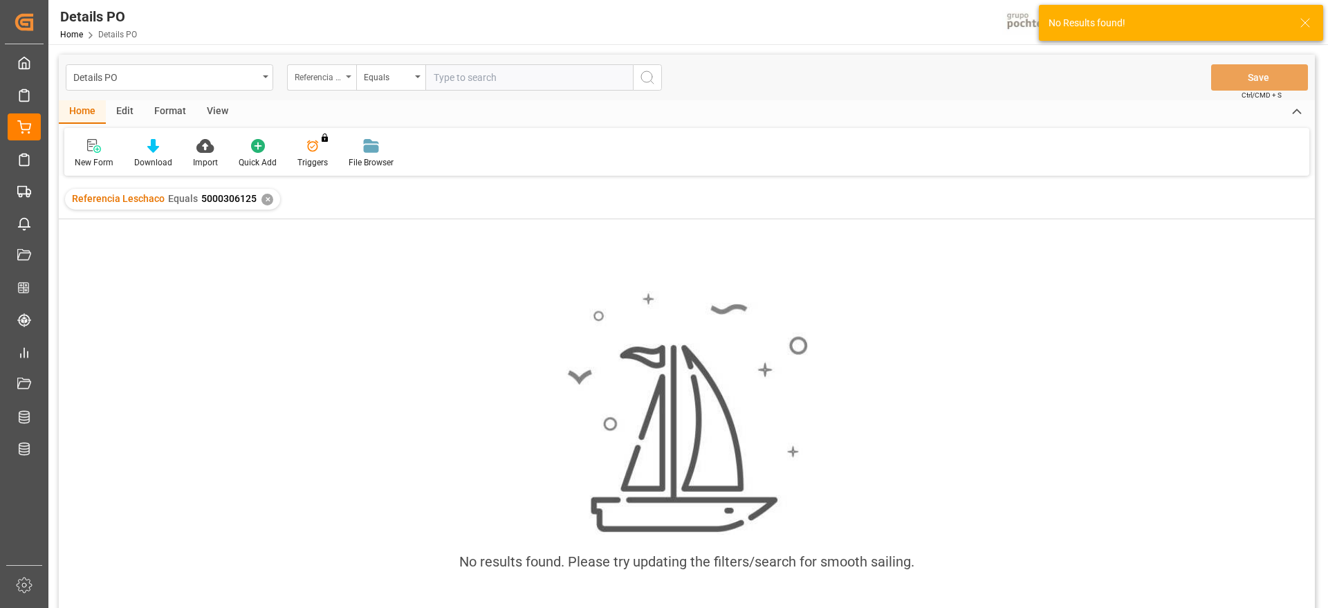
click at [323, 68] on div "Referencia Leschaco" at bounding box center [318, 76] width 47 height 16
click at [324, 109] on input "text" at bounding box center [390, 109] width 195 height 22
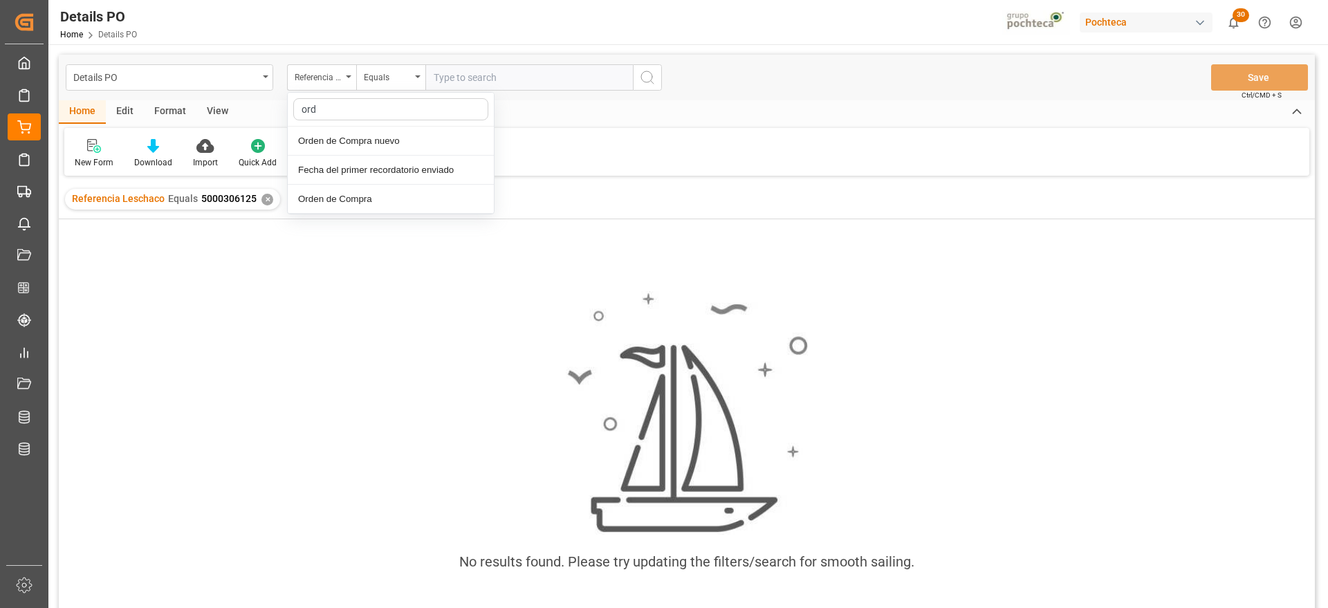
type input "orde"
click at [364, 133] on div "Orden de Compra nuevo" at bounding box center [391, 141] width 206 height 29
click at [261, 196] on div "✕" at bounding box center [267, 200] width 12 height 12
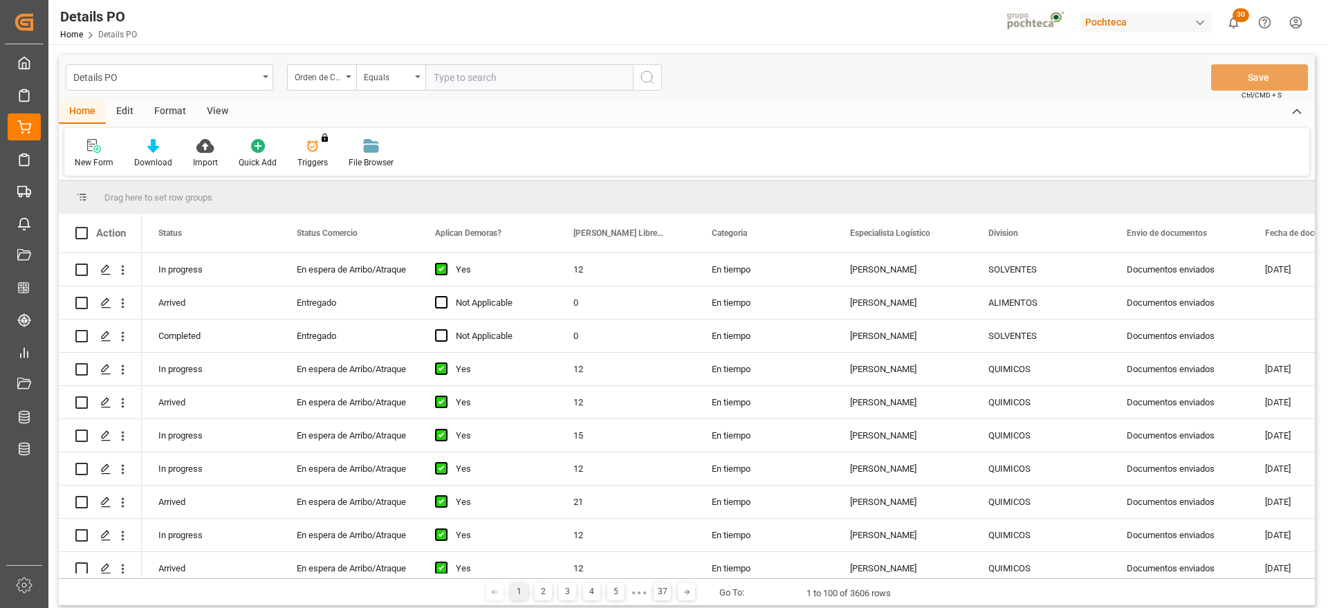
click at [312, 75] on div "Orden de Compra nuevo" at bounding box center [318, 76] width 47 height 16
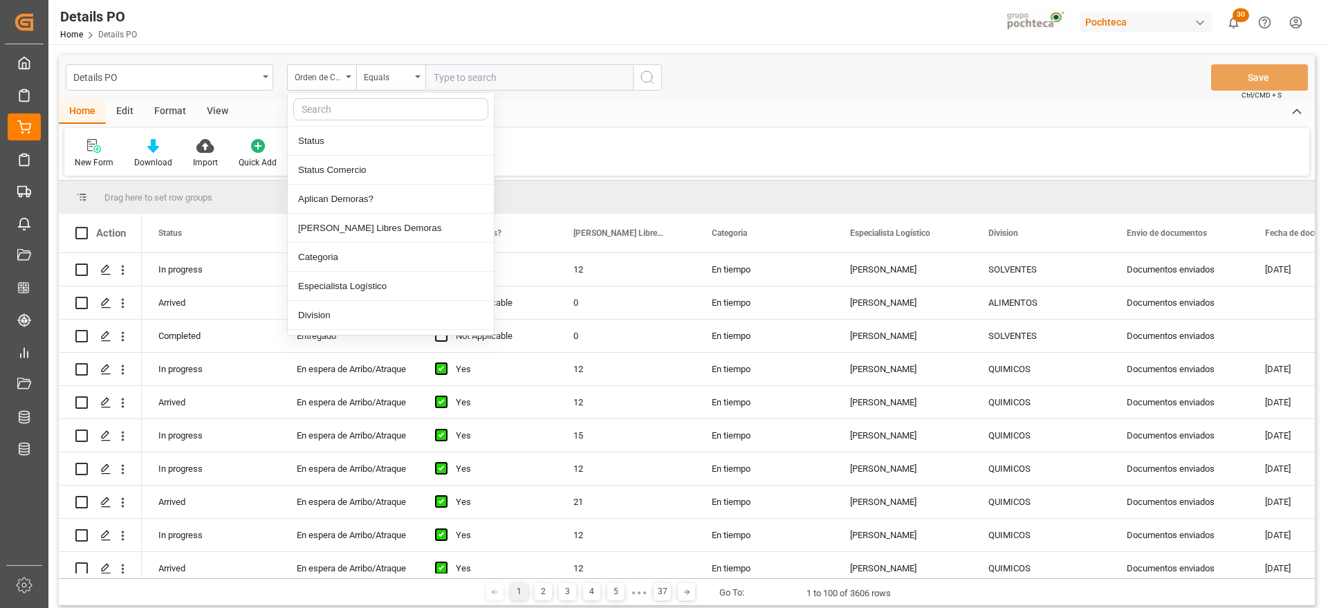
click at [373, 110] on input "text" at bounding box center [390, 109] width 195 height 22
type input "ref"
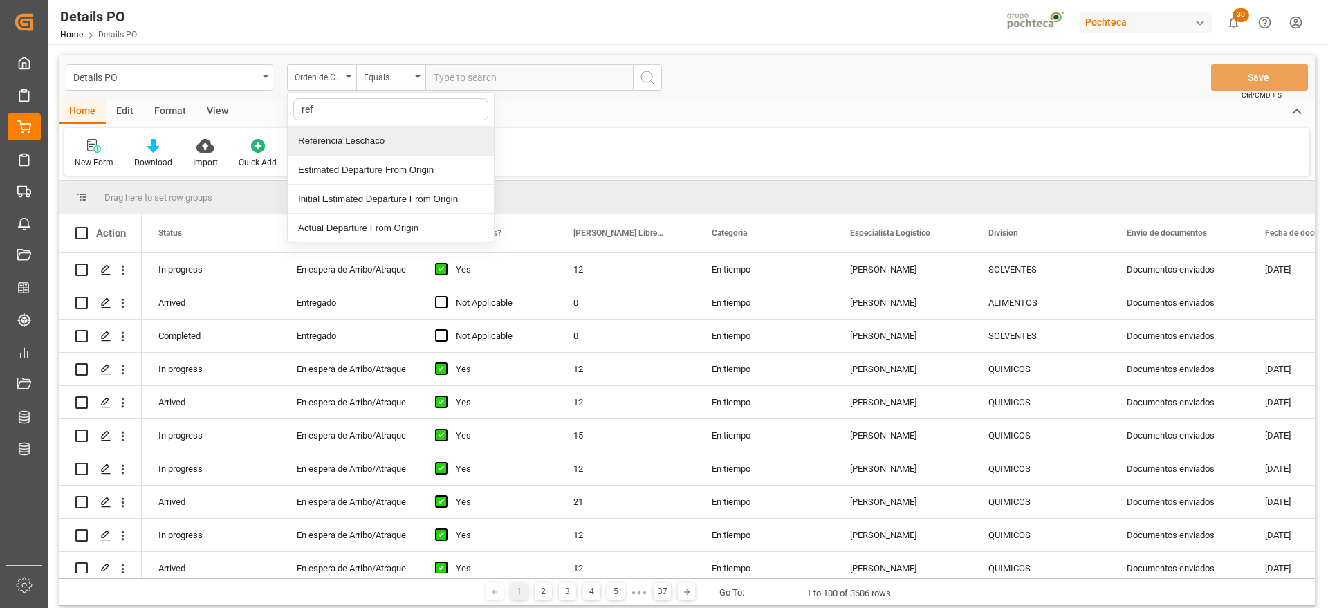
click at [378, 144] on div "Referencia Leschaco" at bounding box center [391, 141] width 206 height 29
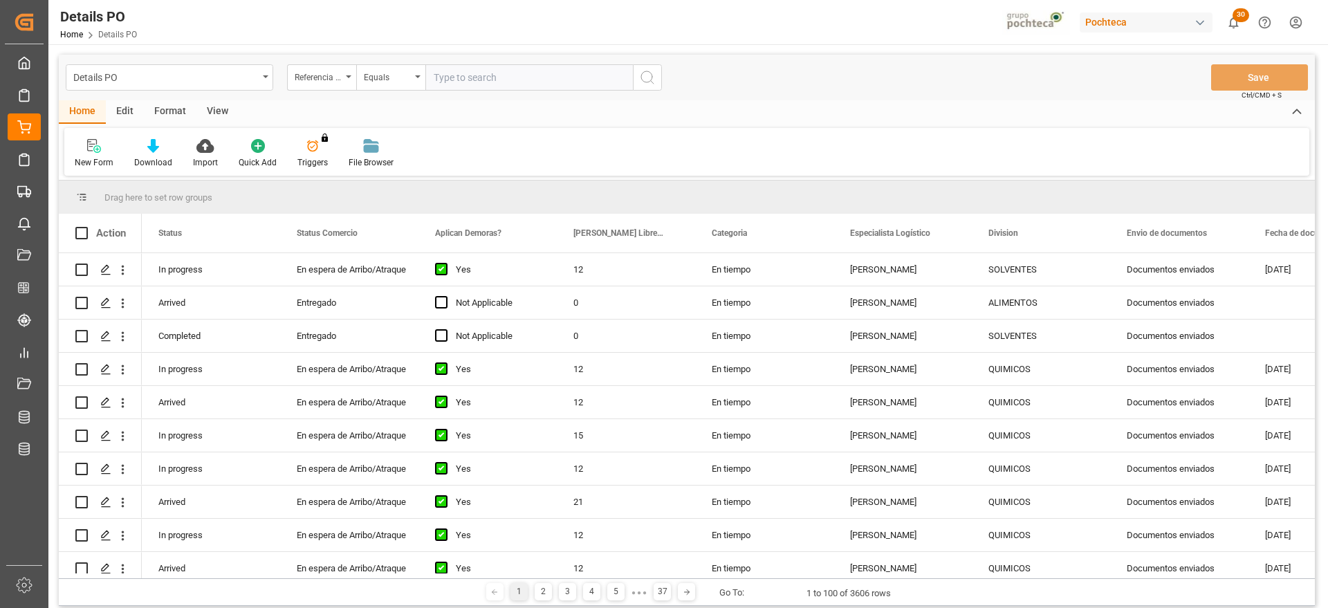
click at [336, 135] on div "New Form Download Import Quick Add Triggers You do not have permission for Trig…" at bounding box center [686, 152] width 1245 height 48
click at [441, 79] on input "text" at bounding box center [528, 77] width 207 height 26
paste input "5000306125"
type input "5000306125"
